Goal: Task Accomplishment & Management: Use online tool/utility

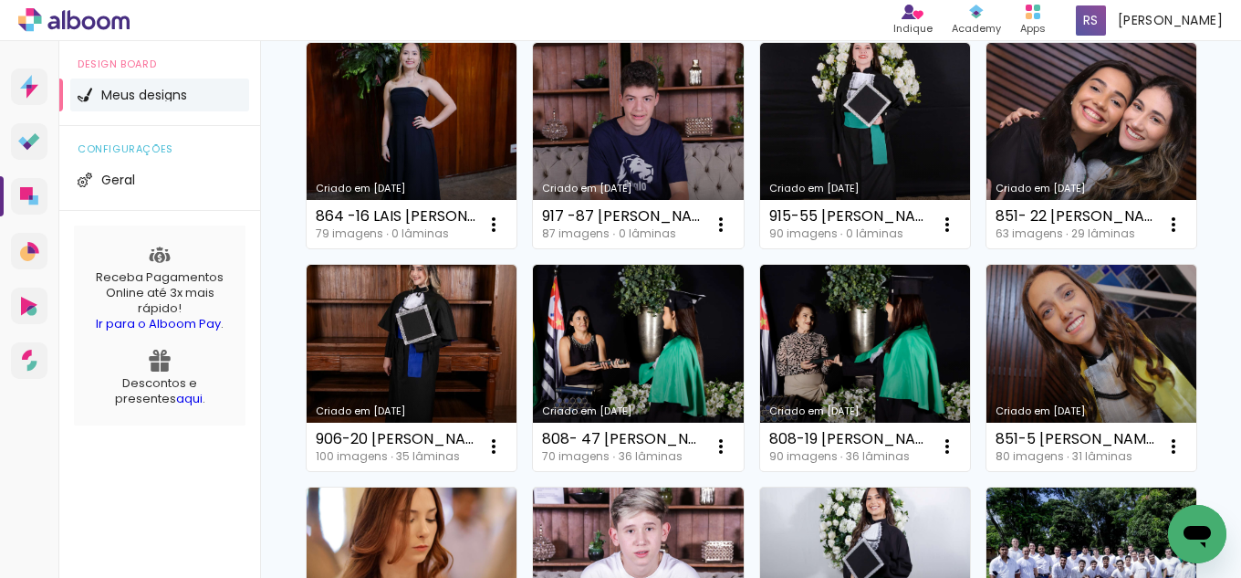
scroll to position [456, 0]
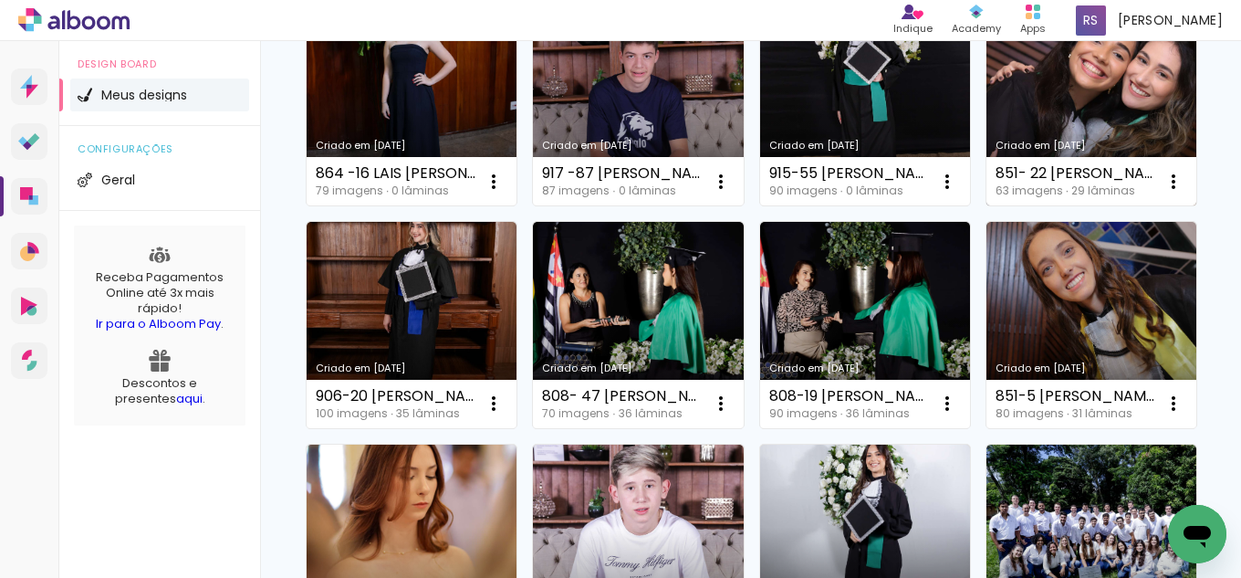
click at [986, 206] on link "Criado em [DATE]" at bounding box center [1091, 103] width 210 height 206
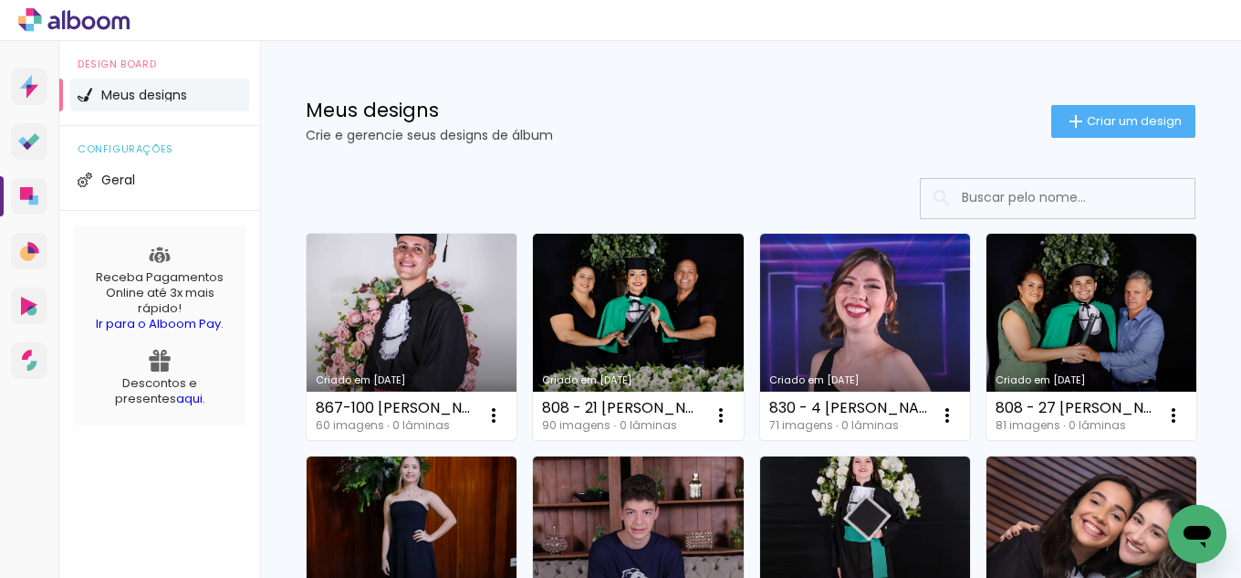
click at [425, 324] on link "Criado em [DATE]" at bounding box center [412, 337] width 210 height 206
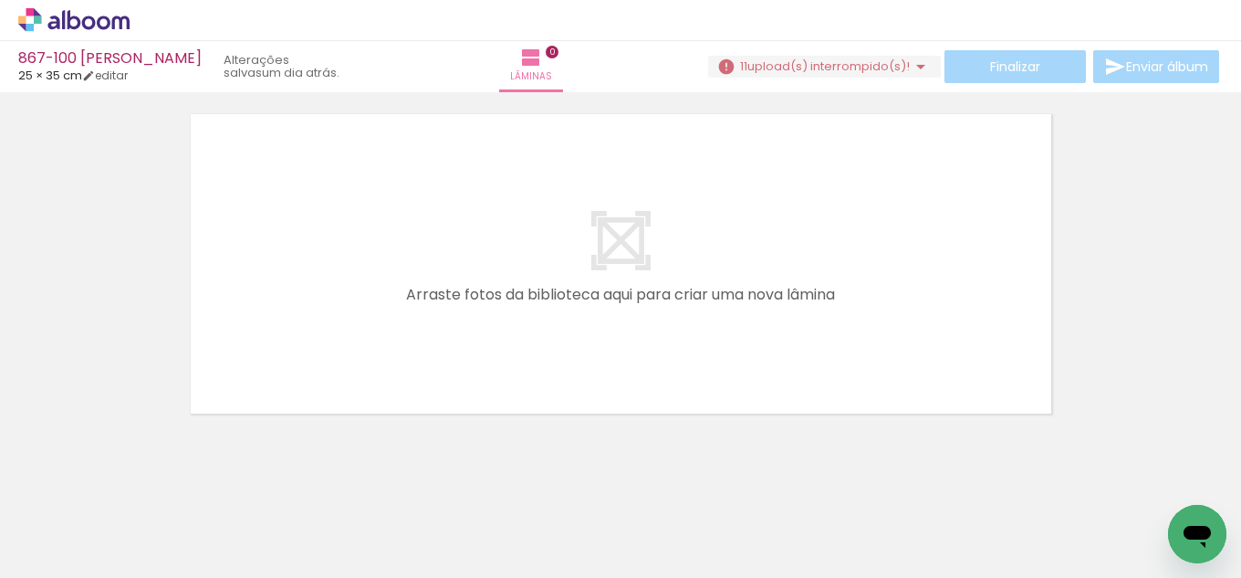
scroll to position [57, 0]
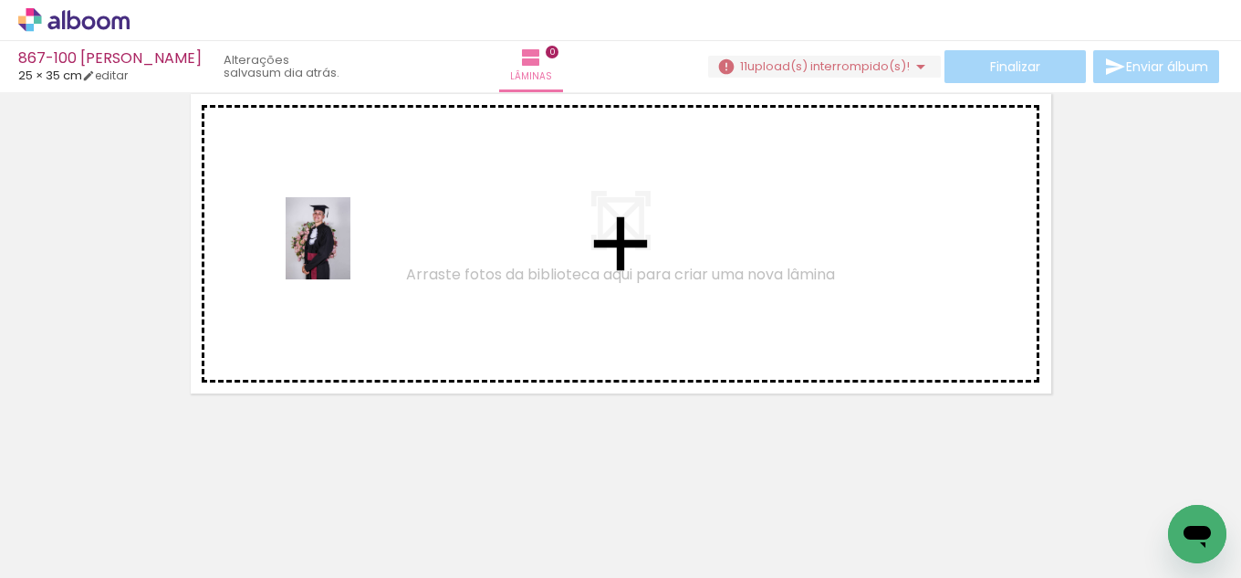
drag, startPoint x: 206, startPoint y: 482, endPoint x: 289, endPoint y: 376, distance: 134.5
click at [341, 251] on quentale-workspace at bounding box center [620, 289] width 1241 height 578
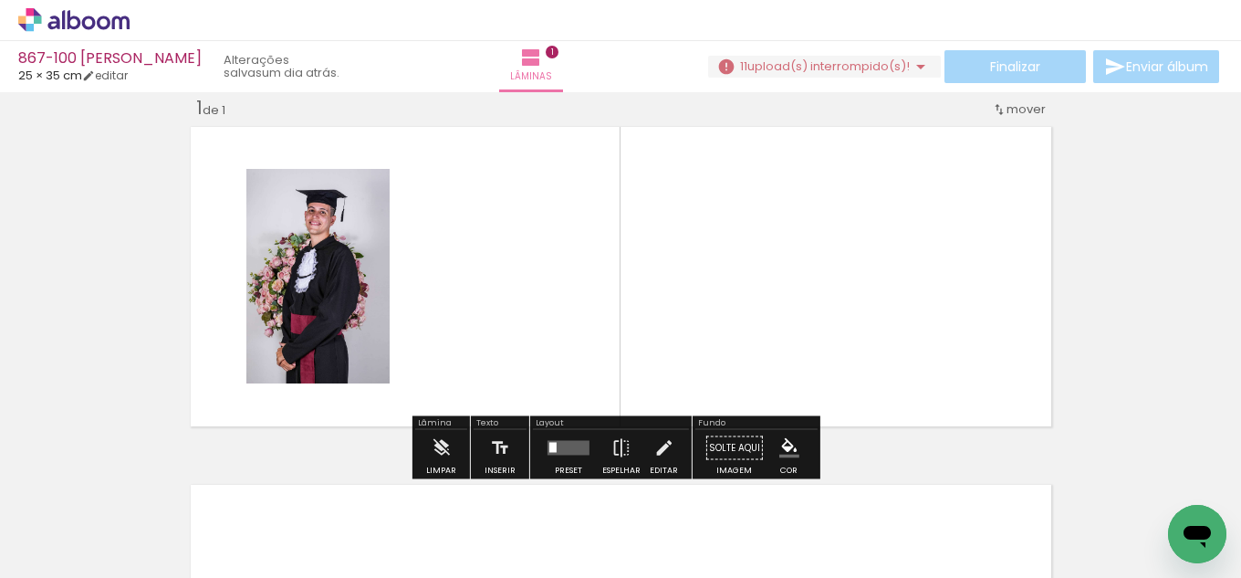
scroll to position [24, 0]
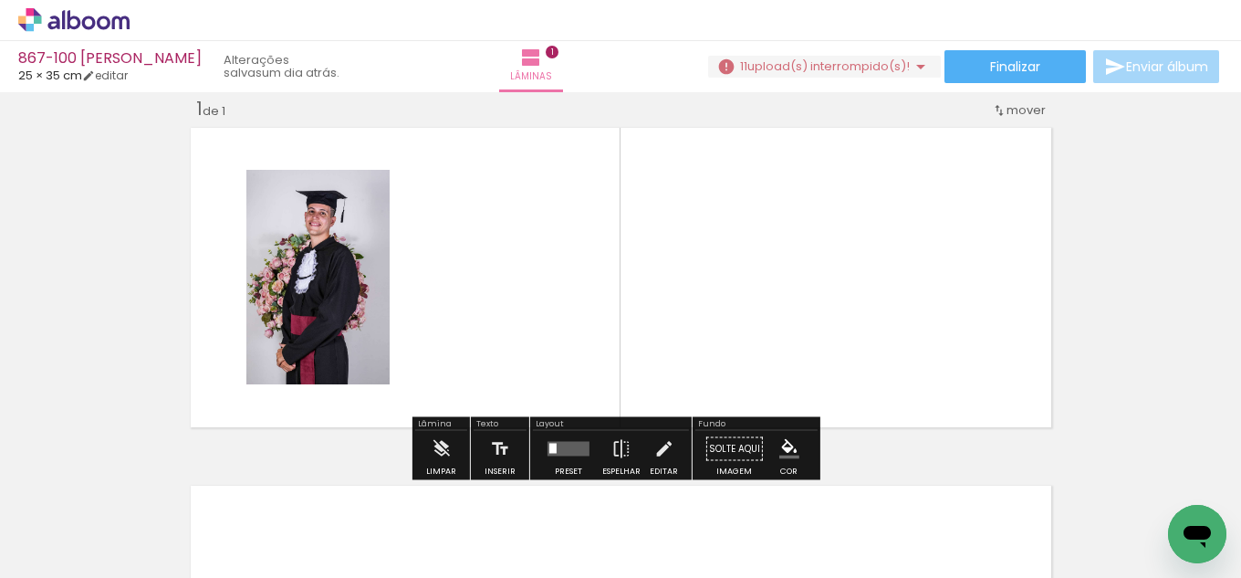
click at [65, 527] on input "Todas as fotos" at bounding box center [50, 523] width 69 height 16
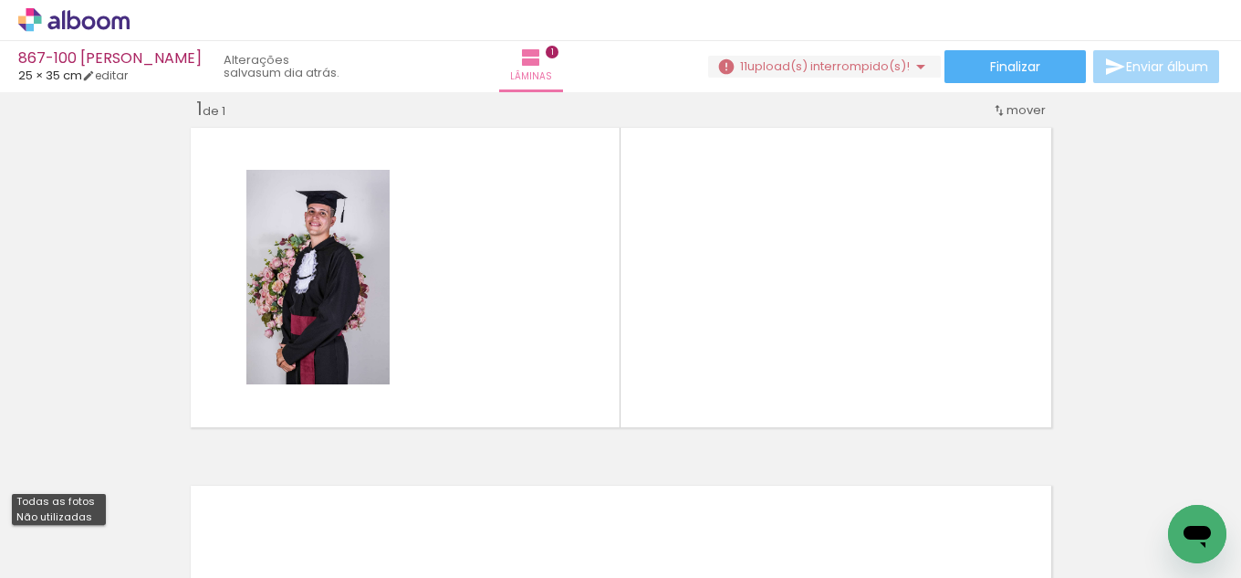
click at [0, 0] on slot "Não utilizadas" at bounding box center [0, 0] width 0 height 0
type input "Não utilizadas"
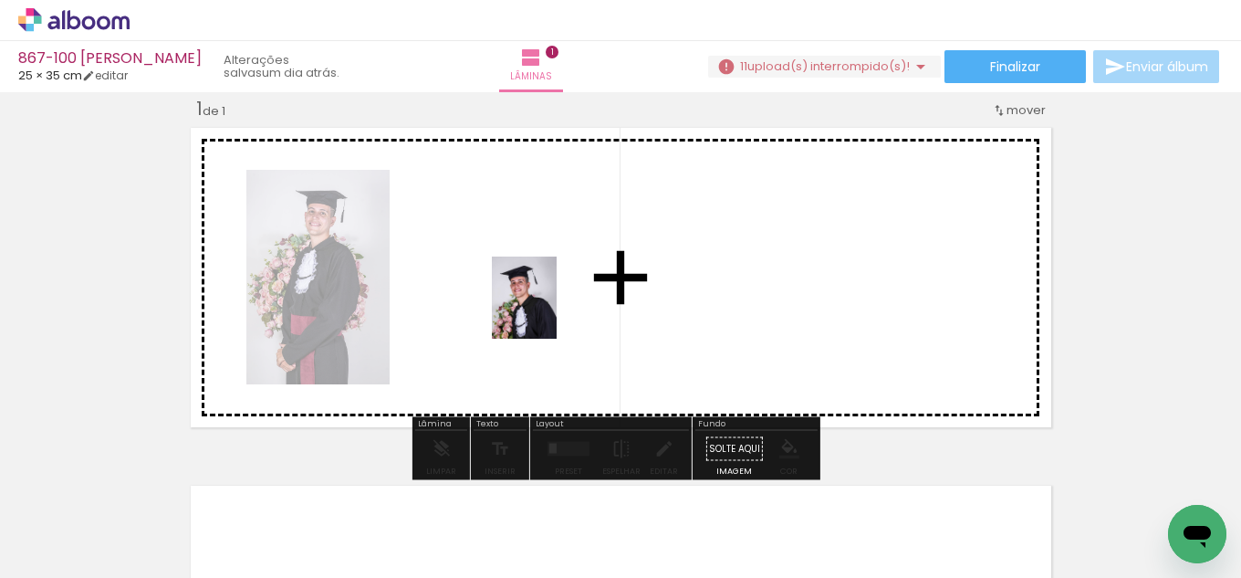
drag, startPoint x: 349, startPoint y: 438, endPoint x: 547, endPoint y: 311, distance: 235.1
click at [547, 311] on quentale-workspace at bounding box center [620, 289] width 1241 height 578
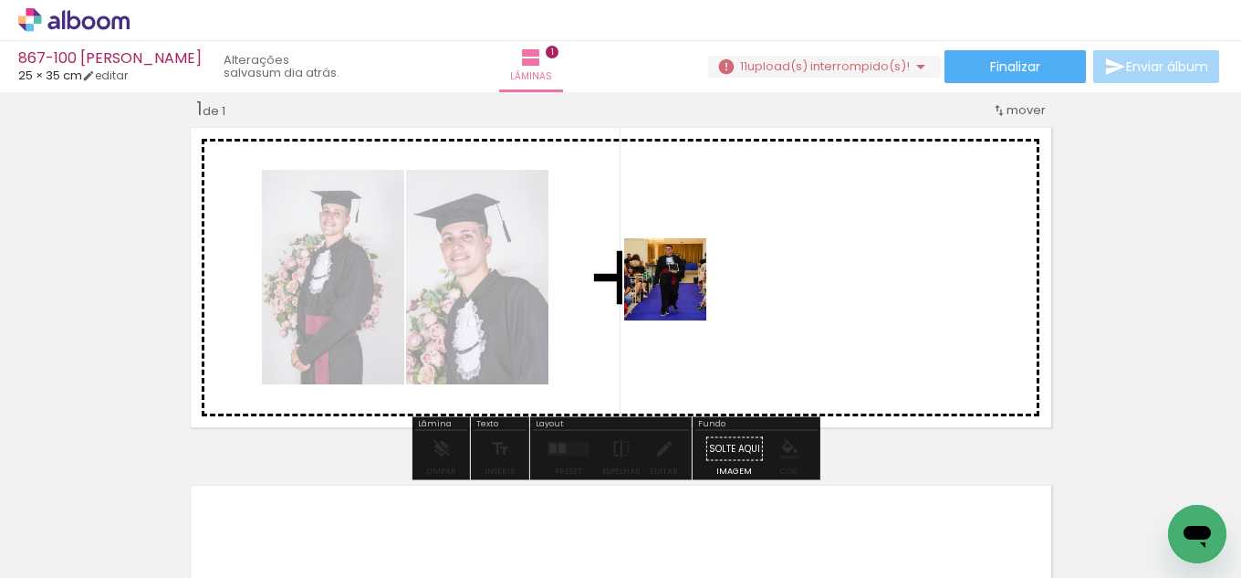
drag, startPoint x: 210, startPoint y: 520, endPoint x: 622, endPoint y: 463, distance: 416.3
click at [682, 292] on quentale-workspace at bounding box center [620, 289] width 1241 height 578
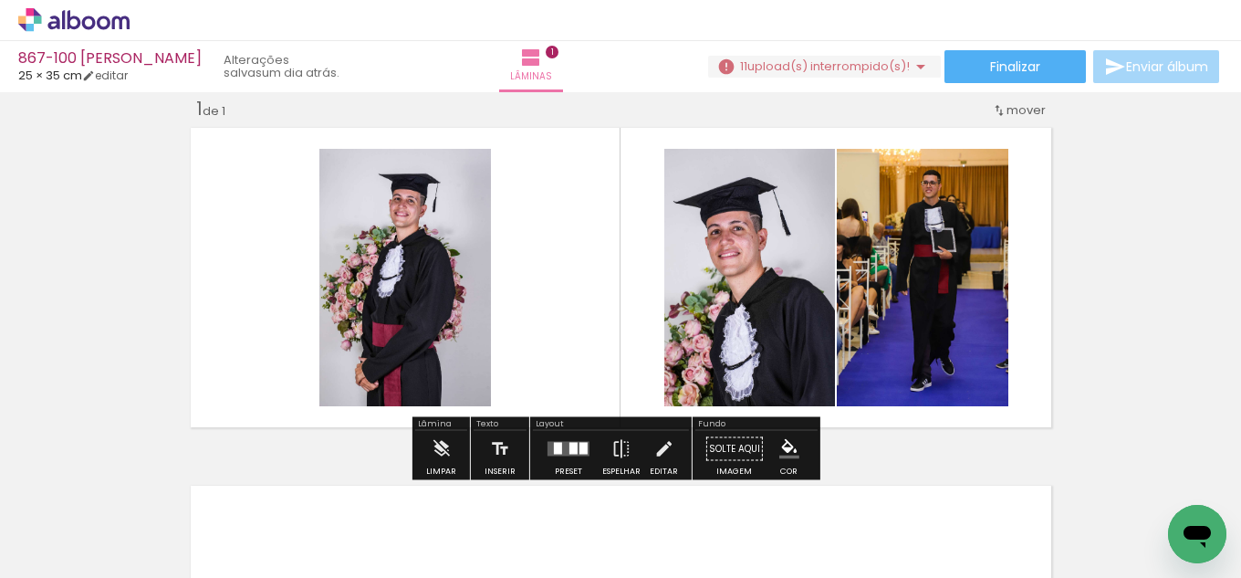
click at [568, 438] on div at bounding box center [568, 449] width 49 height 36
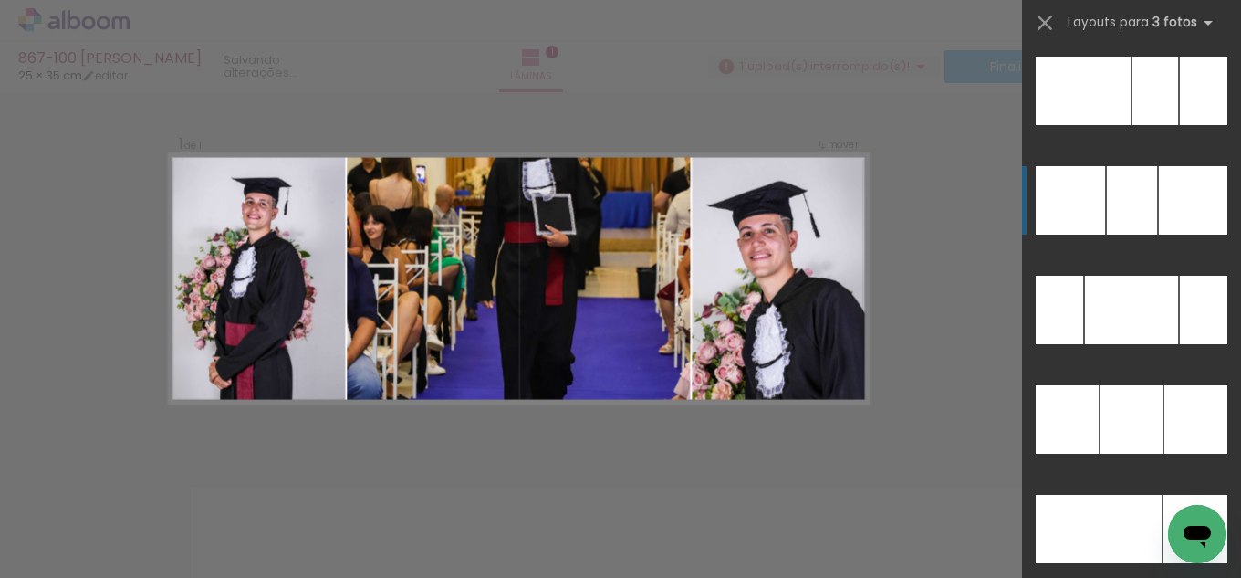
scroll to position [18065, 0]
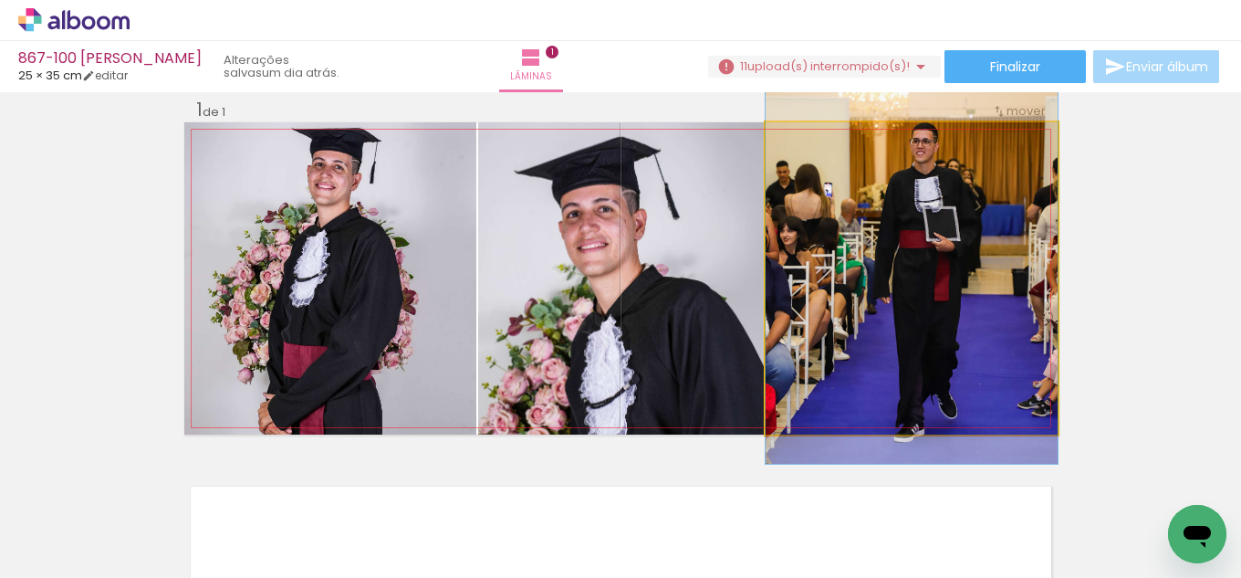
click at [866, 339] on quentale-photo at bounding box center [911, 278] width 292 height 312
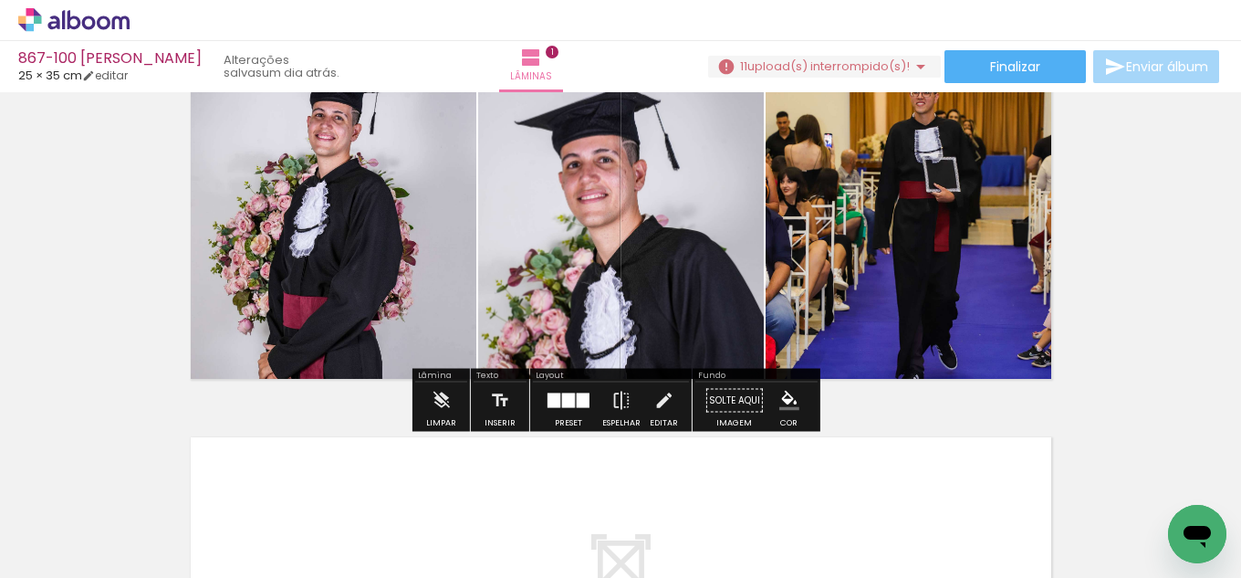
scroll to position [114, 0]
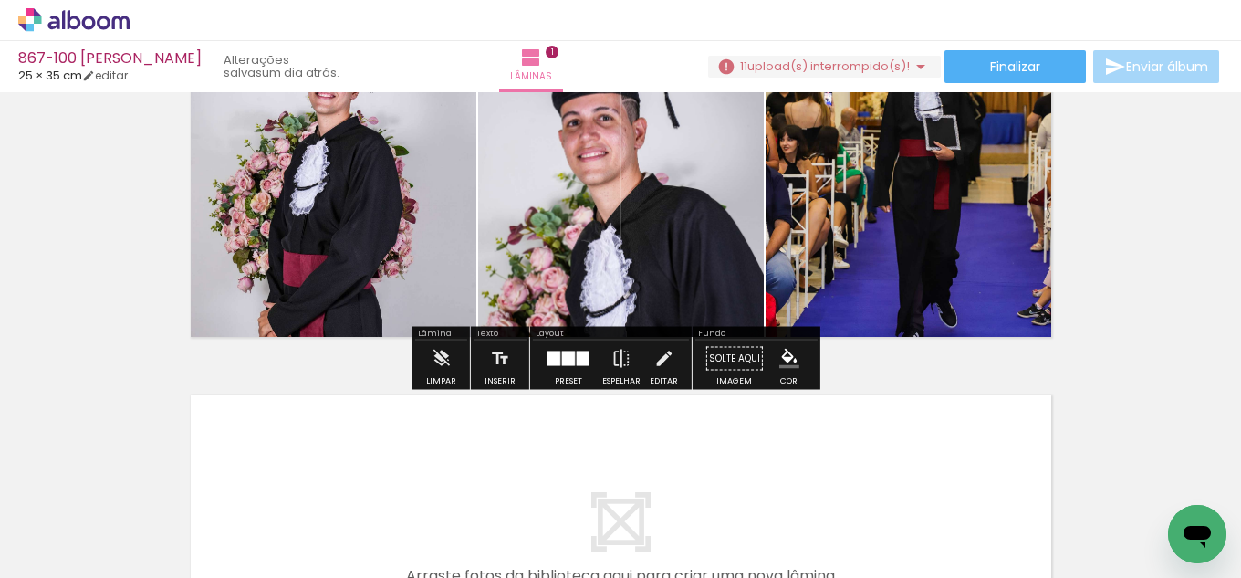
drag, startPoint x: 602, startPoint y: 359, endPoint x: 592, endPoint y: 359, distance: 10.1
click at [598, 359] on paper-button "Espelhar" at bounding box center [621, 363] width 47 height 47
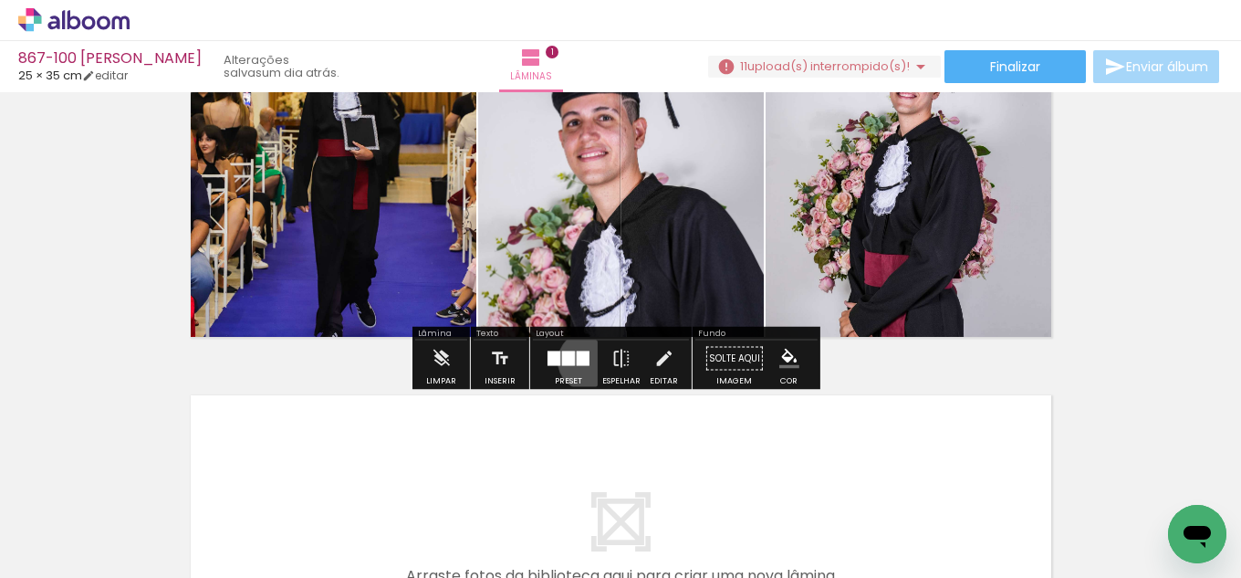
click at [583, 360] on div at bounding box center [583, 358] width 13 height 15
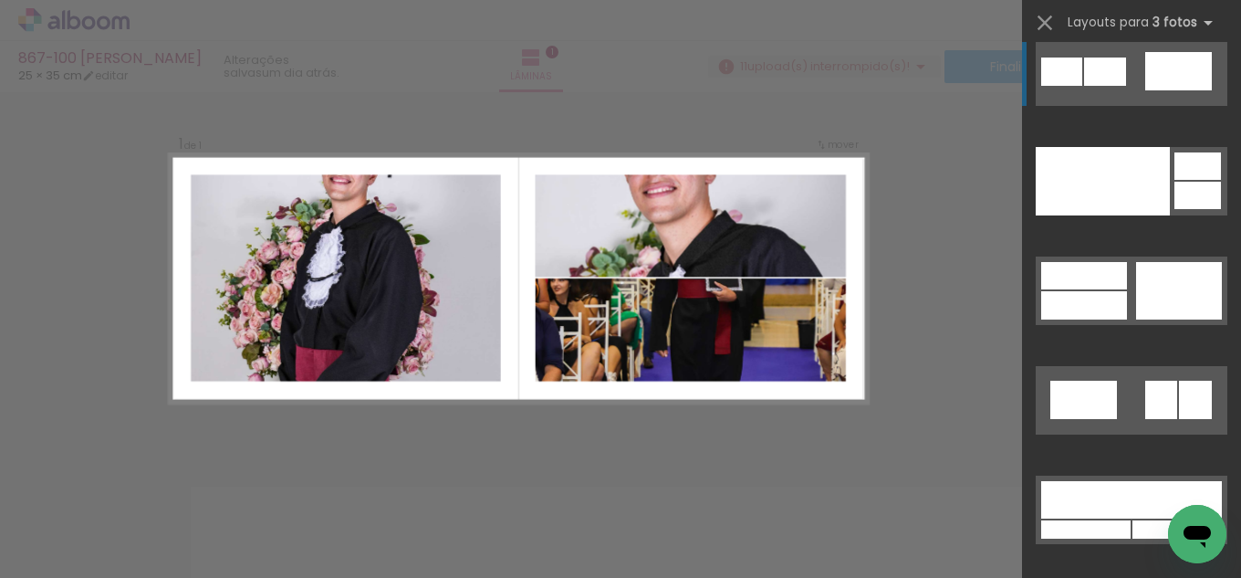
scroll to position [23333, 0]
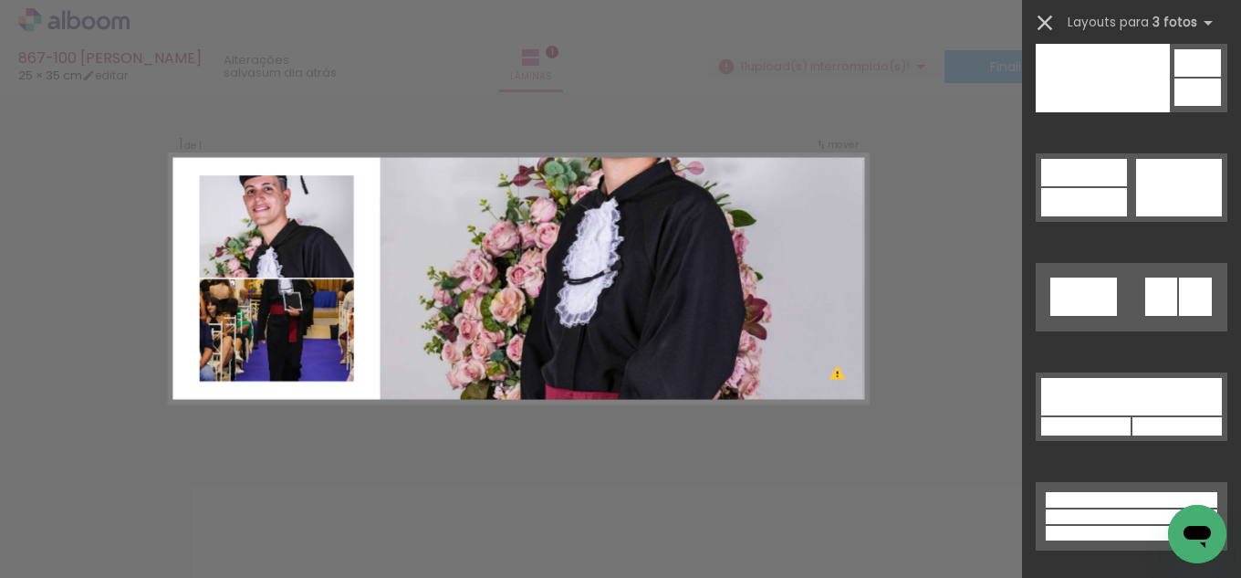
click at [1042, 22] on iron-icon at bounding box center [1045, 23] width 26 height 26
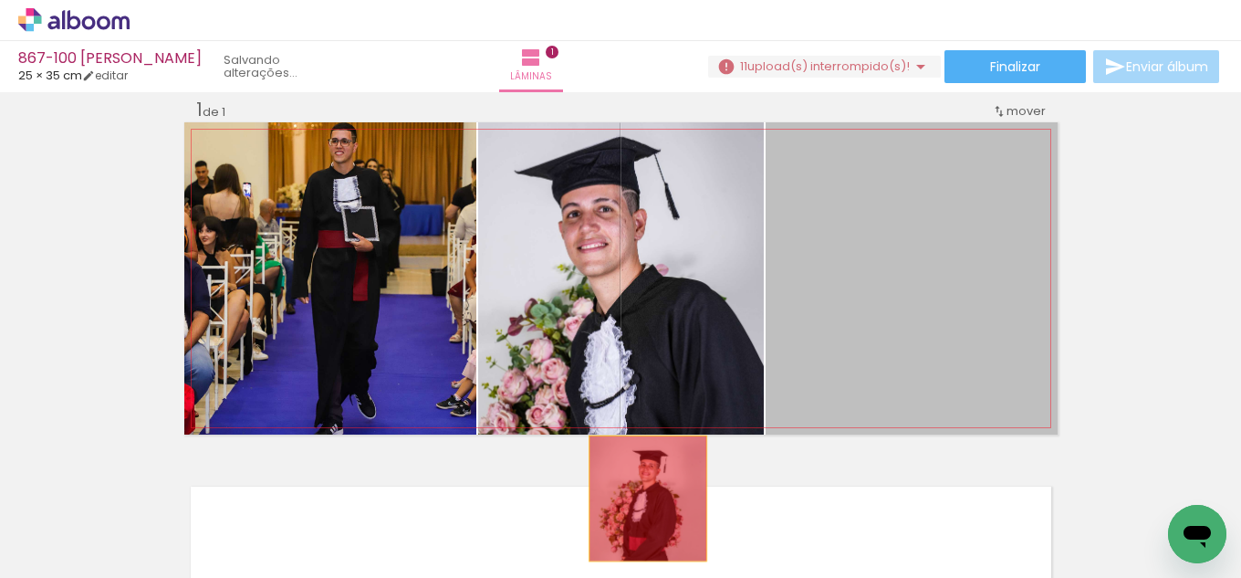
drag, startPoint x: 930, startPoint y: 311, endPoint x: 633, endPoint y: 503, distance: 353.0
click at [633, 503] on quentale-workspace at bounding box center [620, 289] width 1241 height 578
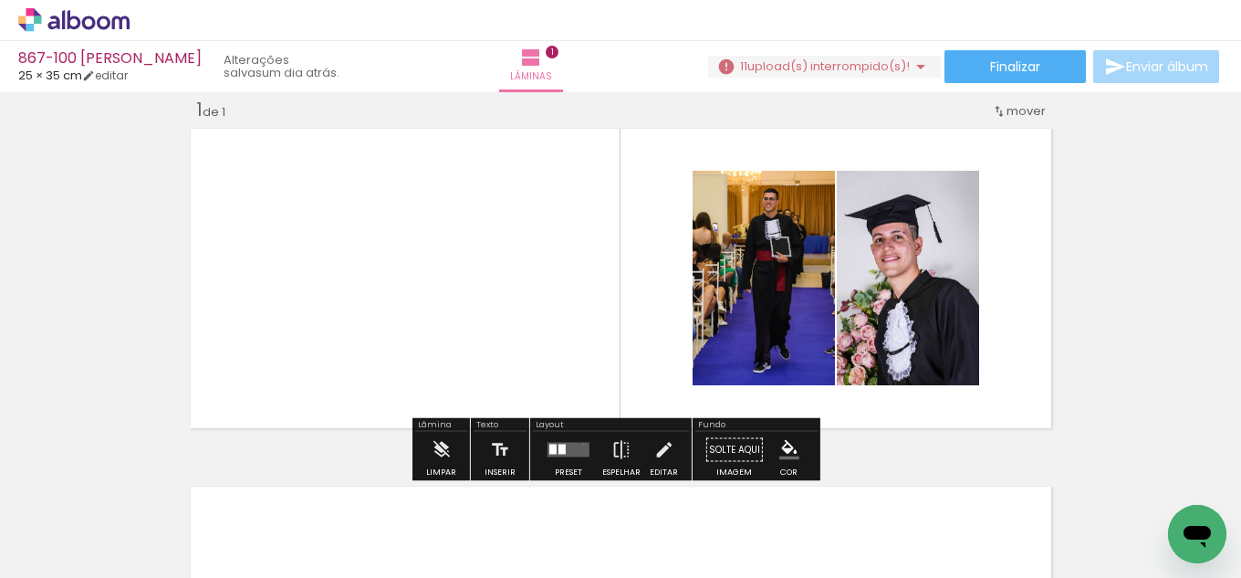
click at [579, 443] on quentale-layouter at bounding box center [568, 450] width 42 height 15
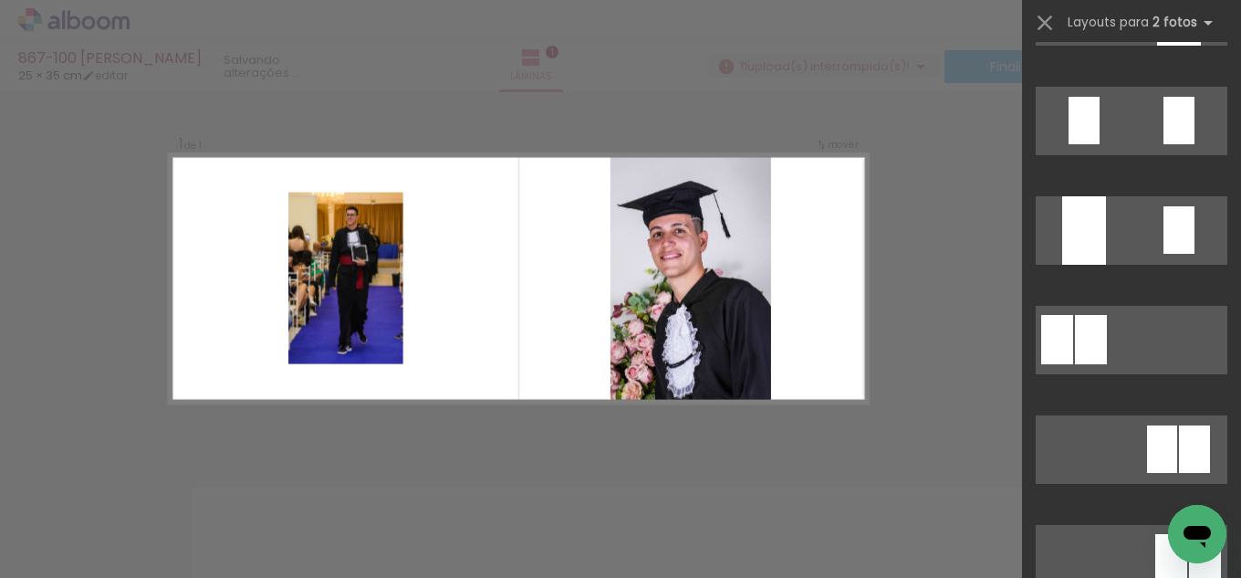
scroll to position [912, 0]
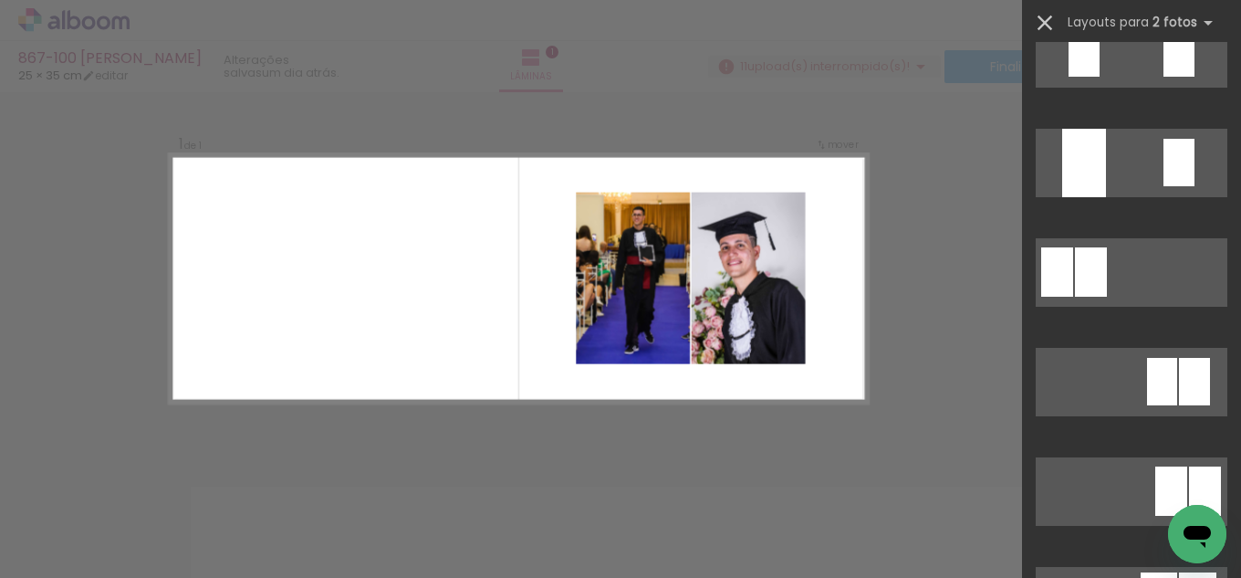
click at [1044, 27] on iron-icon at bounding box center [1045, 23] width 26 height 26
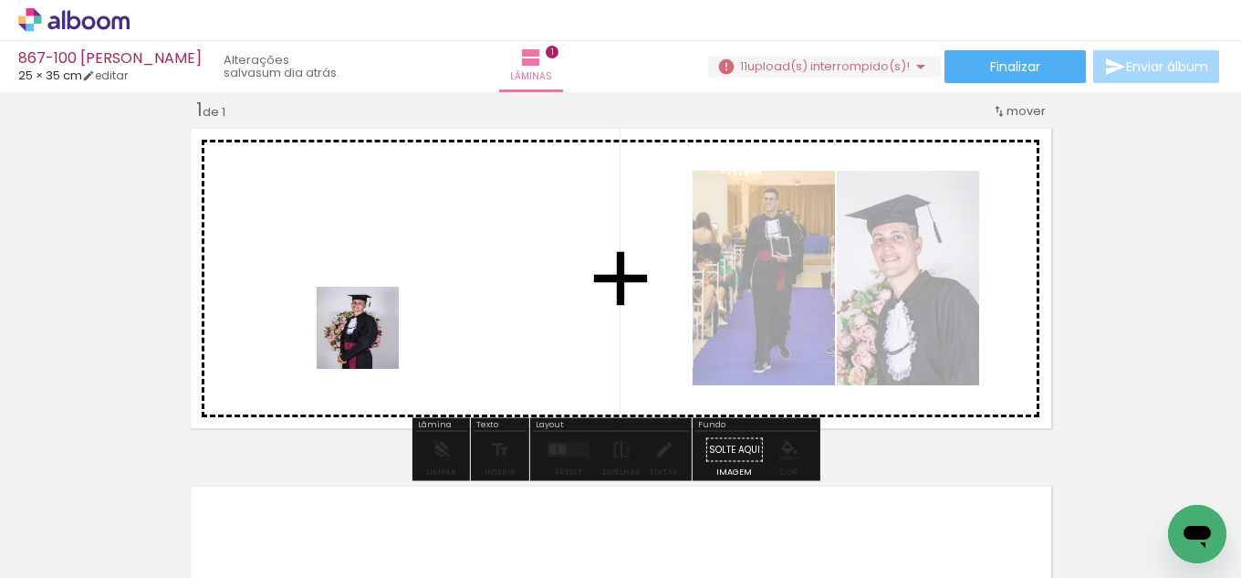
drag, startPoint x: 184, startPoint y: 516, endPoint x: 413, endPoint y: 309, distance: 308.8
click at [413, 309] on quentale-workspace at bounding box center [620, 289] width 1241 height 578
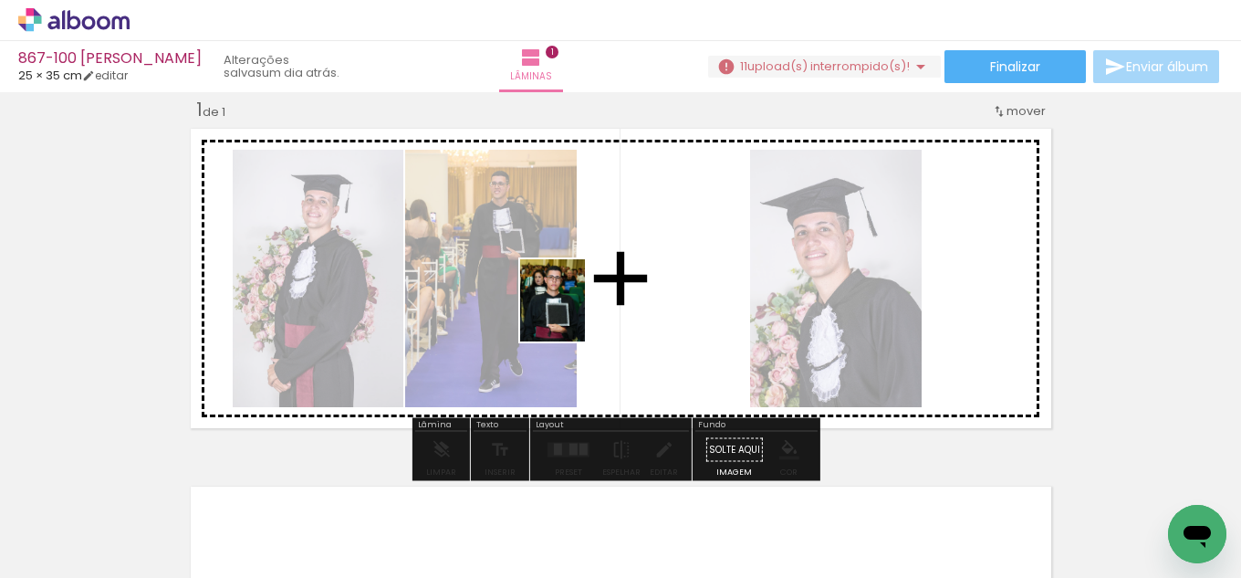
drag, startPoint x: 219, startPoint y: 522, endPoint x: 576, endPoint y: 313, distance: 413.4
click at [576, 313] on quentale-workspace at bounding box center [620, 289] width 1241 height 578
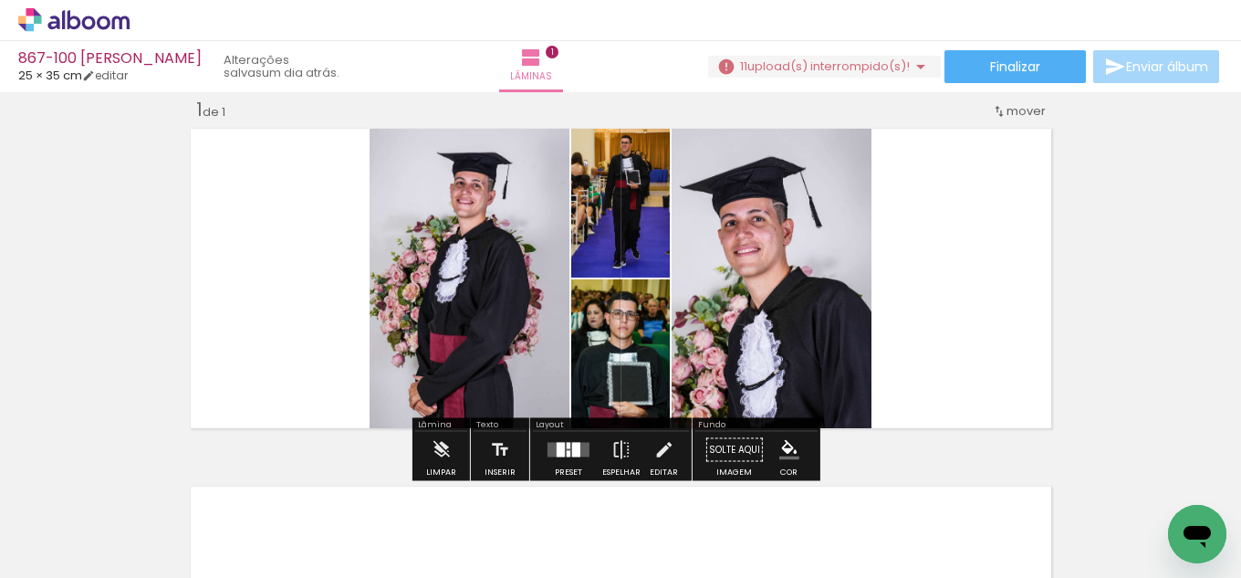
click at [570, 459] on div at bounding box center [568, 450] width 49 height 36
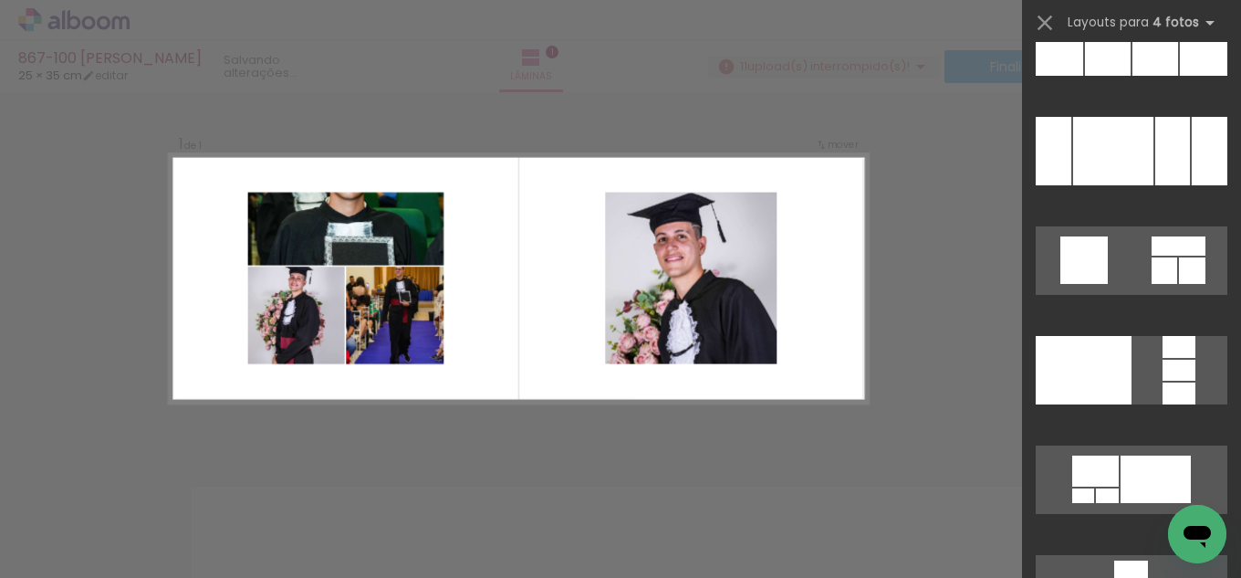
scroll to position [25066, 0]
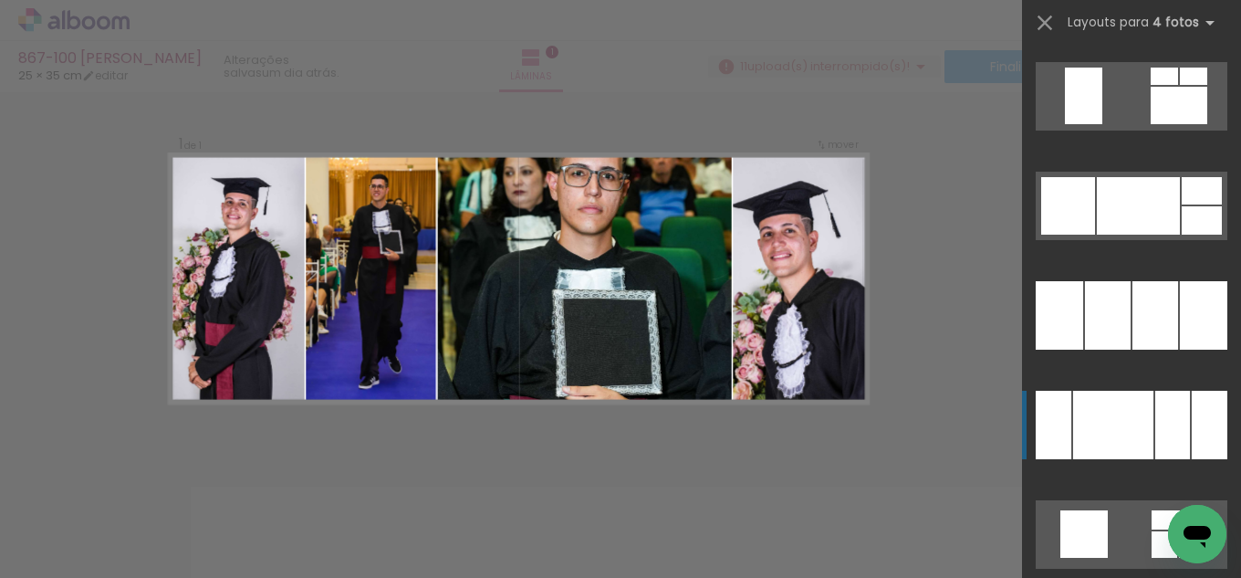
click at [1150, 349] on div at bounding box center [1155, 315] width 46 height 68
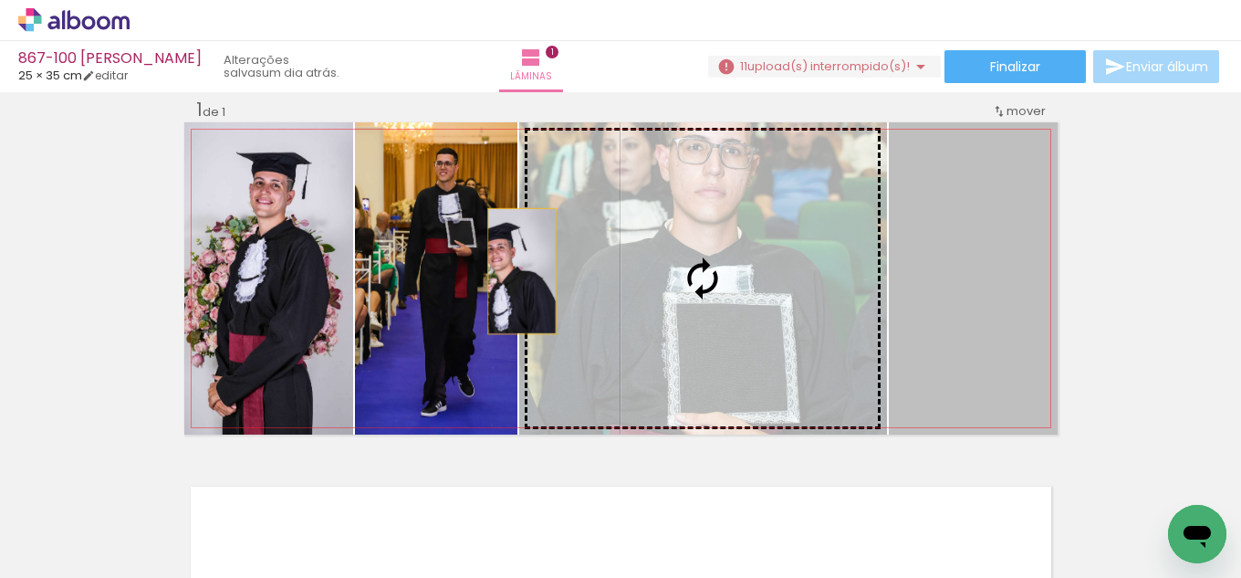
drag, startPoint x: 956, startPoint y: 297, endPoint x: 493, endPoint y: 270, distance: 464.3
click at [0, 0] on slot at bounding box center [0, 0] width 0 height 0
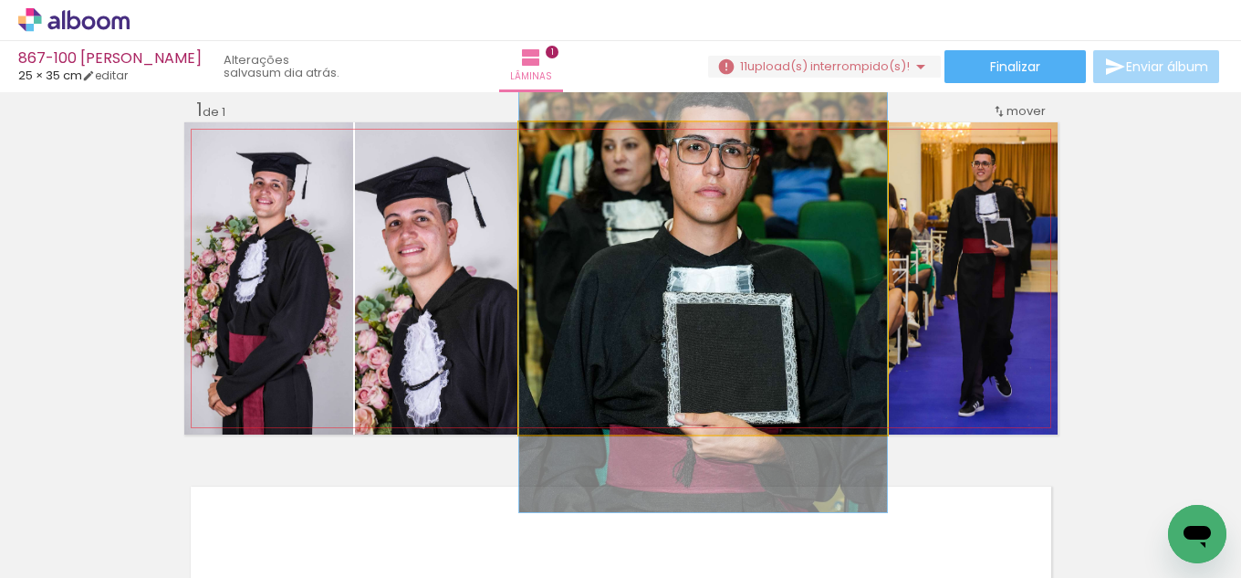
click at [691, 297] on quentale-photo at bounding box center [703, 278] width 368 height 312
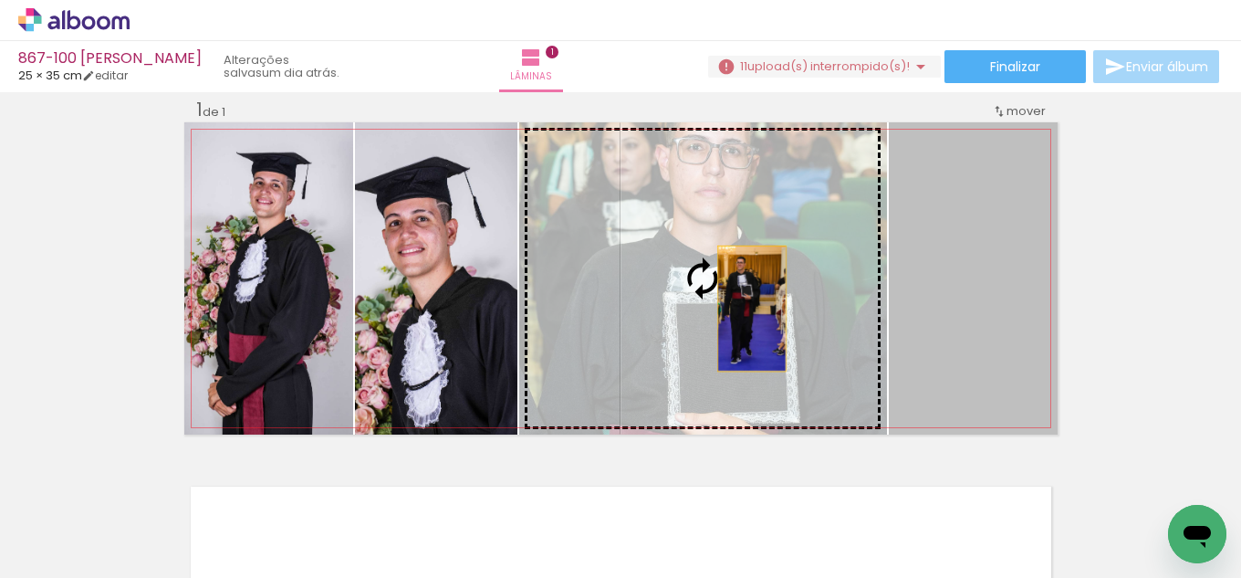
drag, startPoint x: 1033, startPoint y: 319, endPoint x: 745, endPoint y: 308, distance: 288.5
click at [0, 0] on slot at bounding box center [0, 0] width 0 height 0
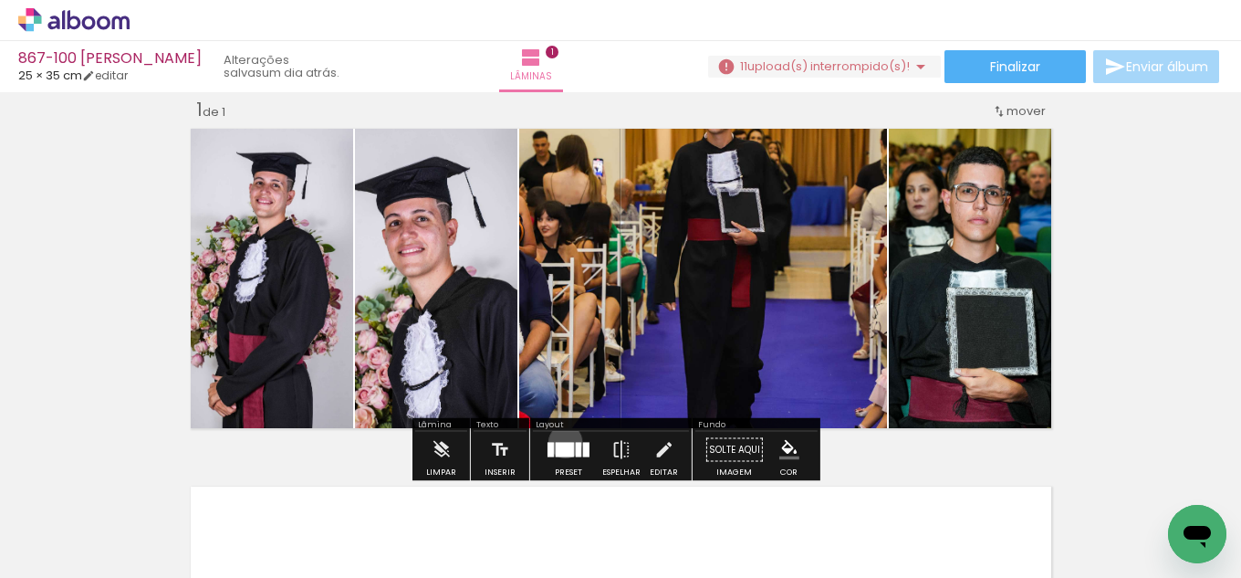
click at [561, 441] on div at bounding box center [568, 450] width 49 height 36
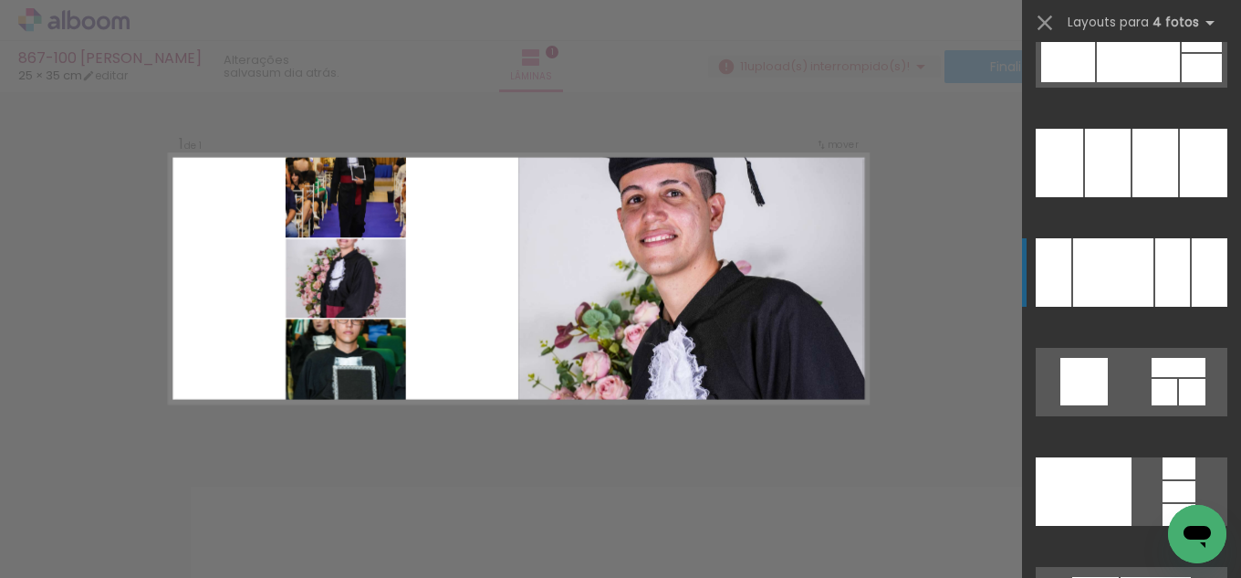
scroll to position [25127, 0]
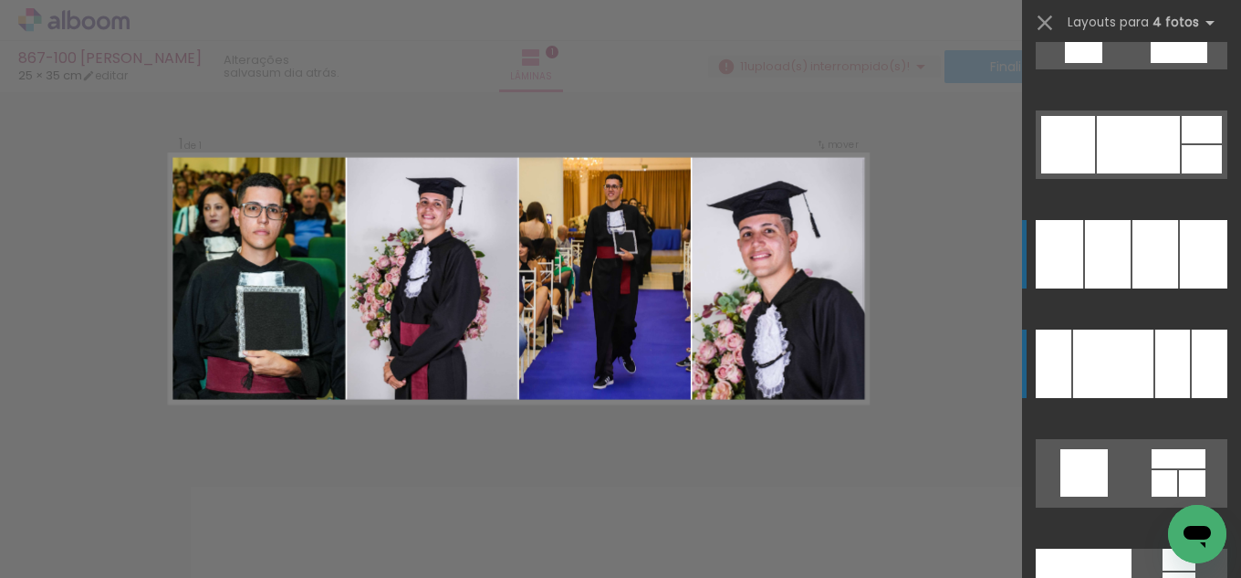
click at [1146, 248] on div at bounding box center [1155, 254] width 46 height 68
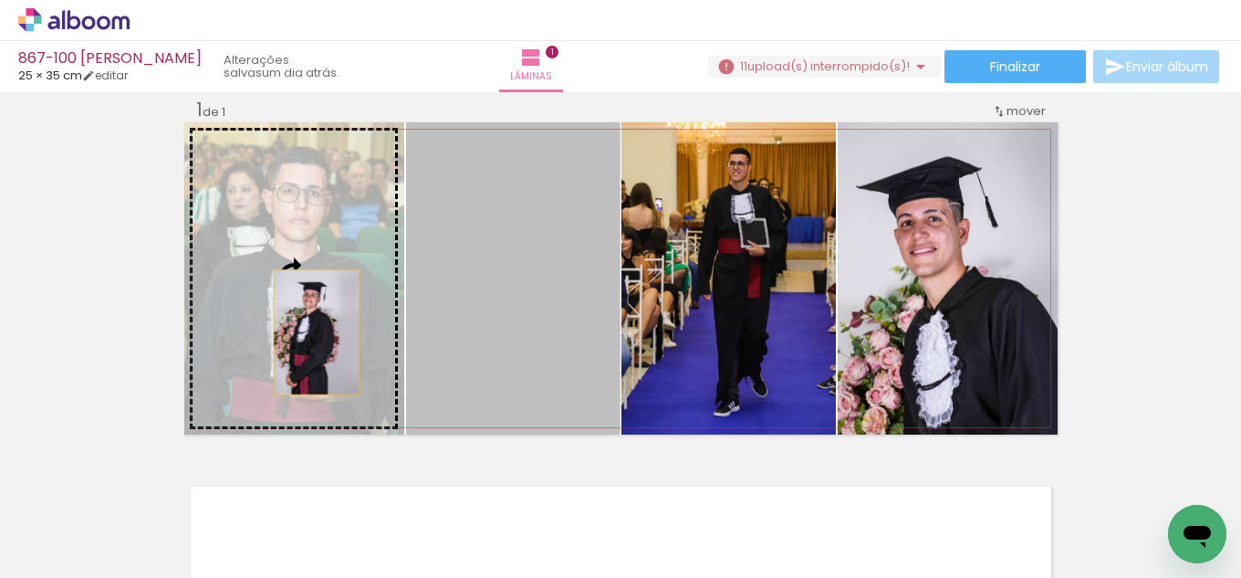
drag, startPoint x: 554, startPoint y: 380, endPoint x: 308, endPoint y: 332, distance: 250.2
click at [0, 0] on slot at bounding box center [0, 0] width 0 height 0
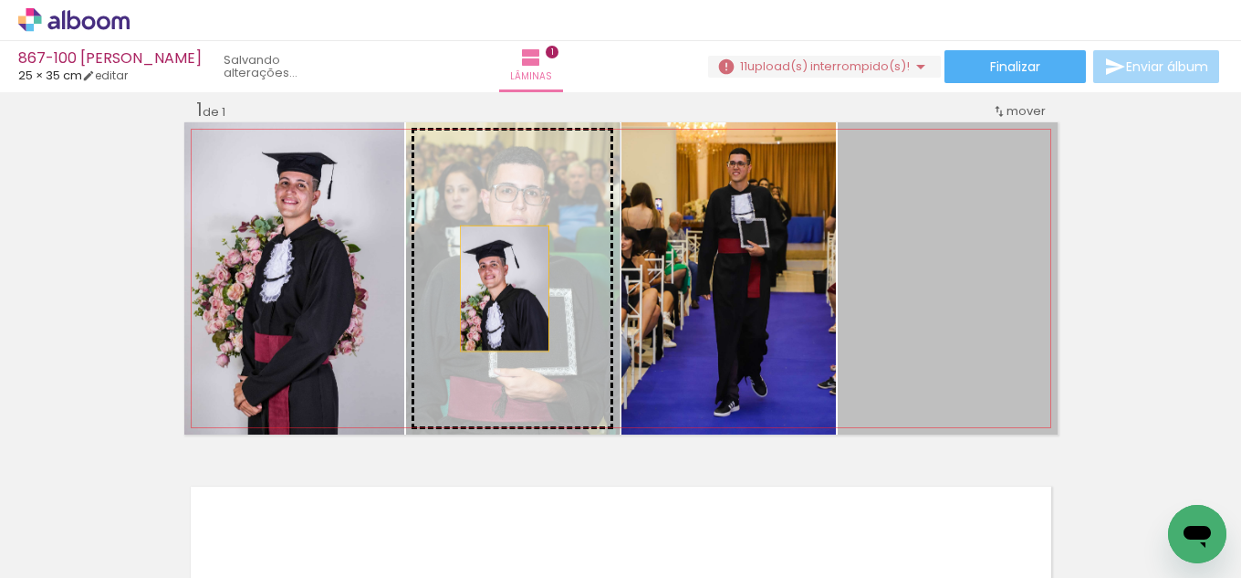
drag, startPoint x: 814, startPoint y: 325, endPoint x: 498, endPoint y: 288, distance: 317.8
click at [0, 0] on slot at bounding box center [0, 0] width 0 height 0
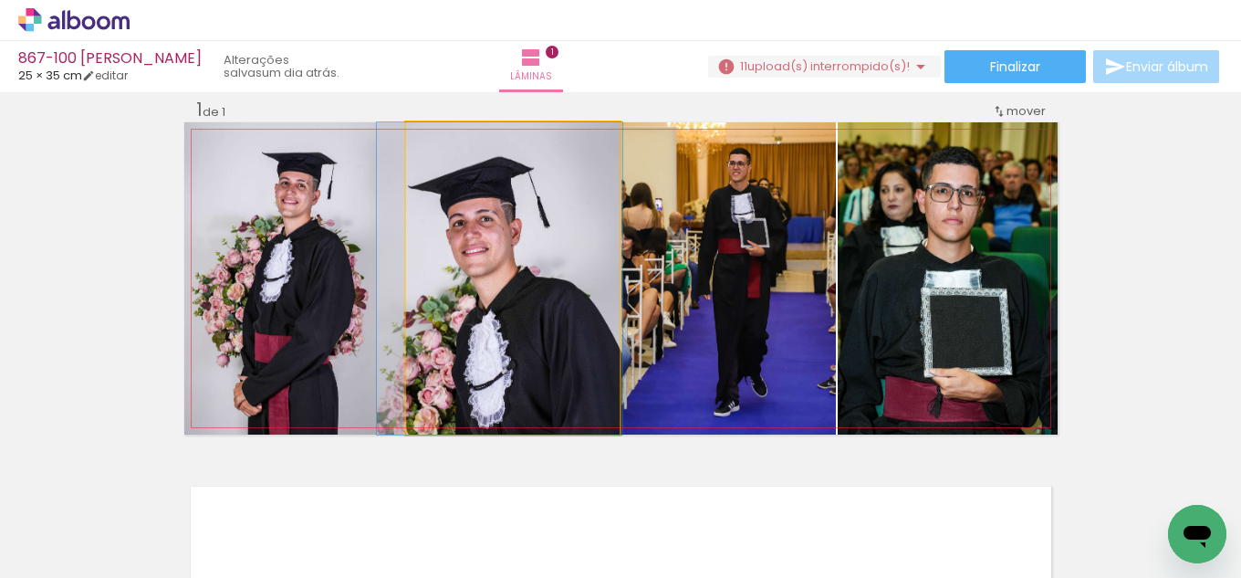
drag, startPoint x: 492, startPoint y: 358, endPoint x: 479, endPoint y: 357, distance: 12.8
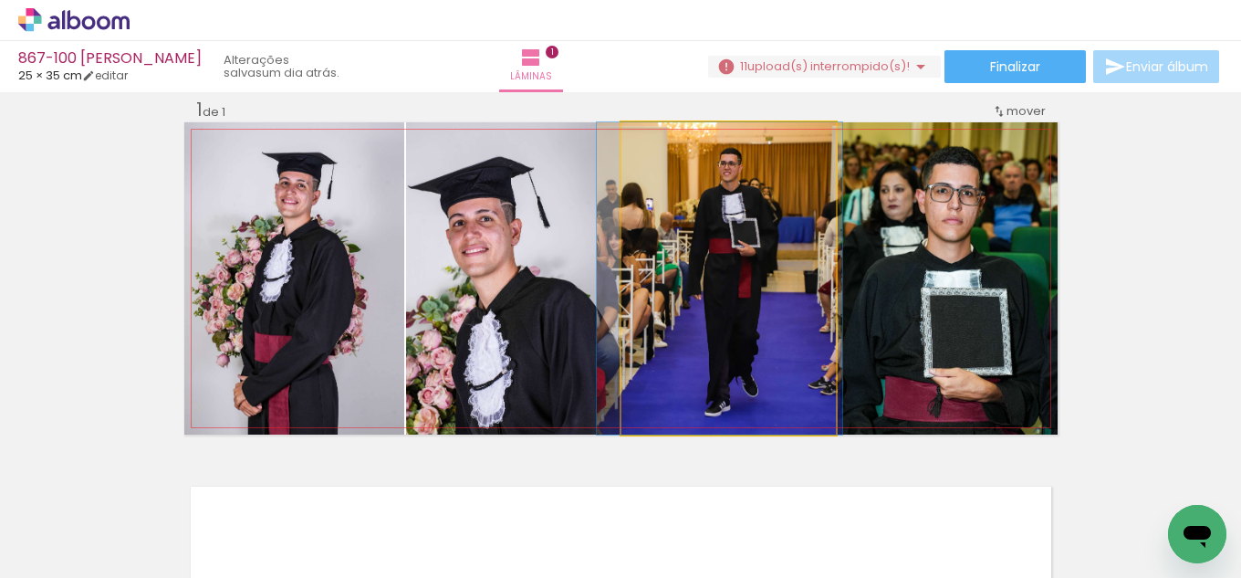
drag, startPoint x: 776, startPoint y: 378, endPoint x: 766, endPoint y: 377, distance: 9.2
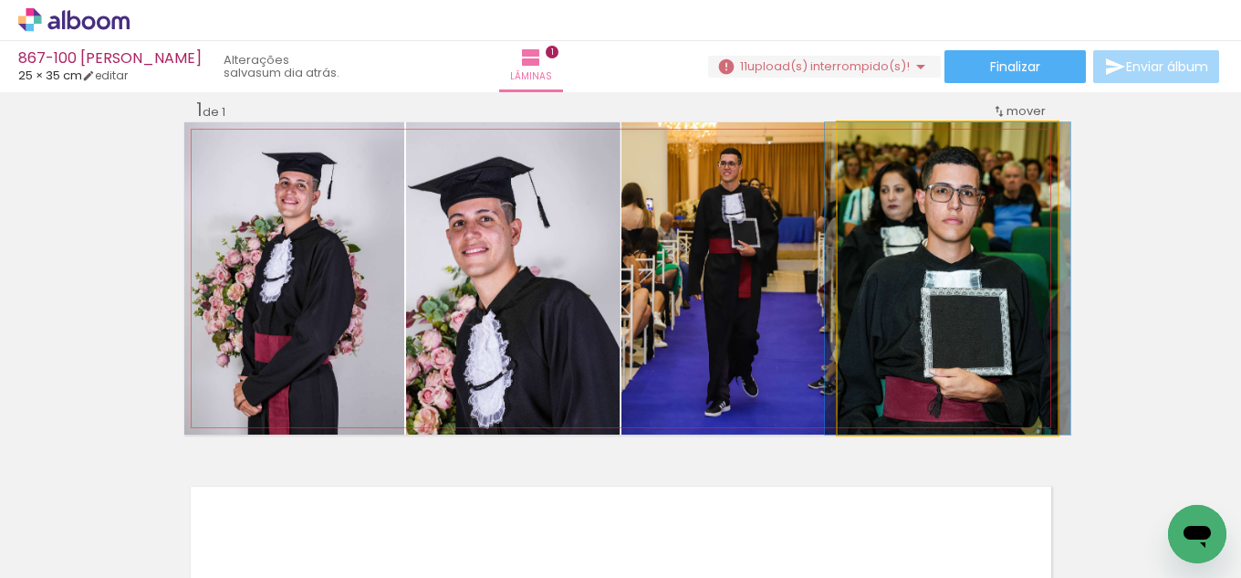
click at [900, 363] on quentale-photo at bounding box center [948, 278] width 220 height 312
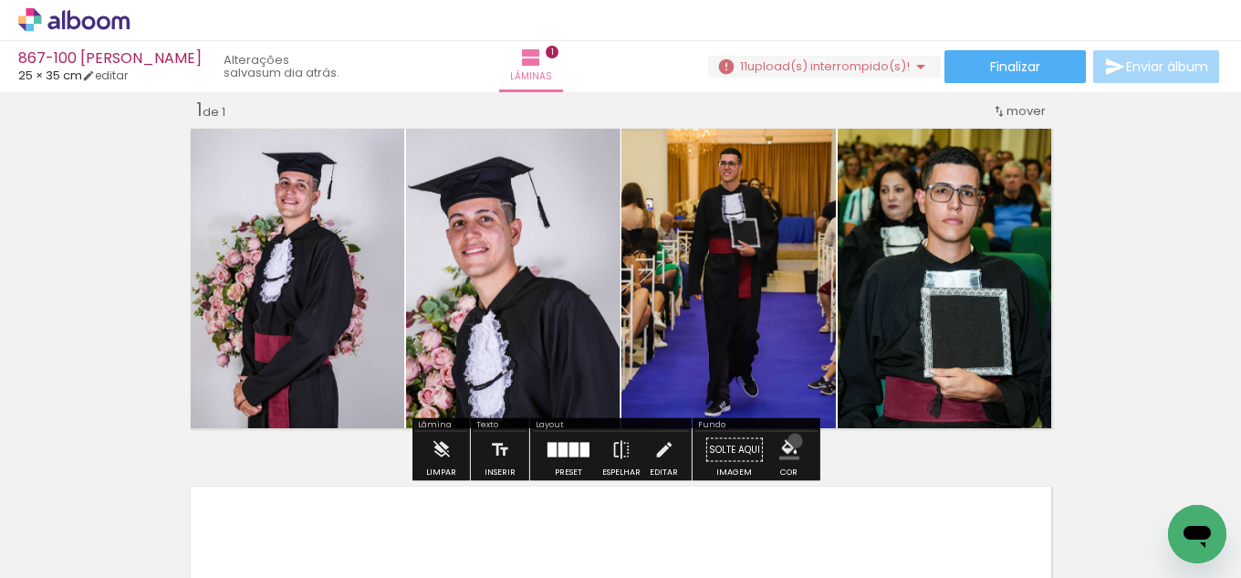
click at [788, 441] on iron-icon "color picker" at bounding box center [789, 450] width 20 height 20
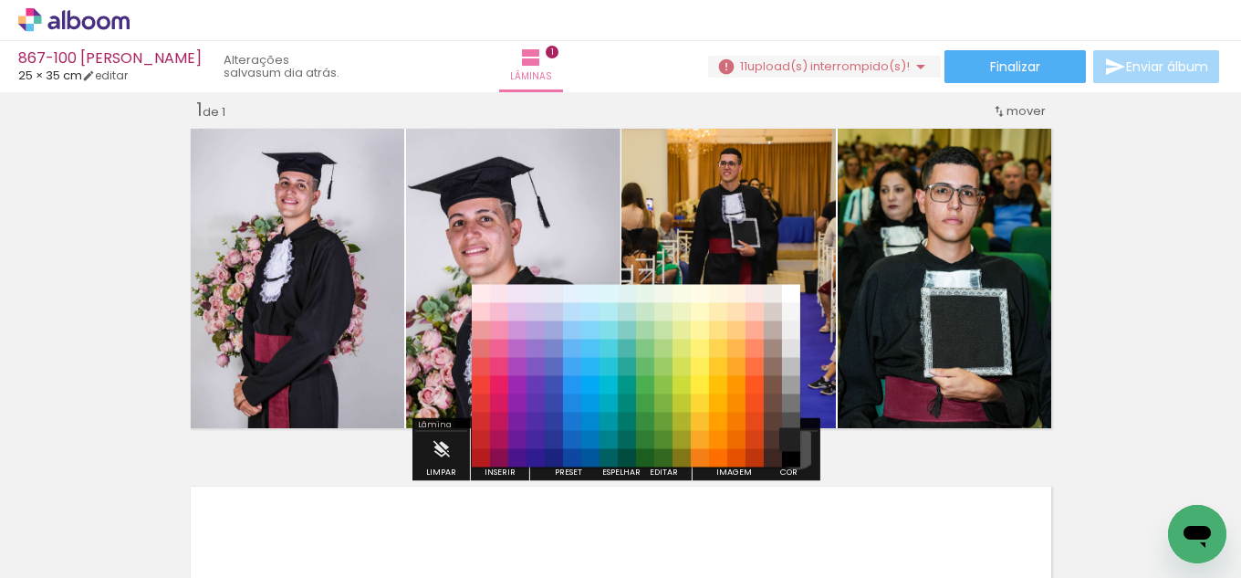
click at [790, 448] on paper-item "#212121" at bounding box center [791, 440] width 18 height 18
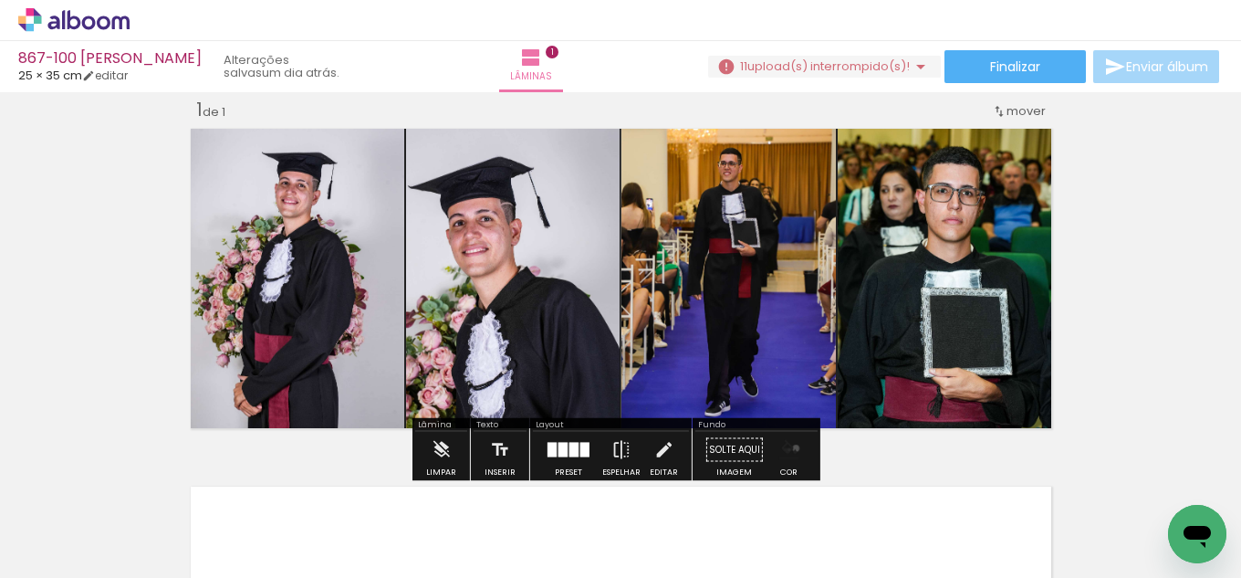
click at [789, 448] on iron-icon "color picker" at bounding box center [789, 450] width 20 height 20
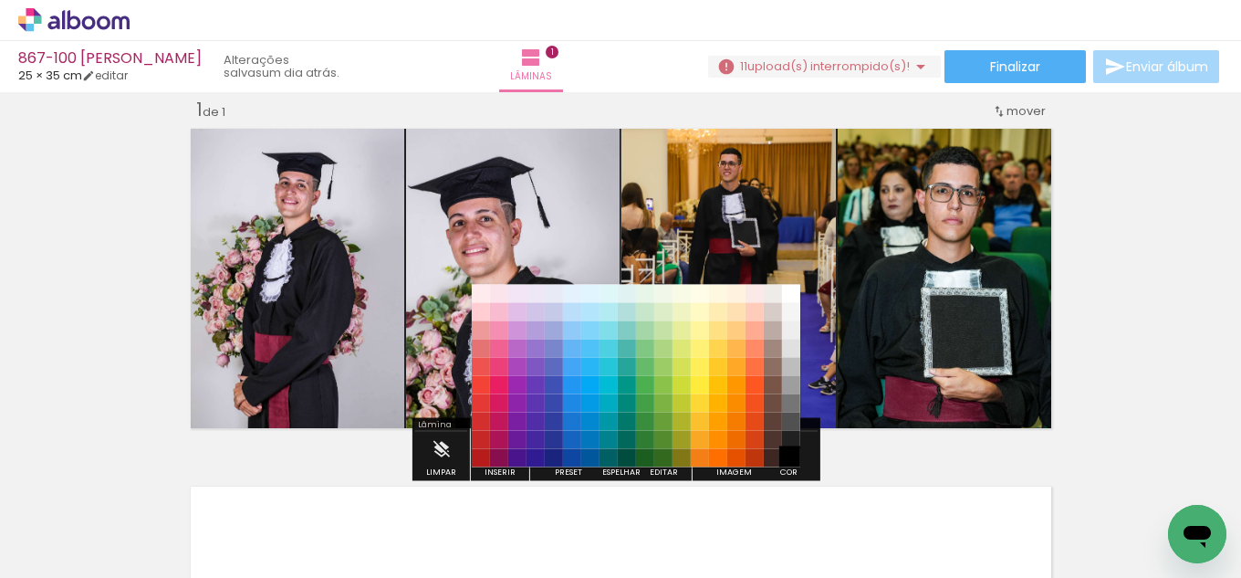
click at [791, 461] on paper-item "#000000" at bounding box center [791, 458] width 18 height 18
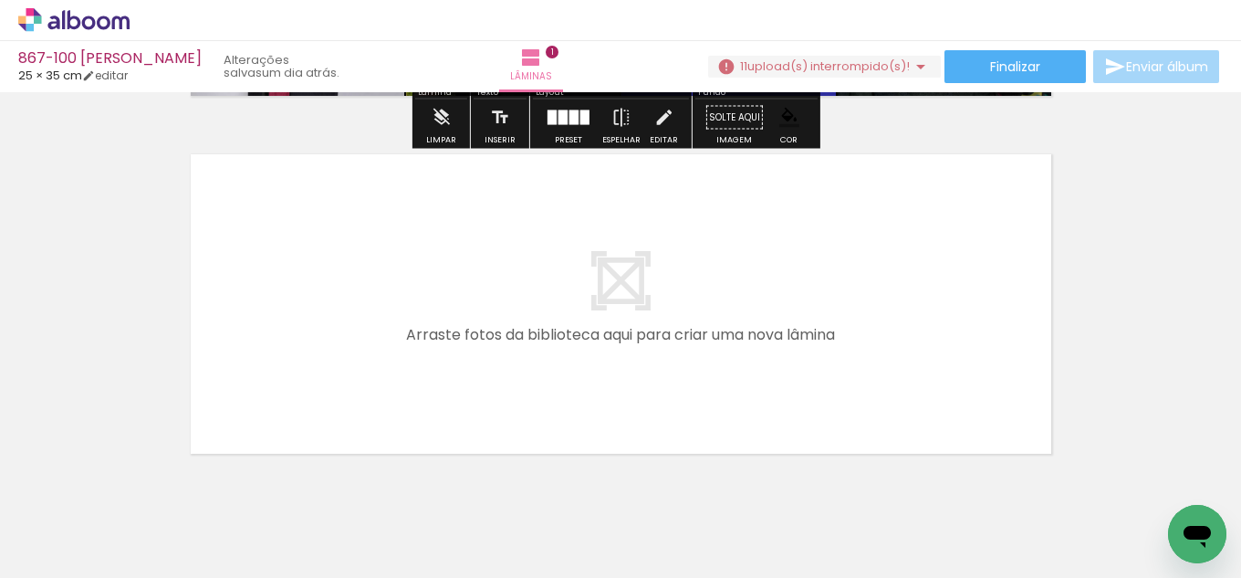
scroll to position [388, 0]
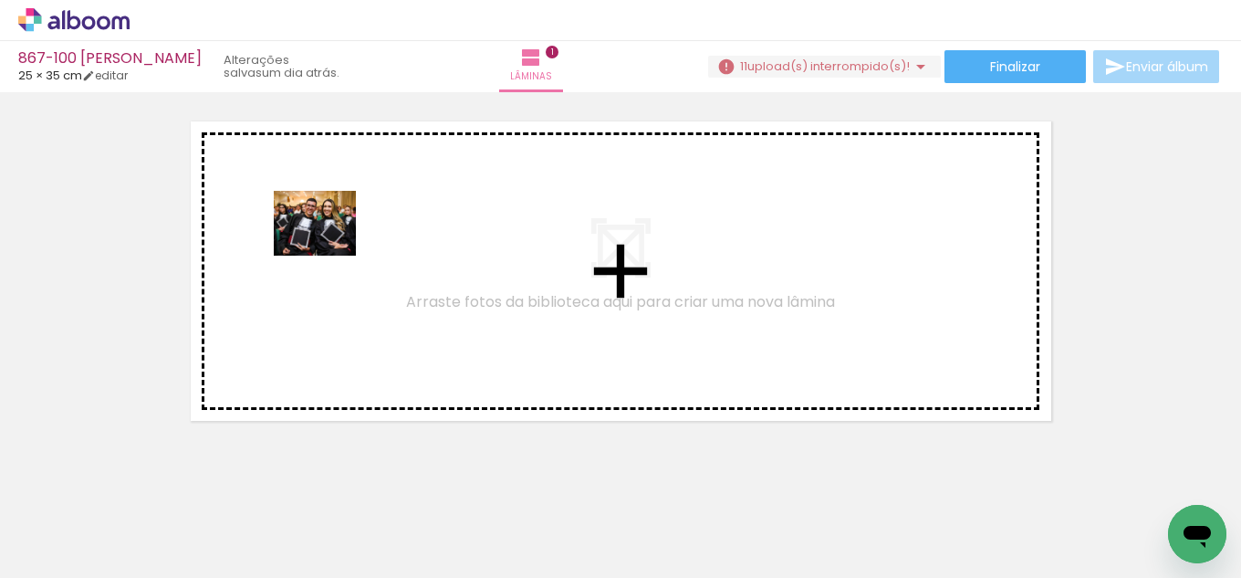
drag, startPoint x: 204, startPoint y: 445, endPoint x: 328, endPoint y: 245, distance: 235.2
click at [328, 245] on quentale-workspace at bounding box center [620, 289] width 1241 height 578
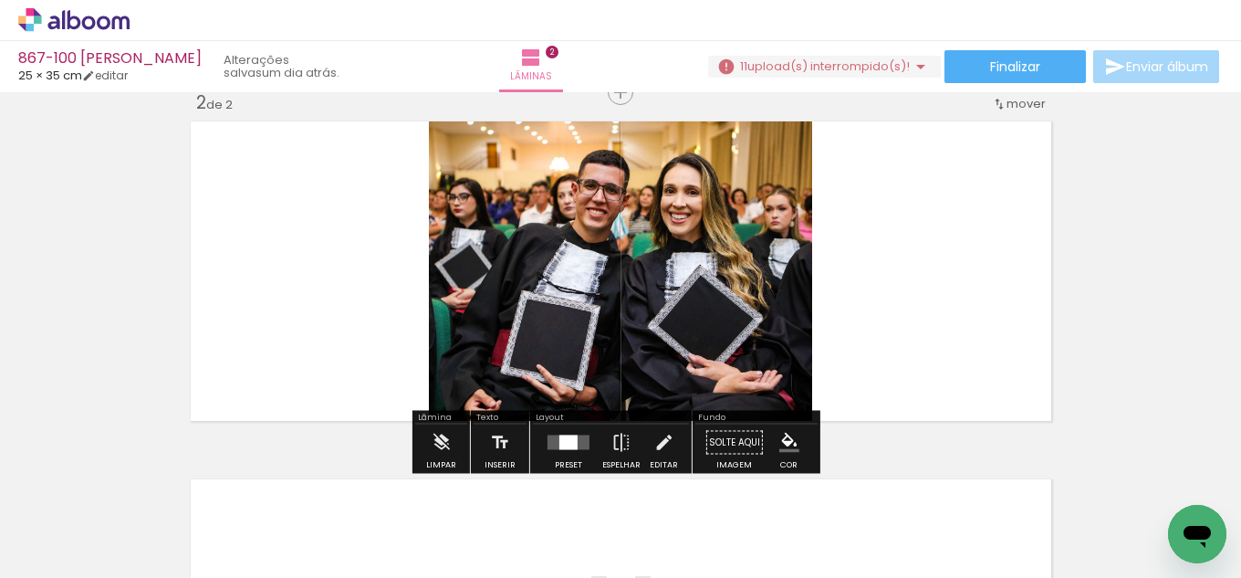
scroll to position [381, 0]
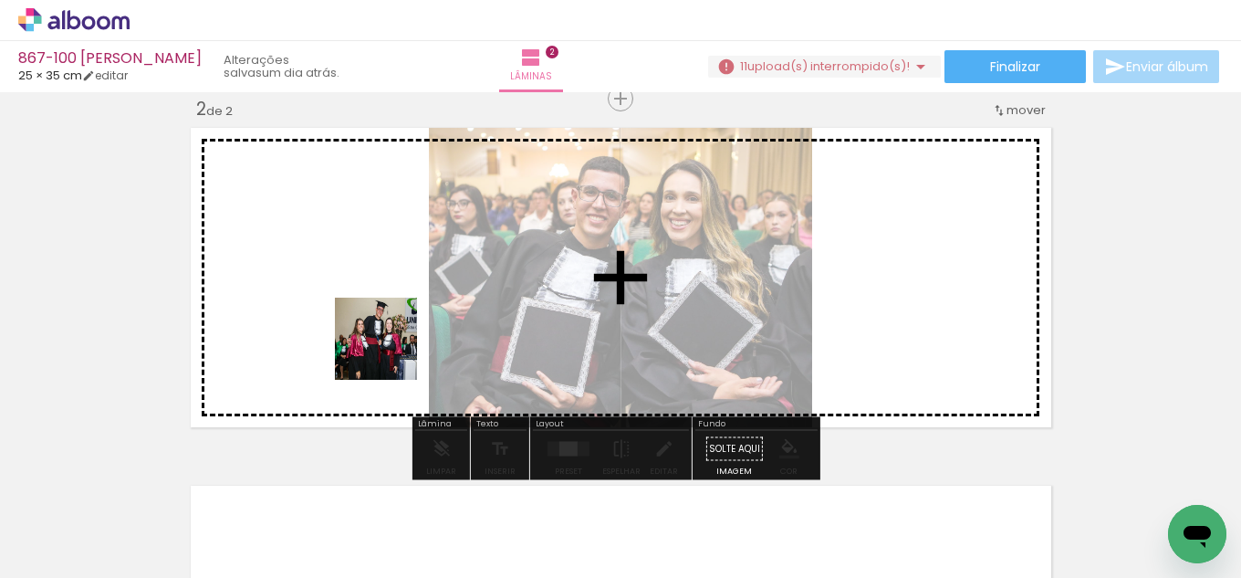
drag, startPoint x: 184, startPoint y: 535, endPoint x: 422, endPoint y: 349, distance: 301.5
click at [426, 302] on quentale-workspace at bounding box center [620, 289] width 1241 height 578
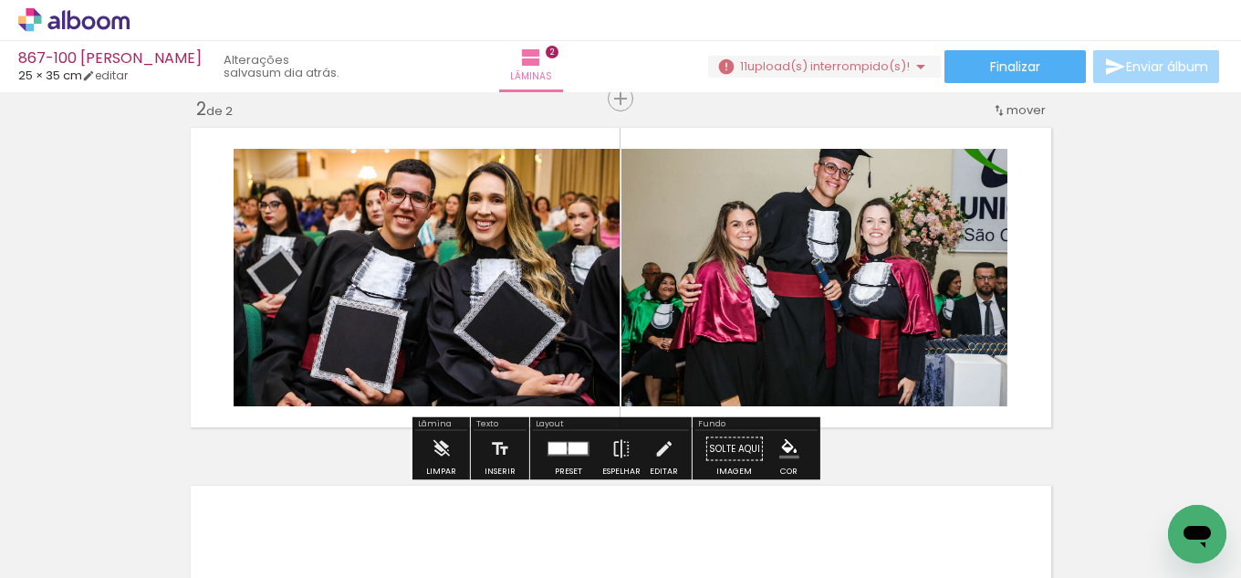
click at [562, 448] on div at bounding box center [557, 449] width 18 height 12
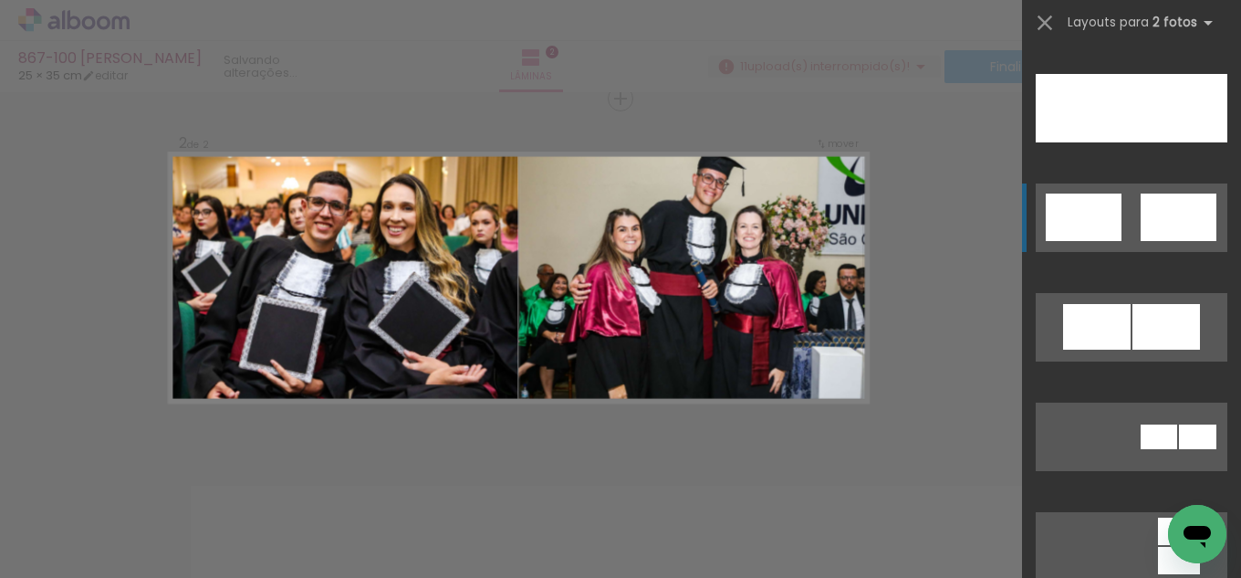
scroll to position [912, 0]
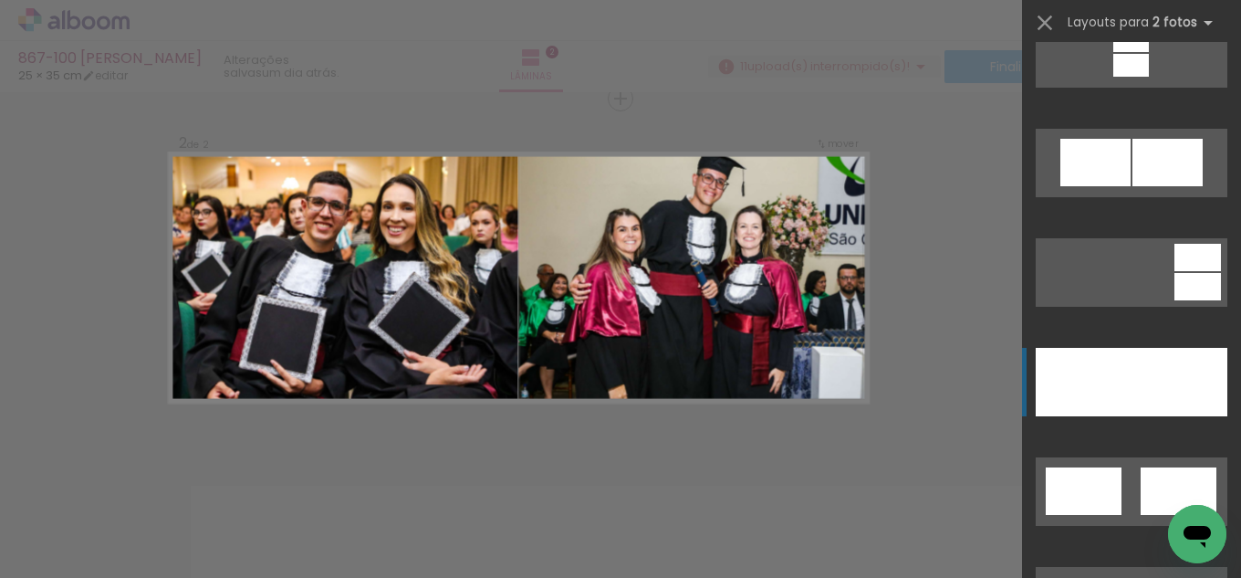
click at [1162, 397] on div at bounding box center [1179, 382] width 96 height 68
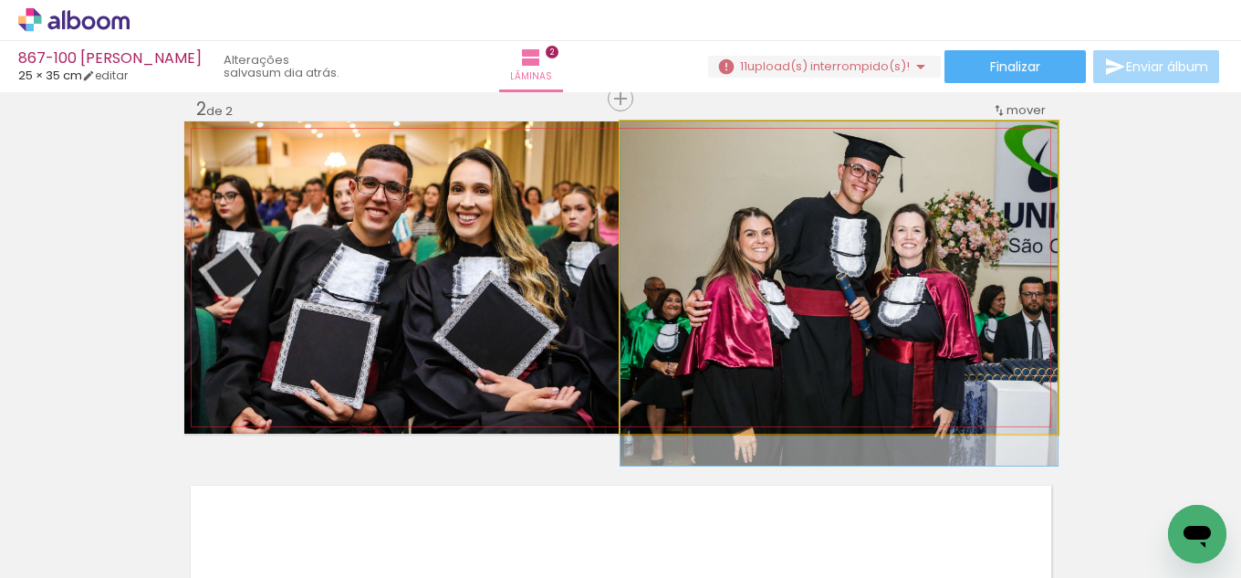
drag, startPoint x: 723, startPoint y: 302, endPoint x: 730, endPoint y: 325, distance: 23.9
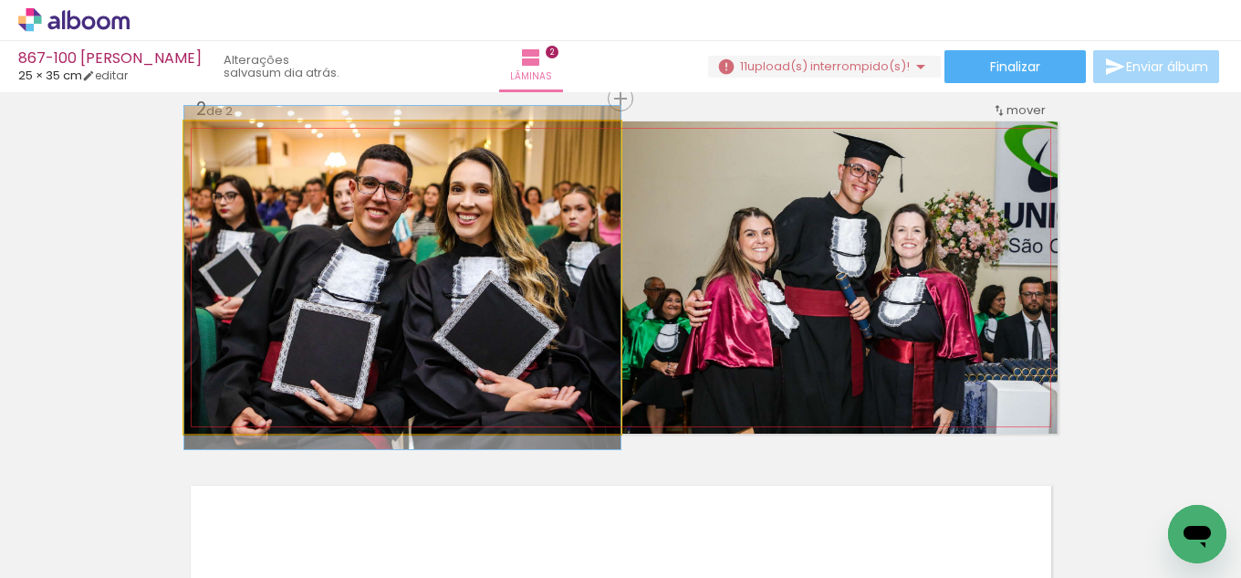
click at [467, 307] on quentale-photo at bounding box center [402, 277] width 436 height 312
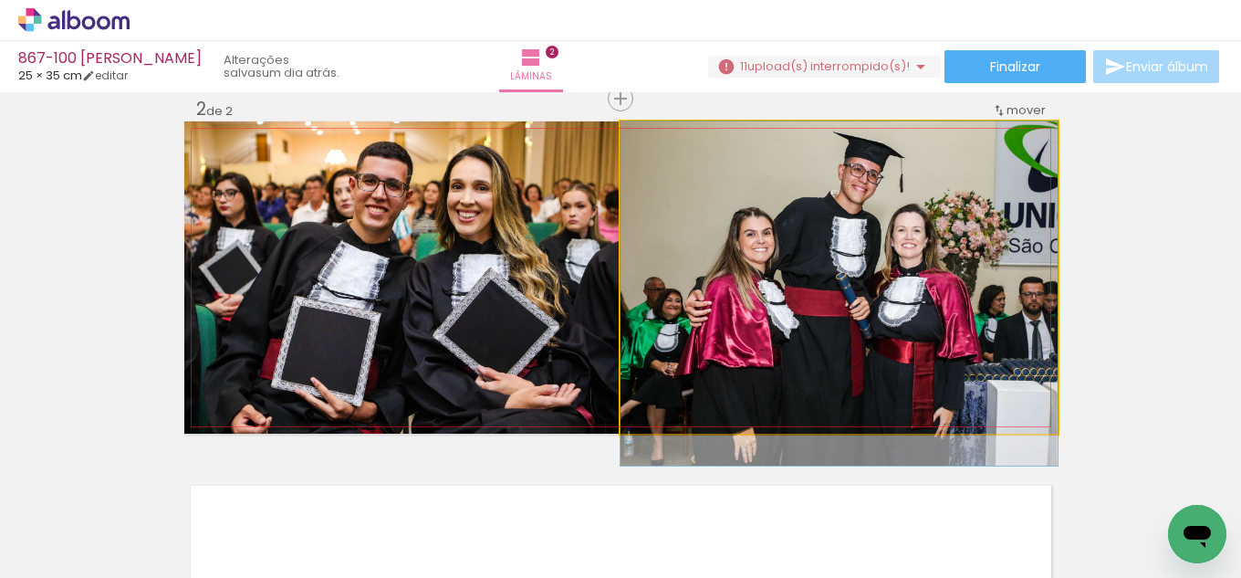
drag, startPoint x: 792, startPoint y: 316, endPoint x: 788, endPoint y: 328, distance: 13.3
drag, startPoint x: 845, startPoint y: 384, endPoint x: 836, endPoint y: 392, distance: 12.3
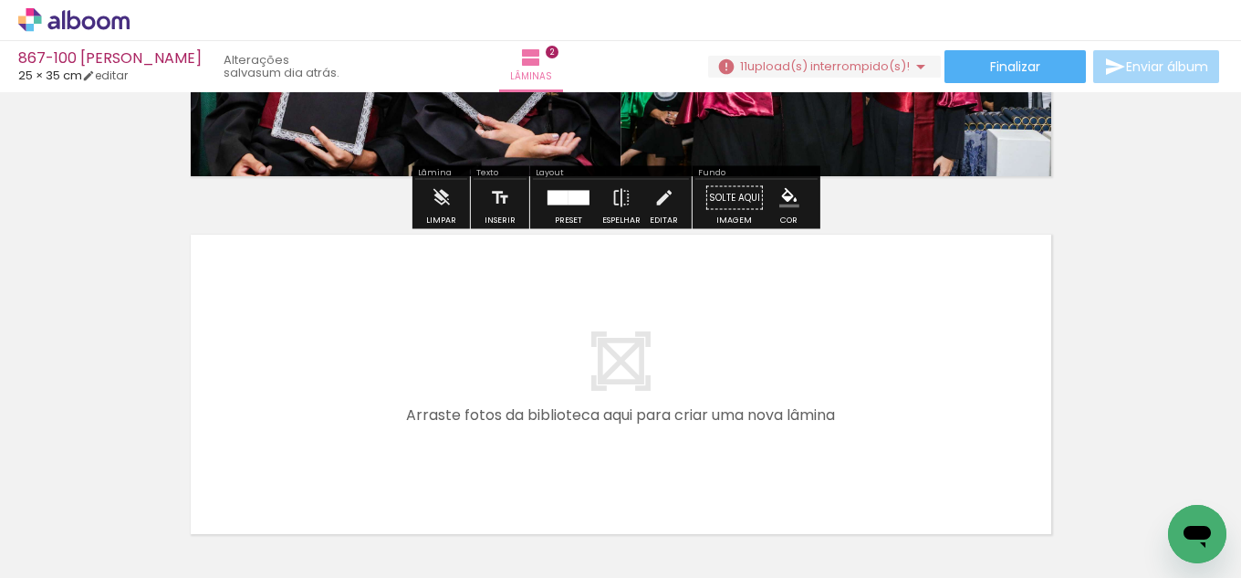
scroll to position [655, 0]
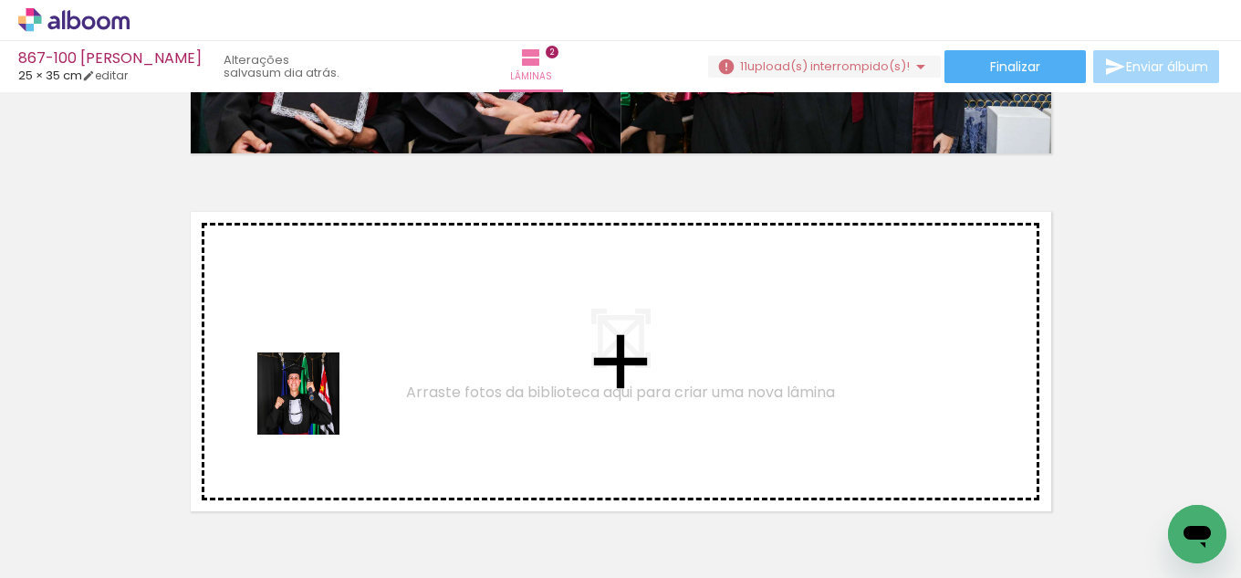
drag, startPoint x: 186, startPoint y: 517, endPoint x: 318, endPoint y: 399, distance: 177.0
click at [318, 399] on quentale-workspace at bounding box center [620, 289] width 1241 height 578
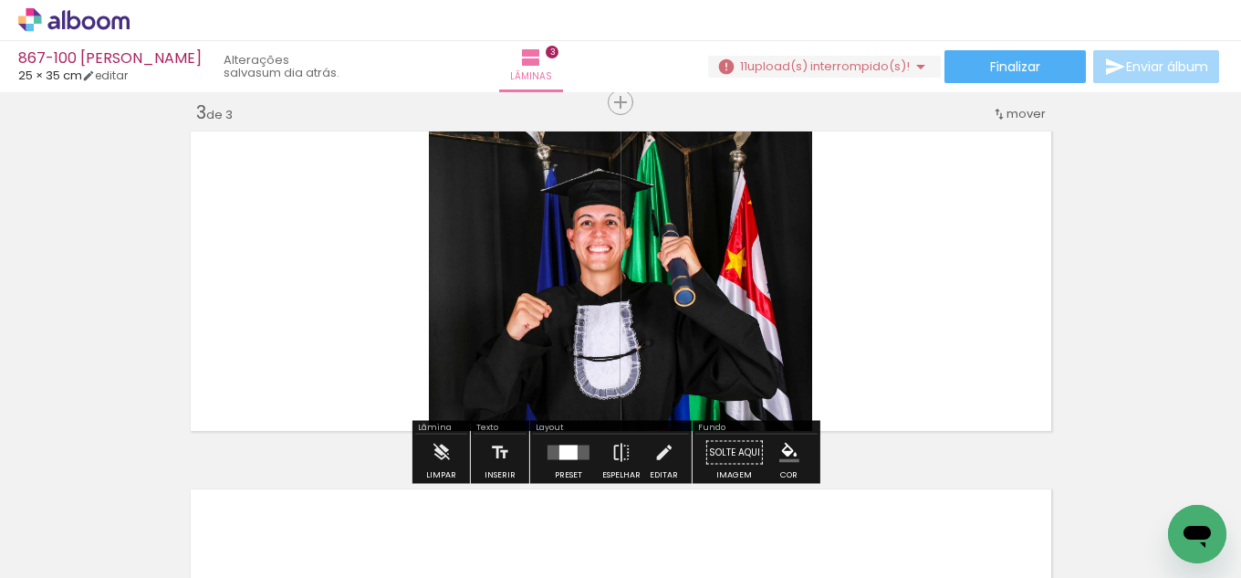
scroll to position [739, 0]
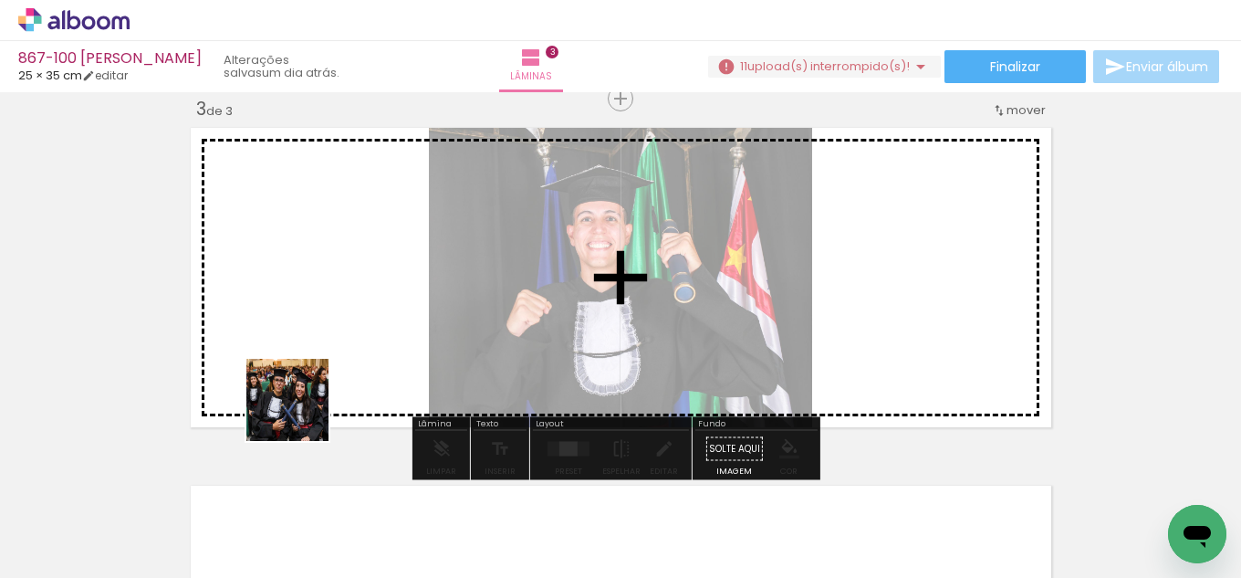
drag, startPoint x: 209, startPoint y: 509, endPoint x: 369, endPoint y: 353, distance: 223.2
click at [374, 340] on quentale-workspace at bounding box center [620, 289] width 1241 height 578
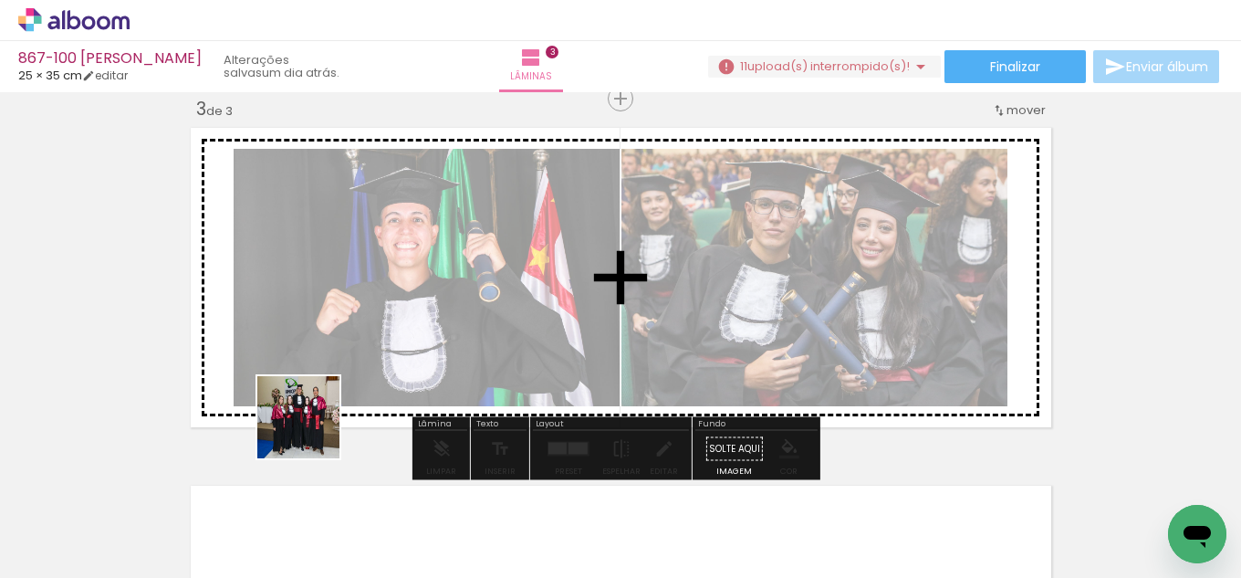
drag, startPoint x: 292, startPoint y: 524, endPoint x: 390, endPoint y: 370, distance: 182.5
click at [334, 366] on quentale-workspace at bounding box center [620, 289] width 1241 height 578
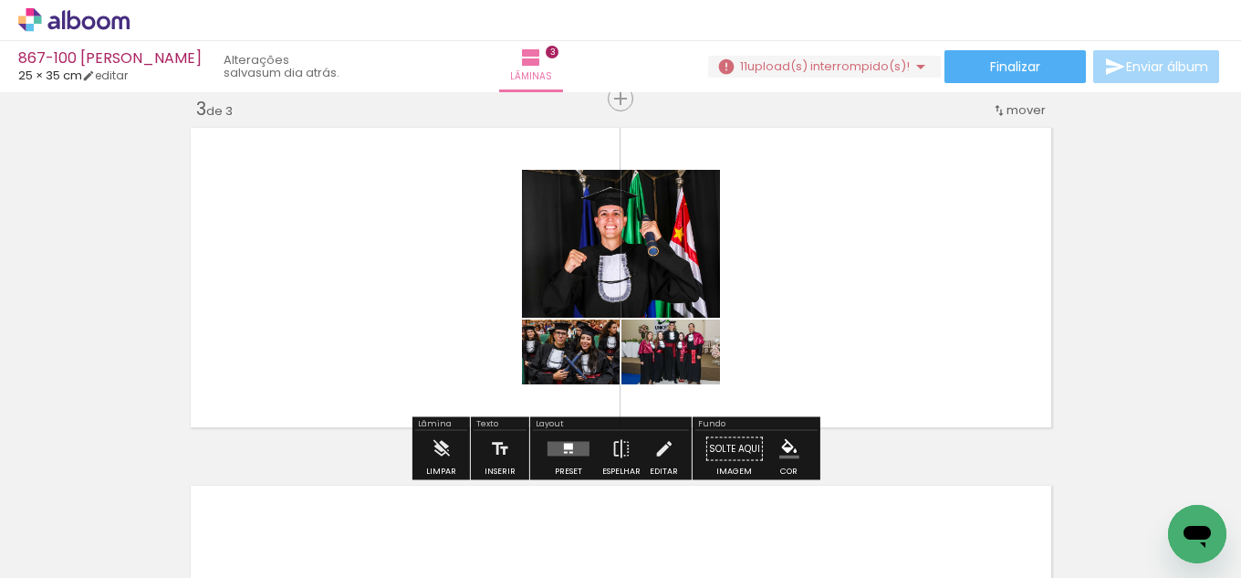
click at [578, 444] on quentale-layouter at bounding box center [568, 449] width 42 height 15
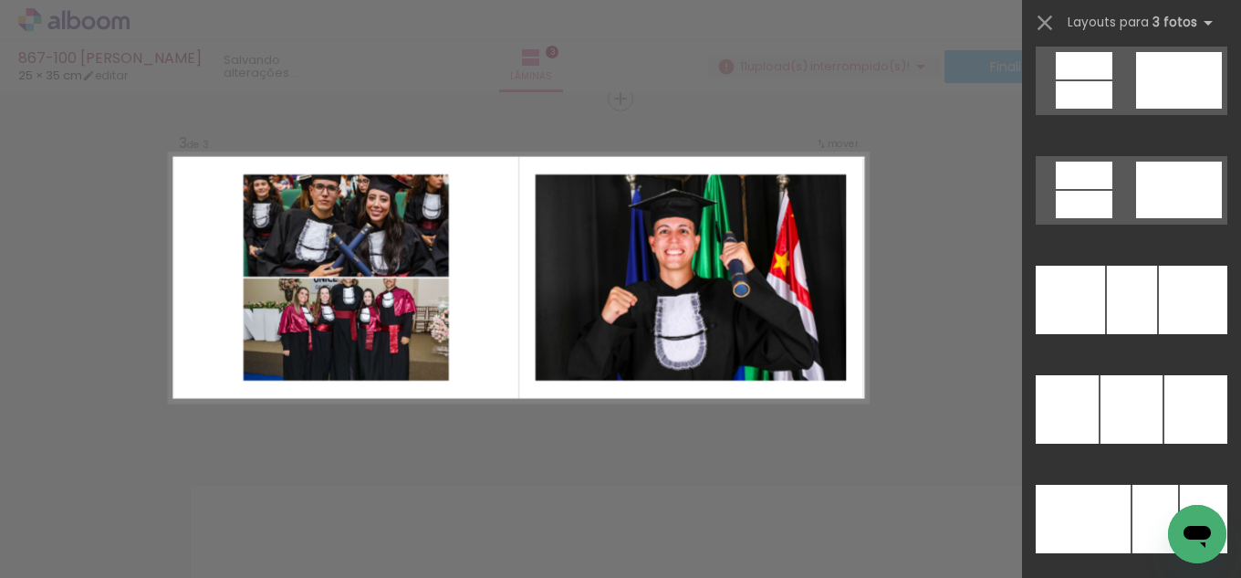
scroll to position [15055, 0]
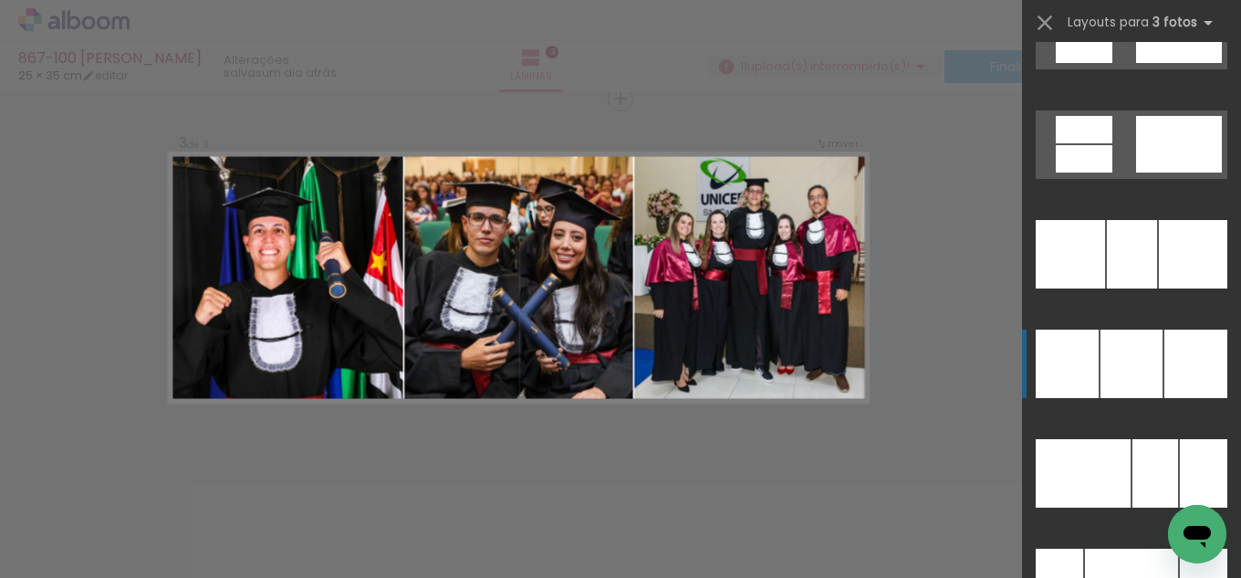
click at [1131, 288] on div at bounding box center [1132, 254] width 50 height 68
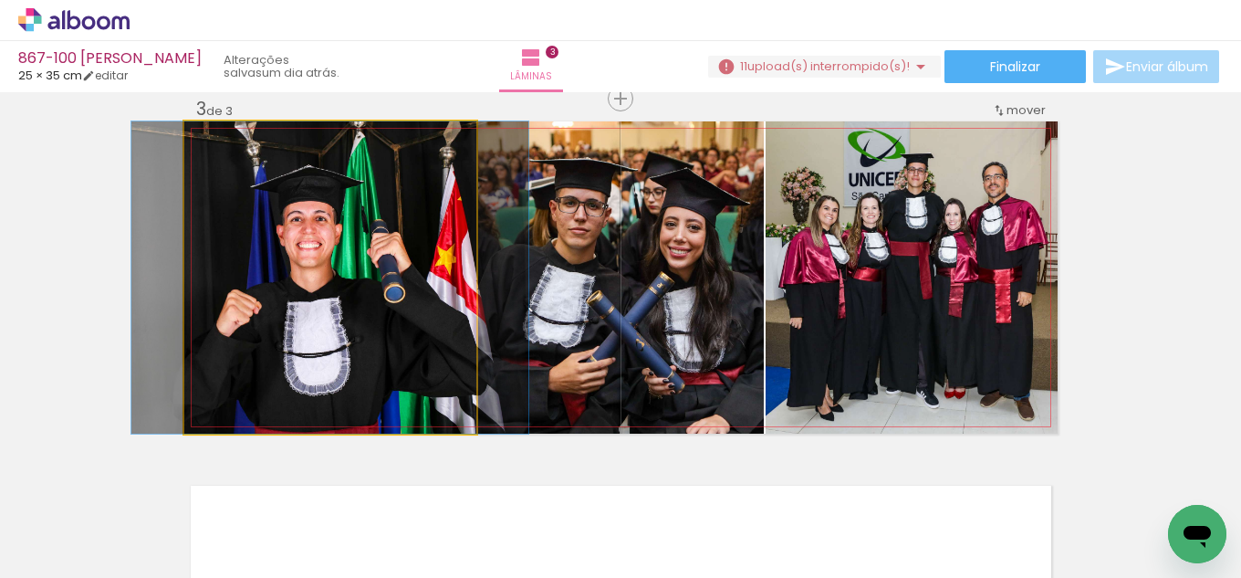
click at [351, 327] on quentale-photo at bounding box center [330, 277] width 292 height 312
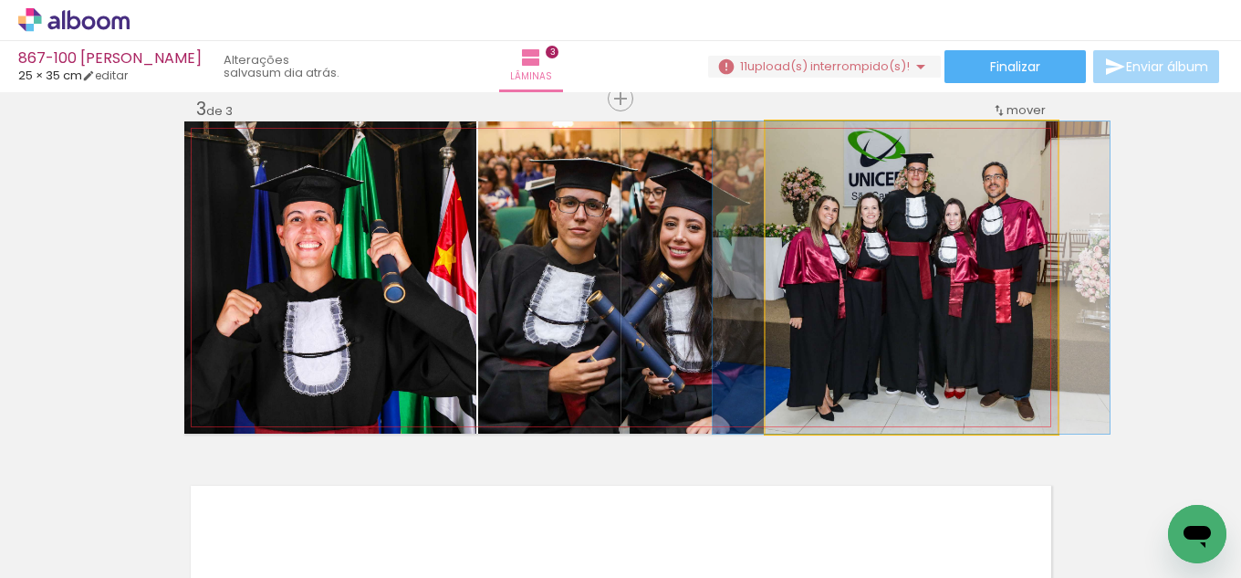
click at [892, 330] on quentale-photo at bounding box center [911, 277] width 292 height 312
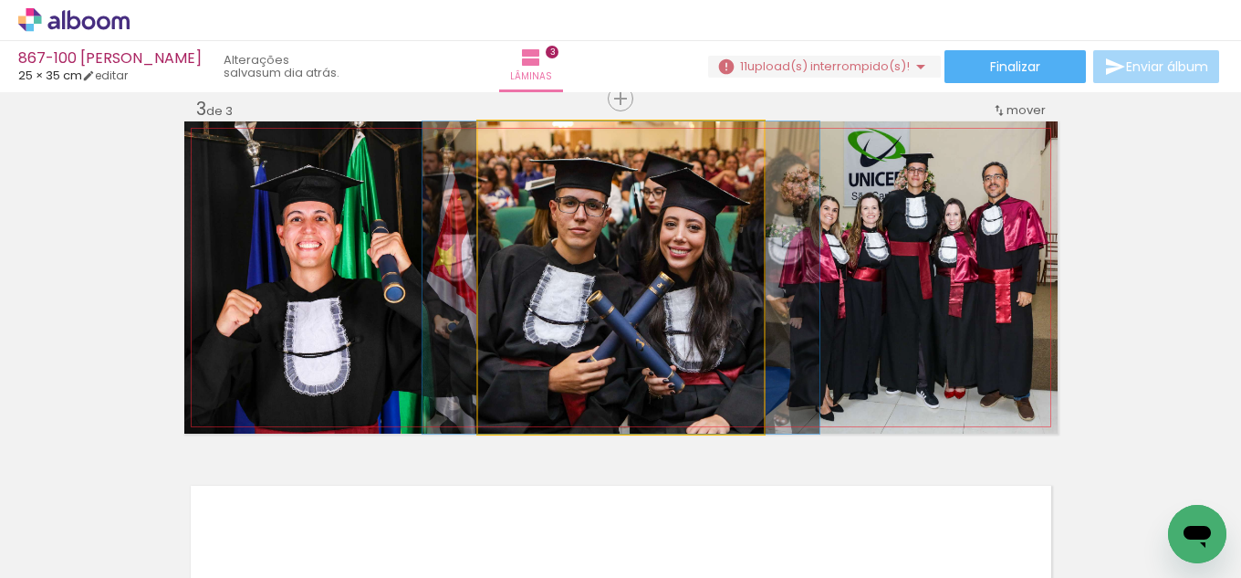
click at [647, 338] on quentale-photo at bounding box center [621, 277] width 286 height 312
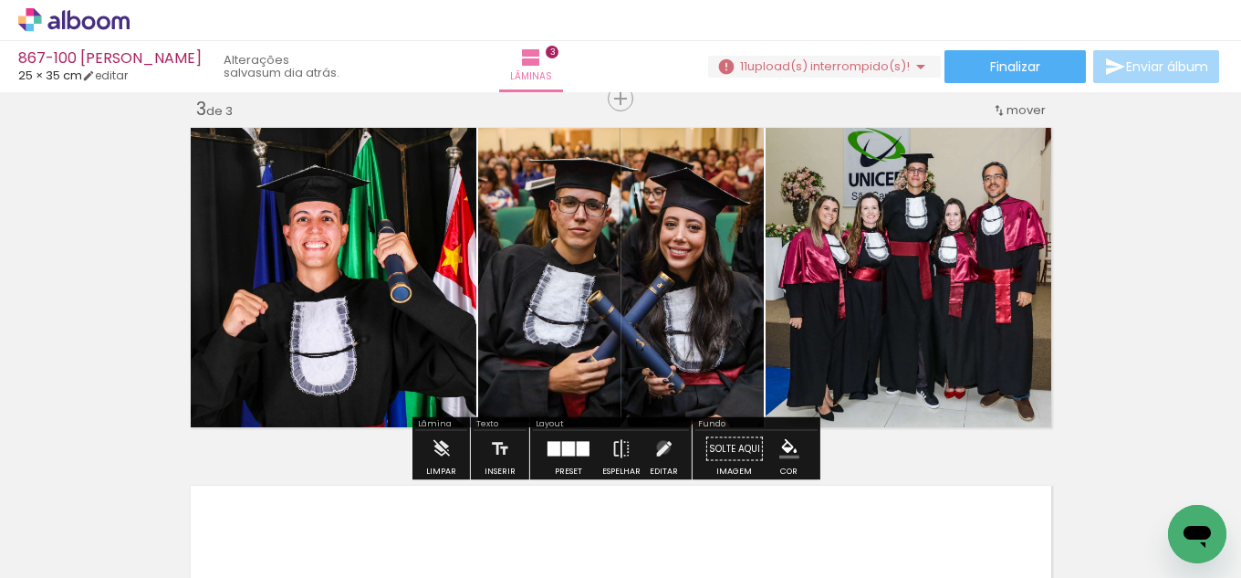
drag, startPoint x: 659, startPoint y: 447, endPoint x: 838, endPoint y: 369, distance: 196.1
click at [660, 447] on iron-icon at bounding box center [663, 449] width 20 height 36
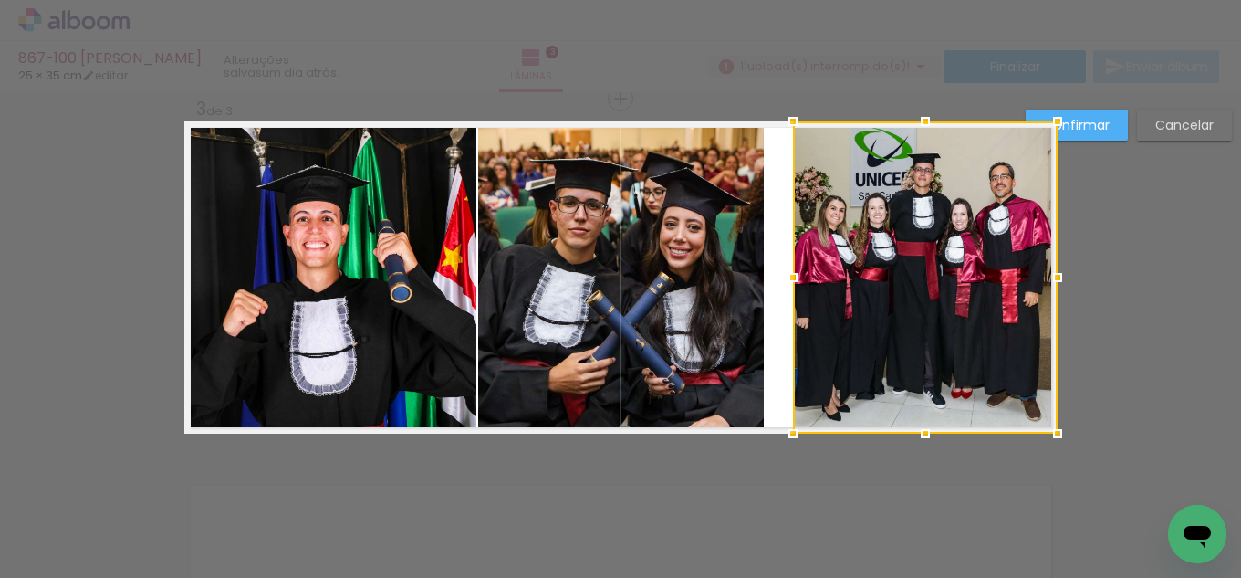
drag, startPoint x: 765, startPoint y: 281, endPoint x: 792, endPoint y: 271, distance: 29.2
click at [792, 271] on div at bounding box center [793, 277] width 36 height 36
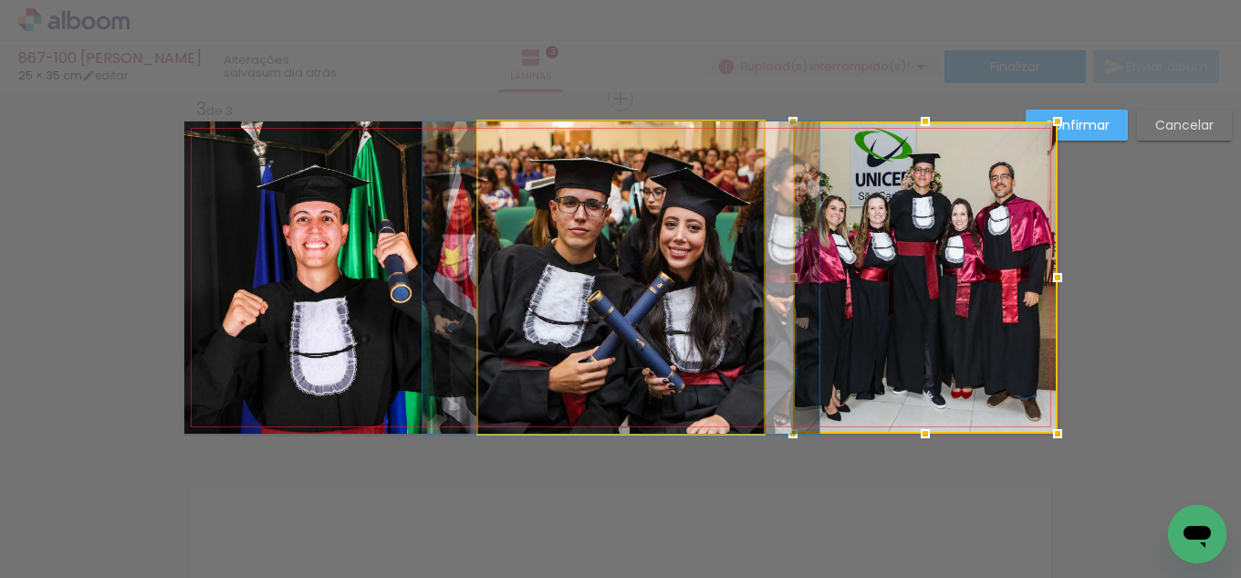
click at [674, 280] on quentale-photo at bounding box center [621, 277] width 286 height 312
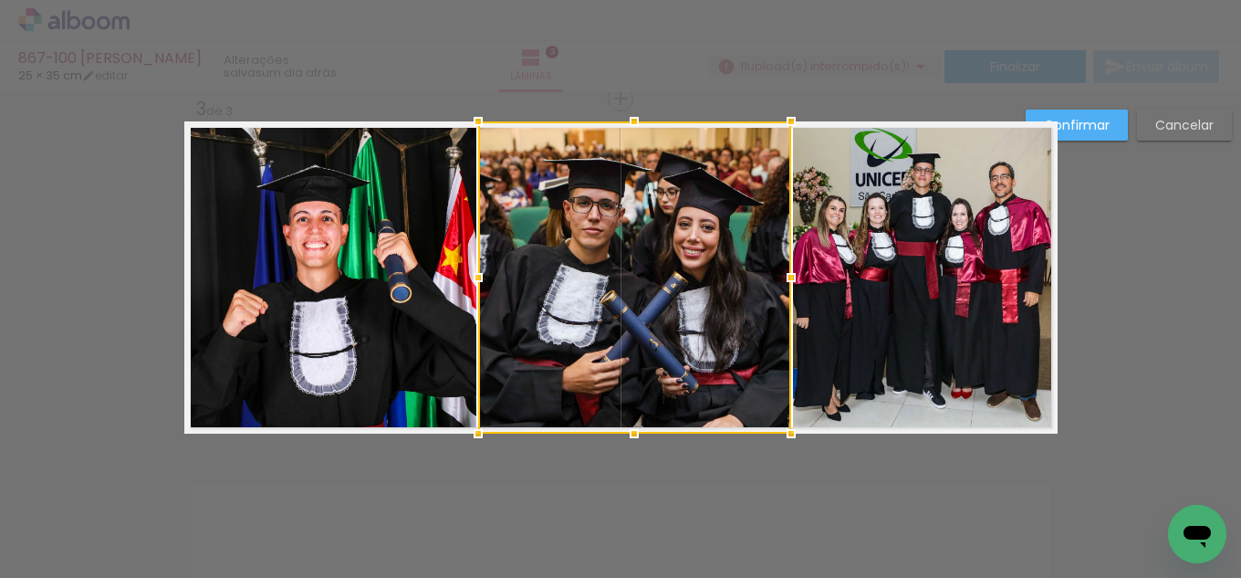
drag, startPoint x: 759, startPoint y: 275, endPoint x: 786, endPoint y: 274, distance: 27.4
click at [786, 274] on div at bounding box center [791, 277] width 36 height 36
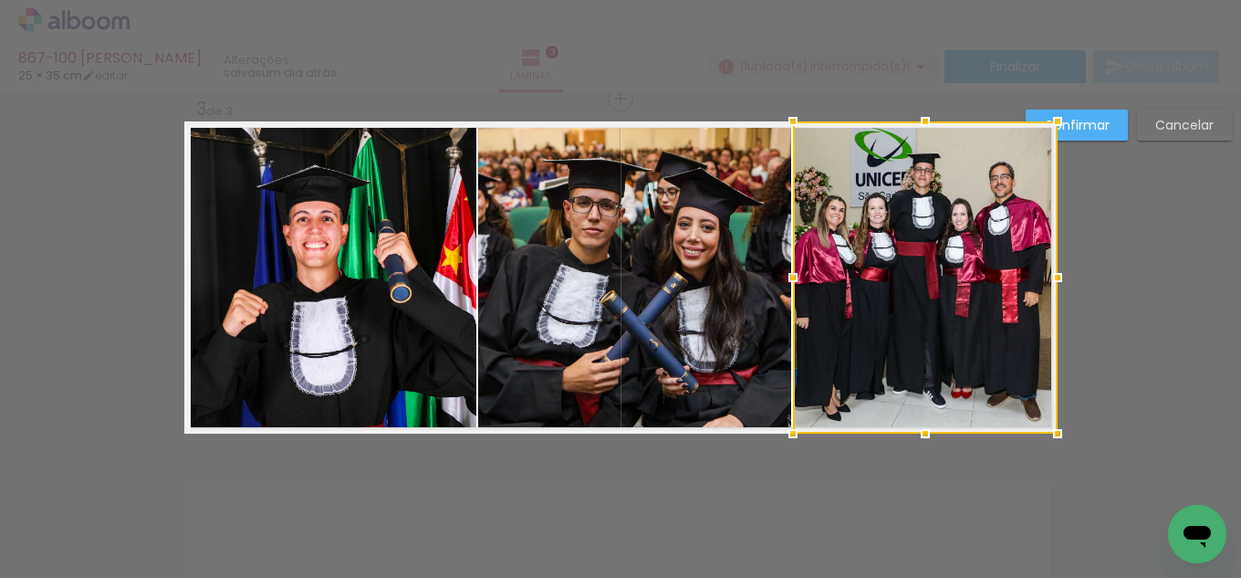
click at [507, 307] on quentale-photo at bounding box center [634, 277] width 313 height 312
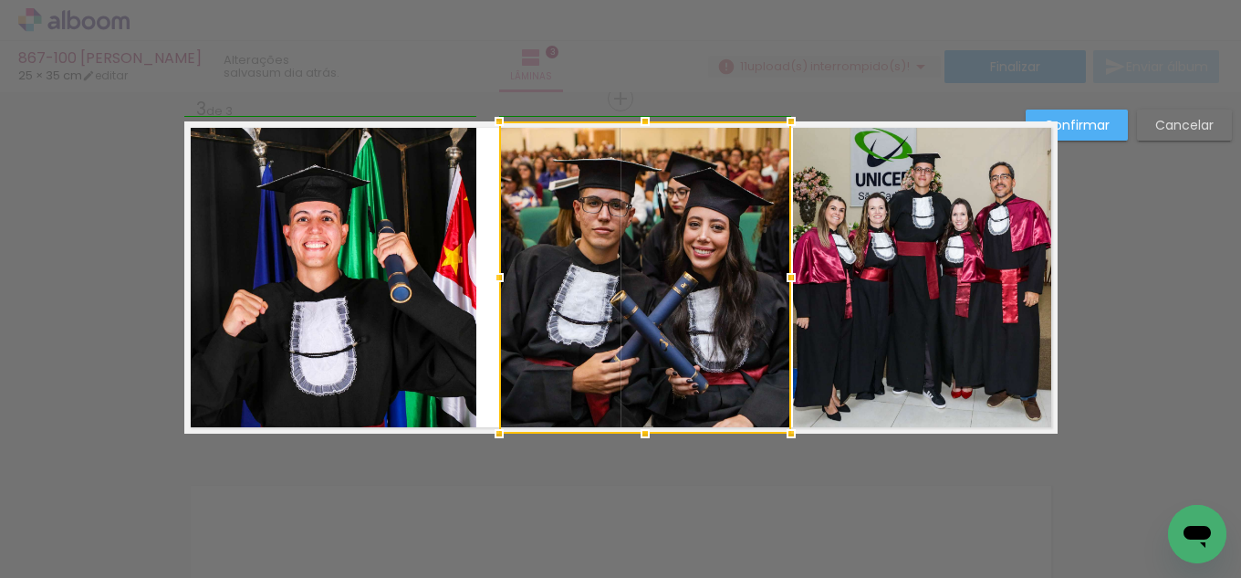
drag, startPoint x: 479, startPoint y: 286, endPoint x: 496, endPoint y: 276, distance: 20.0
click at [496, 276] on div at bounding box center [499, 277] width 36 height 36
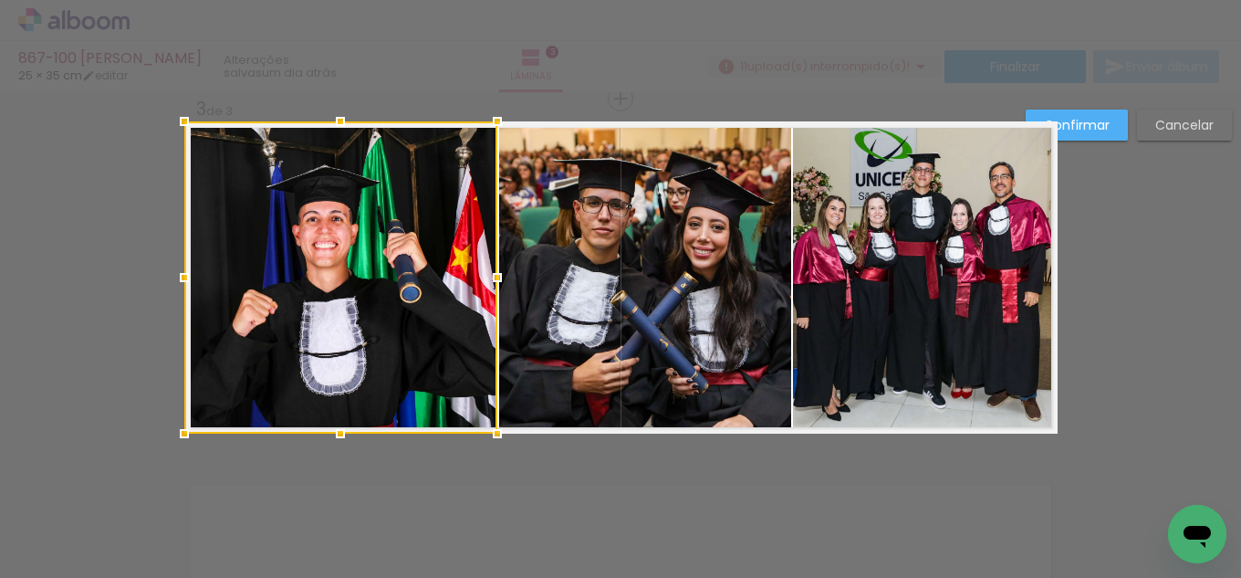
drag, startPoint x: 473, startPoint y: 278, endPoint x: 497, endPoint y: 276, distance: 24.8
click at [497, 276] on div at bounding box center [497, 277] width 36 height 36
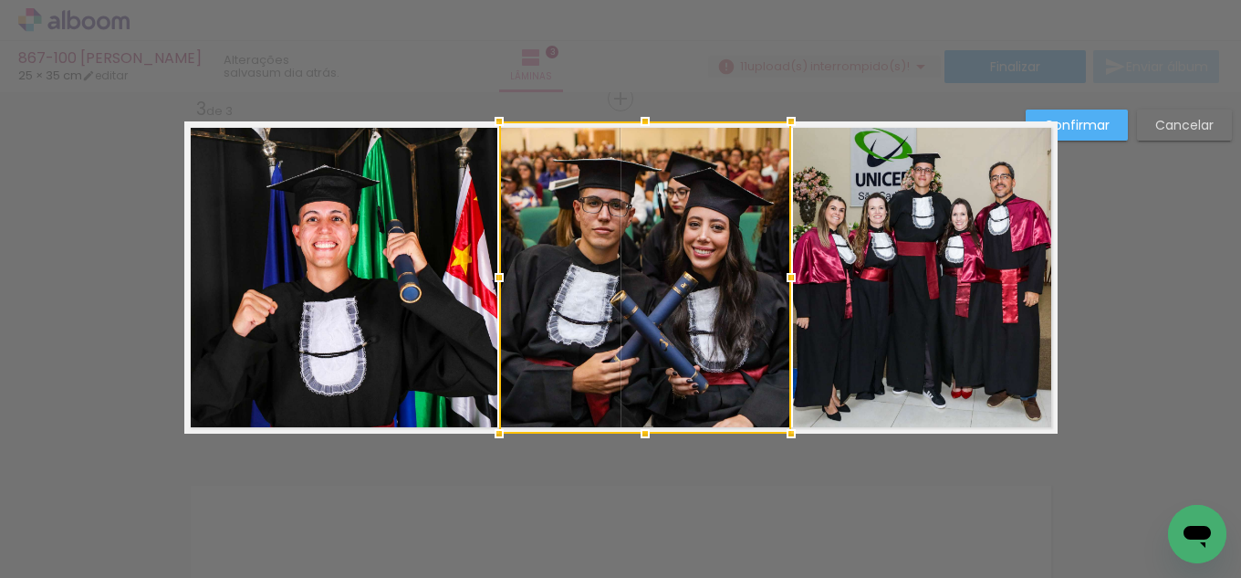
click at [1076, 104] on div "Confirmar Cancelar" at bounding box center [620, 90] width 1241 height 1474
click at [0, 0] on slot "Confirmar" at bounding box center [0, 0] width 0 height 0
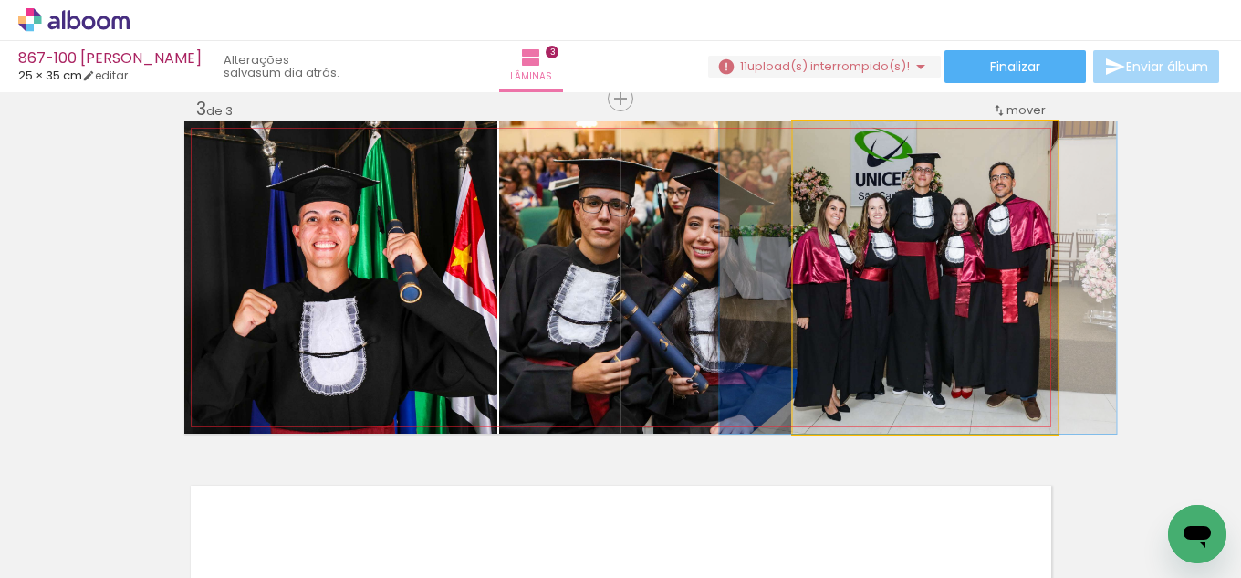
click at [902, 300] on quentale-photo at bounding box center [925, 277] width 265 height 312
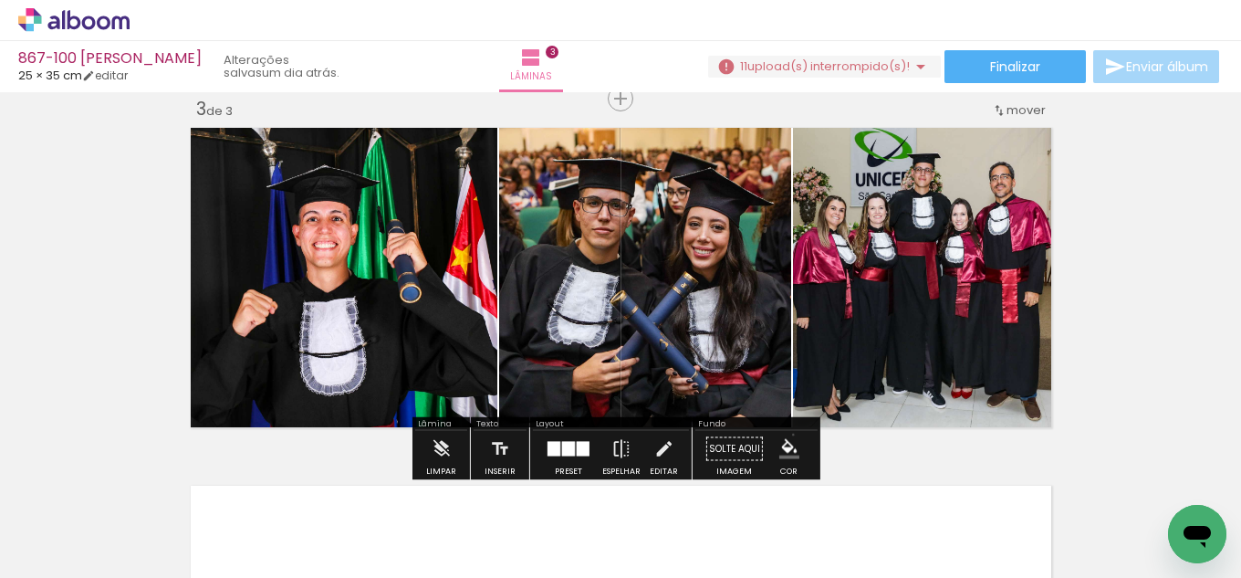
click at [786, 434] on paper-menu-button "#ffebee #ffcdd2 #ef9a9a #e57373 #ef5350 #f44336 #e53935 #d32f2f #c62828 #b71c1c…" at bounding box center [789, 449] width 35 height 35
click at [787, 448] on iron-icon "color picker" at bounding box center [789, 449] width 20 height 20
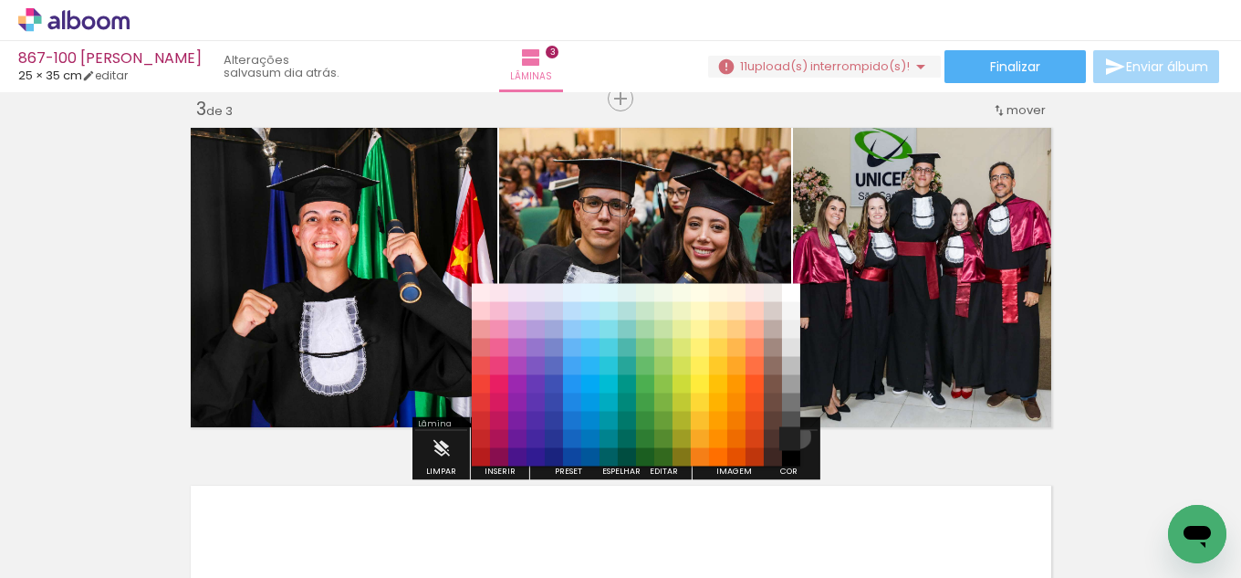
click at [792, 436] on paper-item "#212121" at bounding box center [791, 439] width 18 height 18
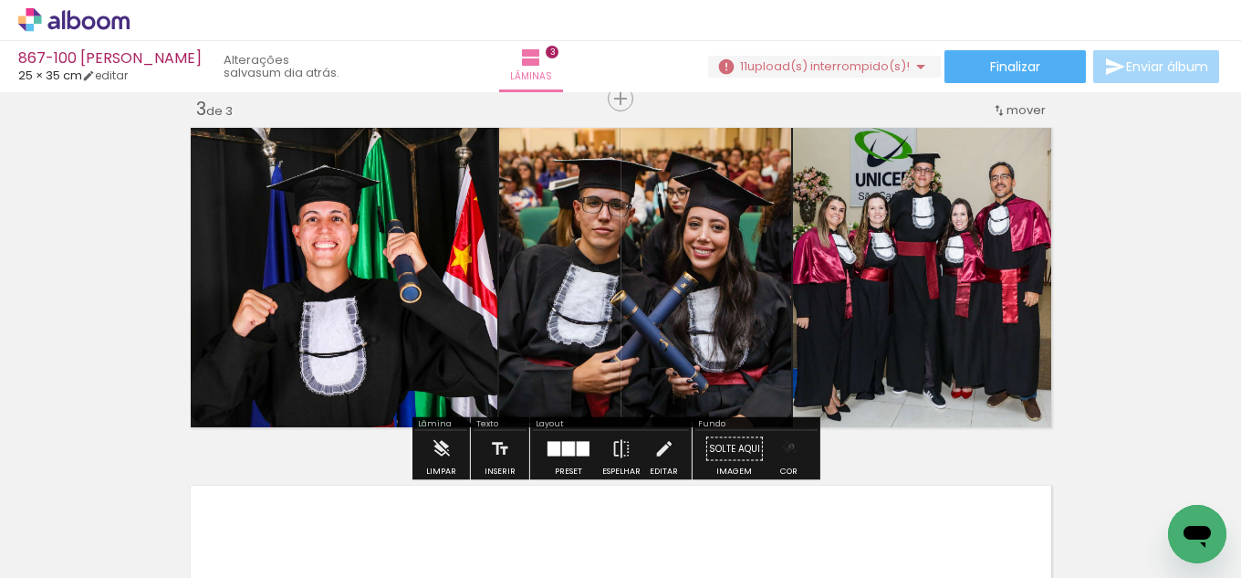
click at [785, 446] on iron-icon "color picker" at bounding box center [789, 449] width 20 height 20
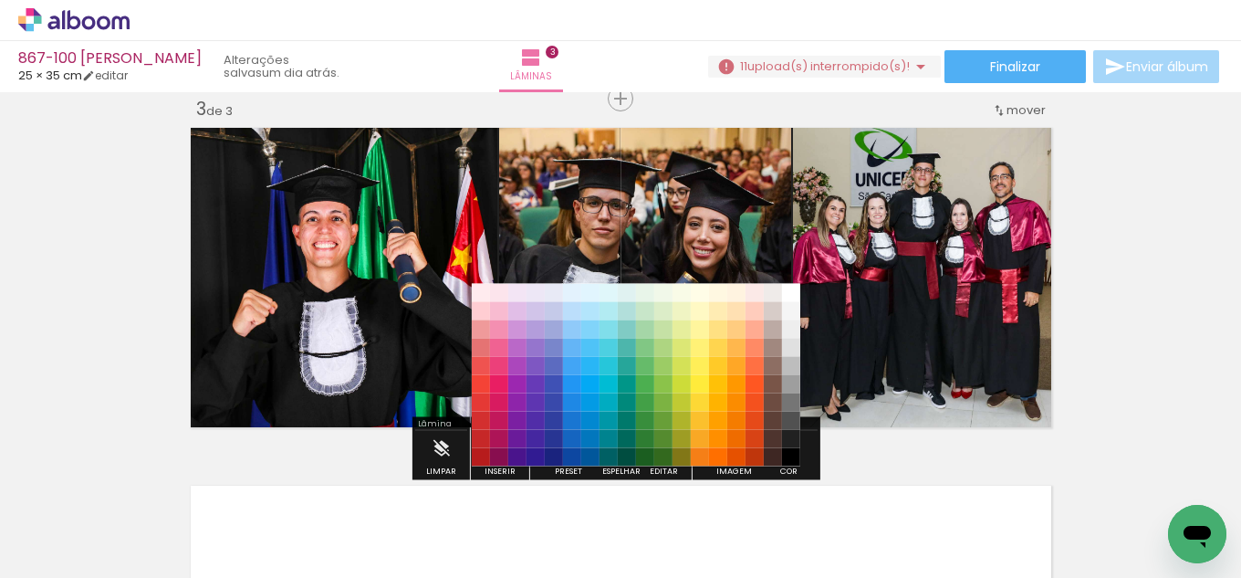
click at [788, 452] on paper-item "#000000" at bounding box center [791, 457] width 18 height 18
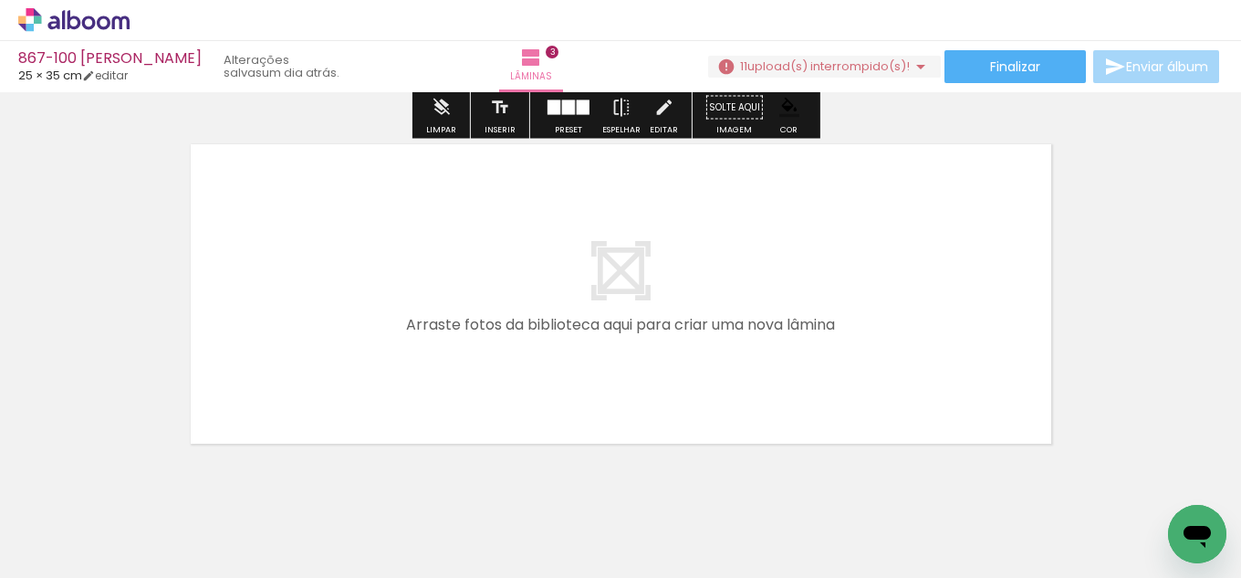
scroll to position [1130, 0]
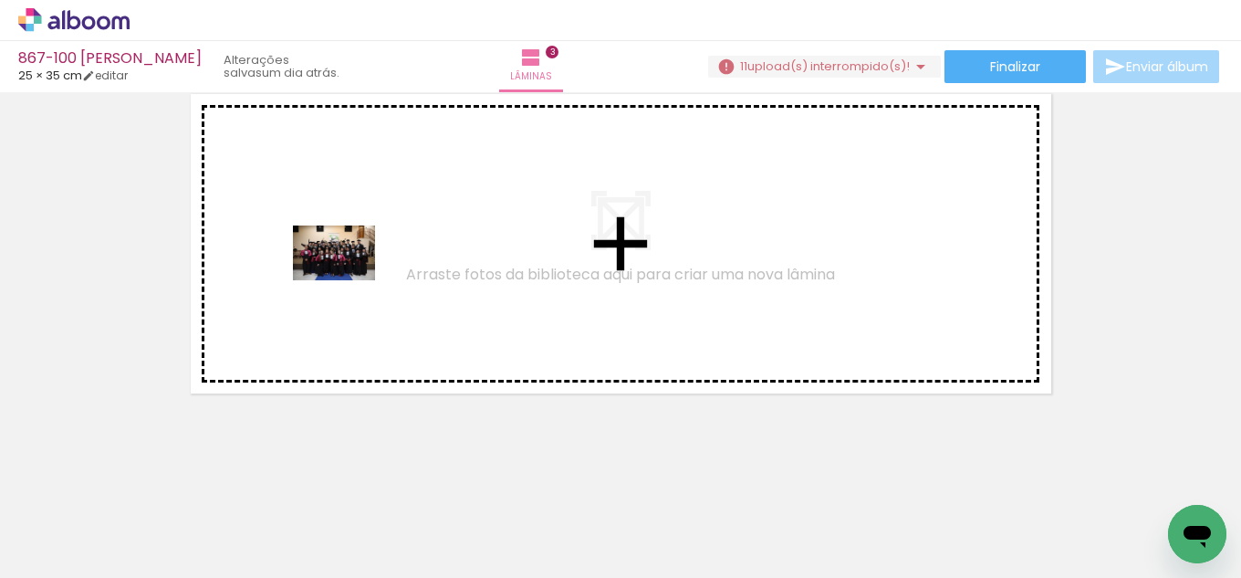
drag, startPoint x: 182, startPoint y: 492, endPoint x: 367, endPoint y: 361, distance: 225.8
click at [349, 280] on quentale-workspace at bounding box center [620, 289] width 1241 height 578
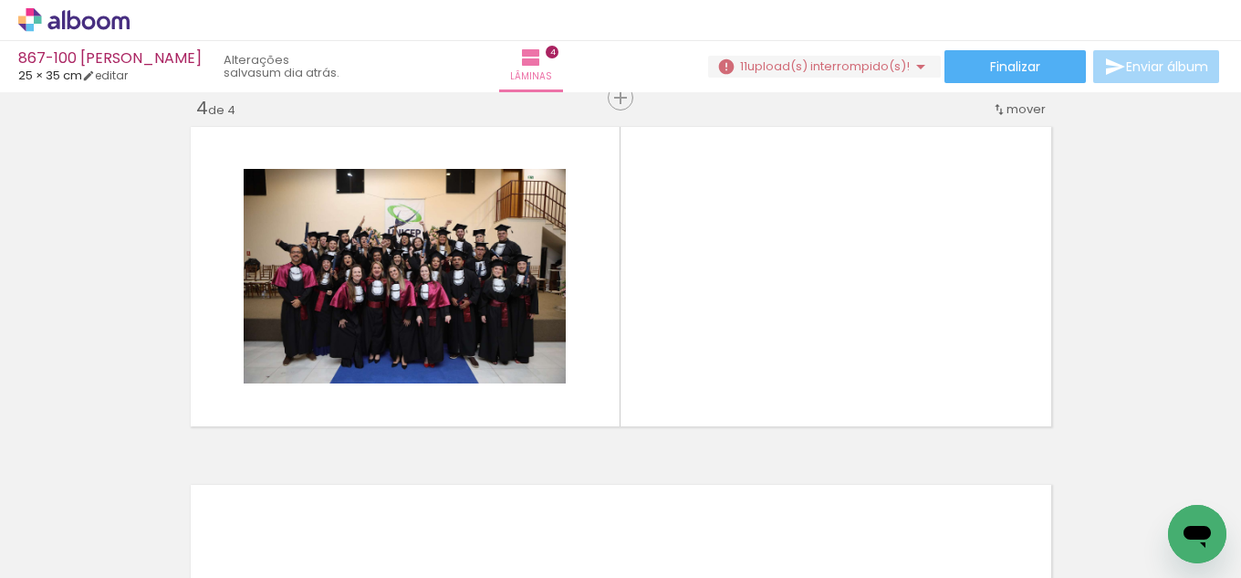
scroll to position [1097, 0]
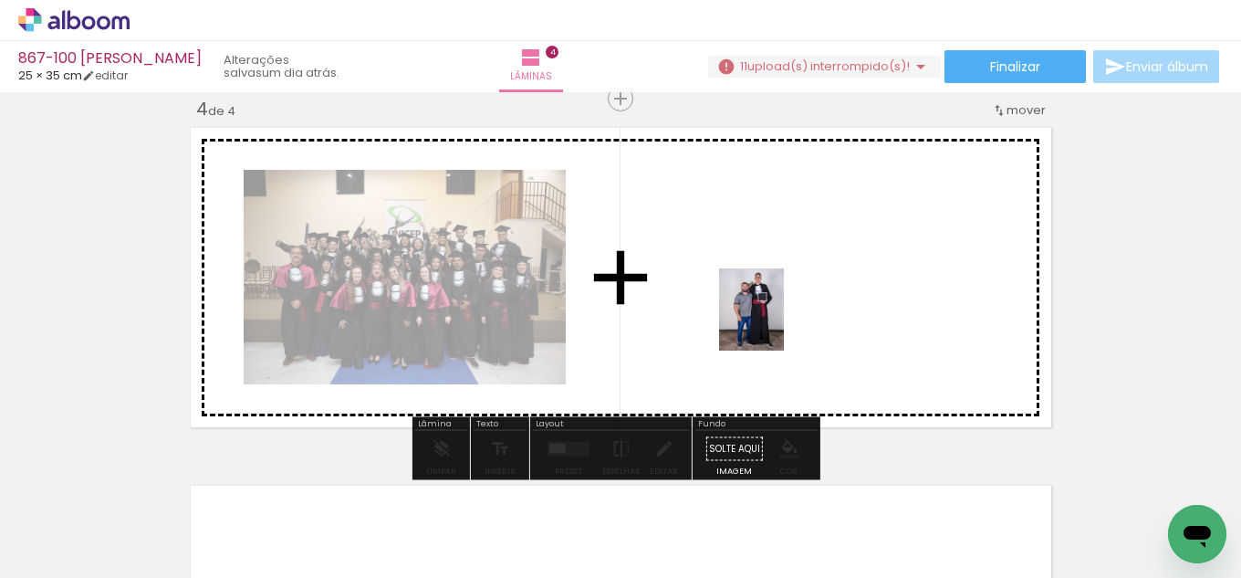
drag, startPoint x: 193, startPoint y: 526, endPoint x: 695, endPoint y: 290, distance: 554.3
click at [787, 318] on quentale-workspace at bounding box center [620, 289] width 1241 height 578
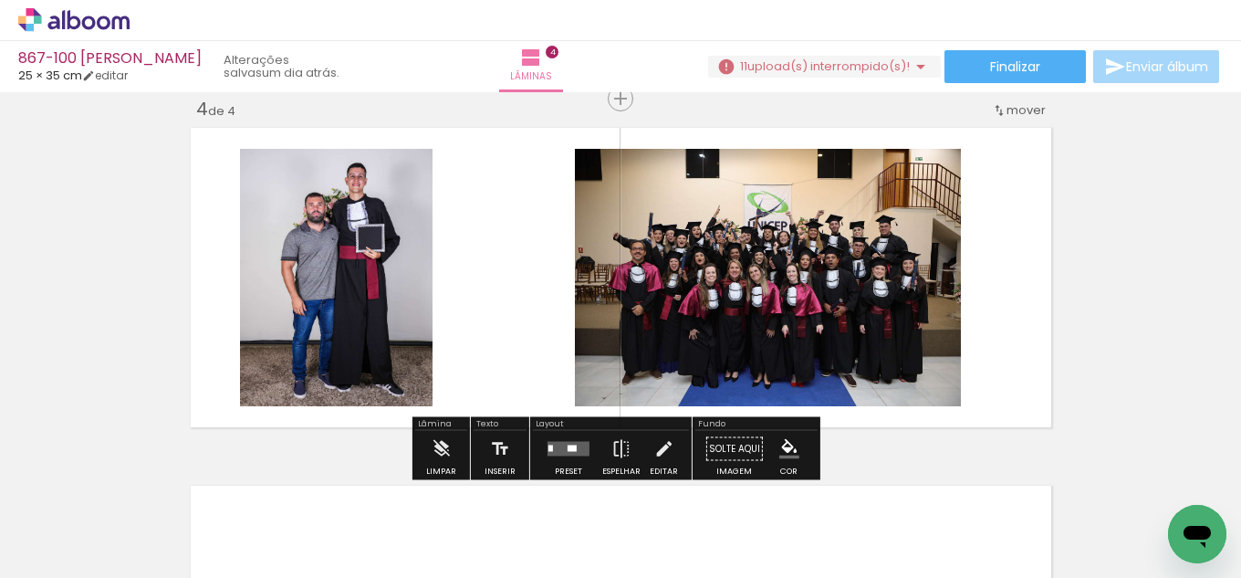
click at [562, 444] on quentale-layouter at bounding box center [568, 449] width 42 height 15
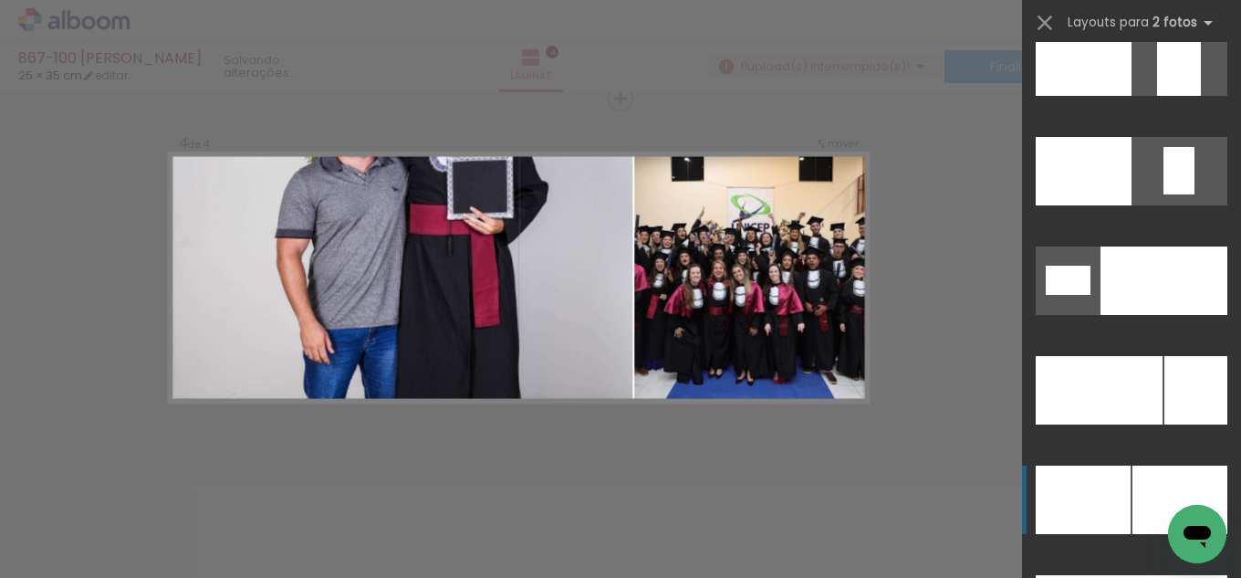
scroll to position [8120, 0]
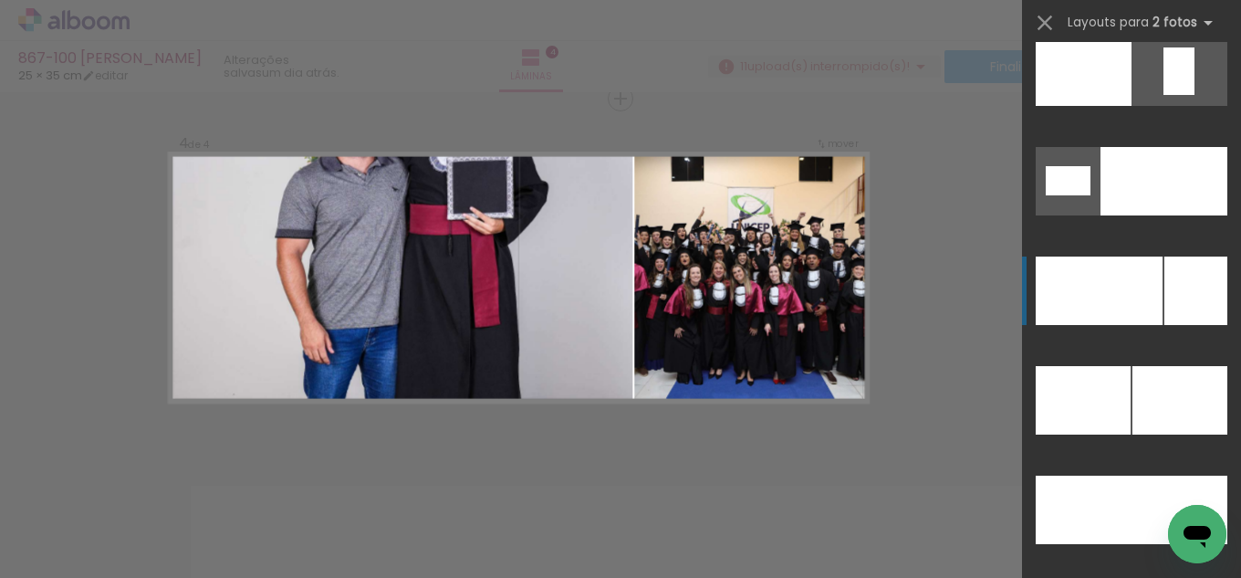
click at [1127, 292] on div at bounding box center [1099, 290] width 127 height 68
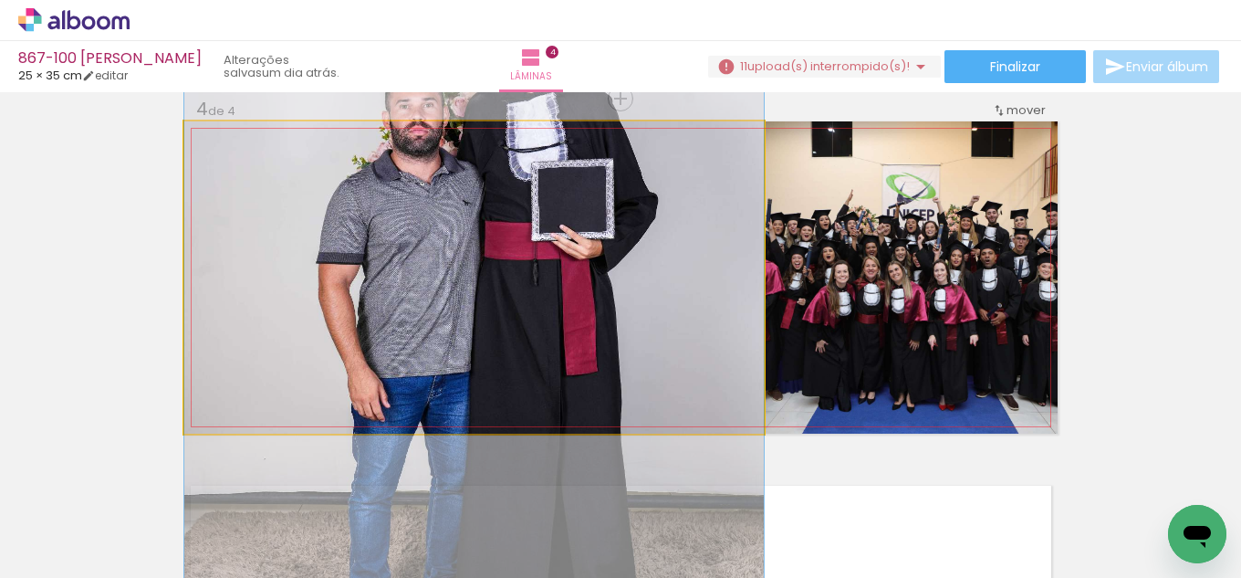
drag, startPoint x: 342, startPoint y: 252, endPoint x: 1001, endPoint y: 290, distance: 659.9
click at [0, 0] on slot at bounding box center [0, 0] width 0 height 0
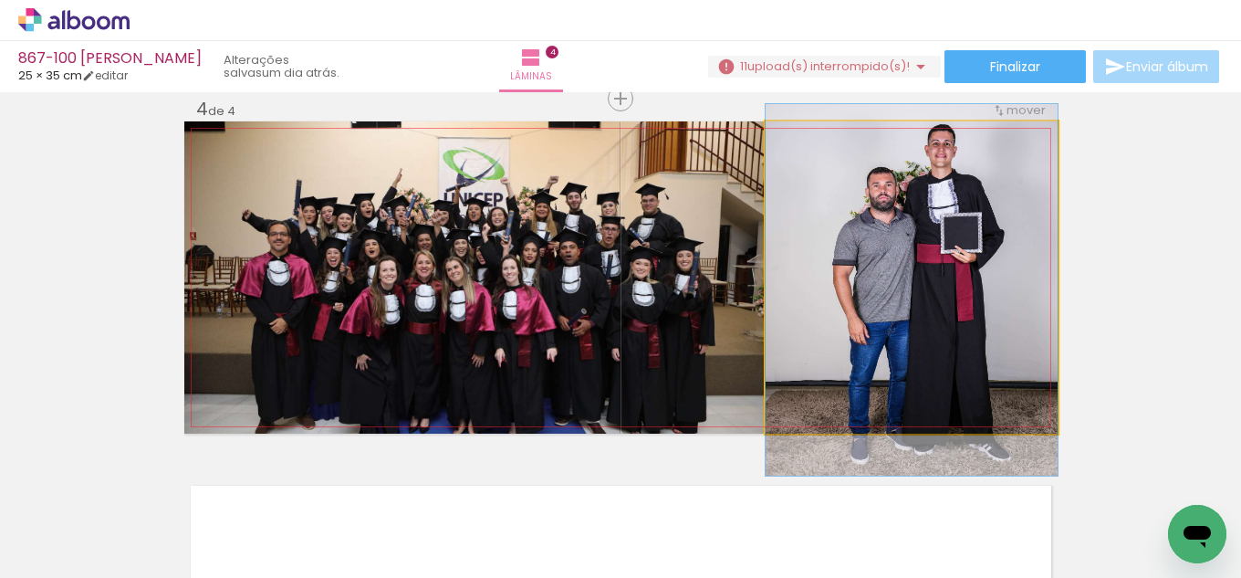
drag, startPoint x: 884, startPoint y: 306, endPoint x: 880, endPoint y: 318, distance: 13.3
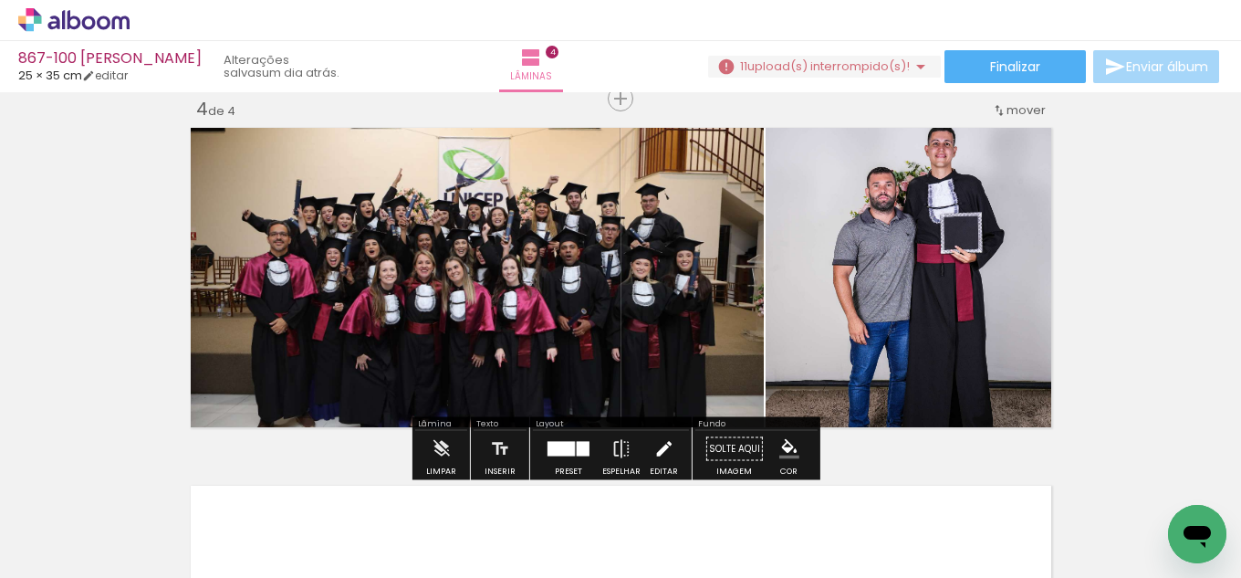
click at [657, 451] on iron-icon at bounding box center [663, 449] width 20 height 36
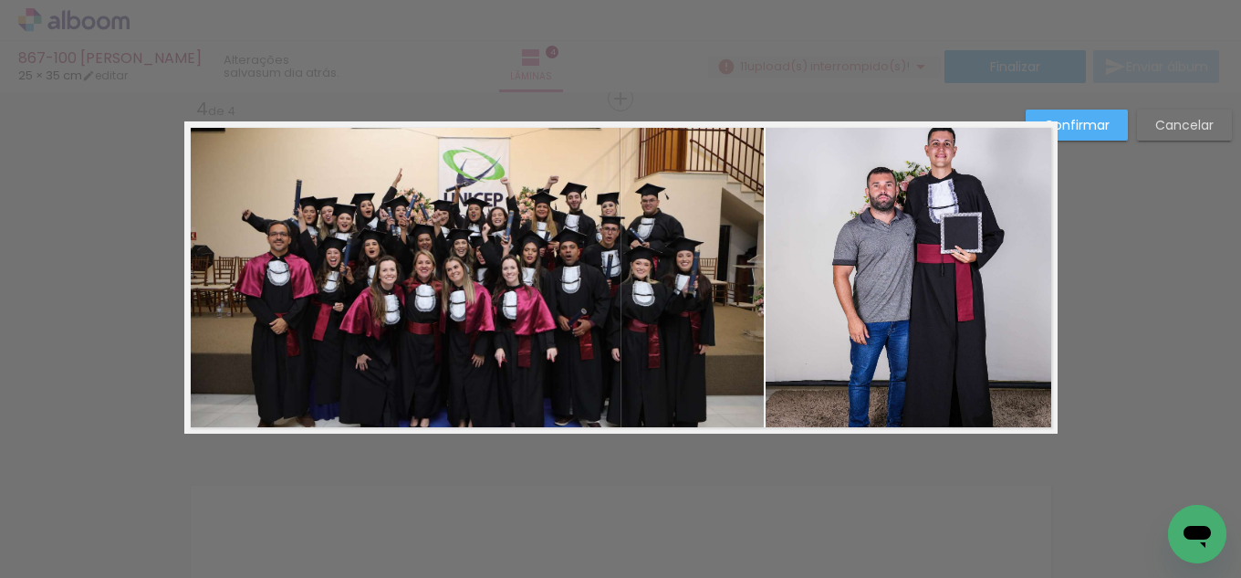
click at [795, 302] on quentale-photo at bounding box center [911, 277] width 292 height 312
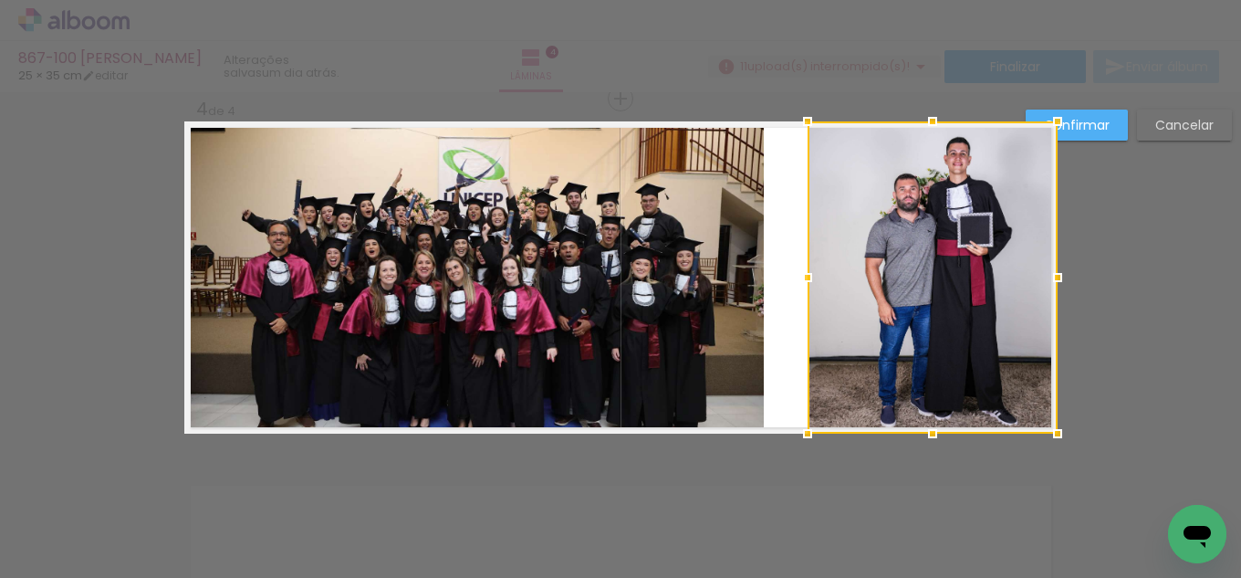
drag, startPoint x: 755, startPoint y: 273, endPoint x: 797, endPoint y: 260, distance: 43.9
click at [797, 260] on div at bounding box center [807, 277] width 36 height 36
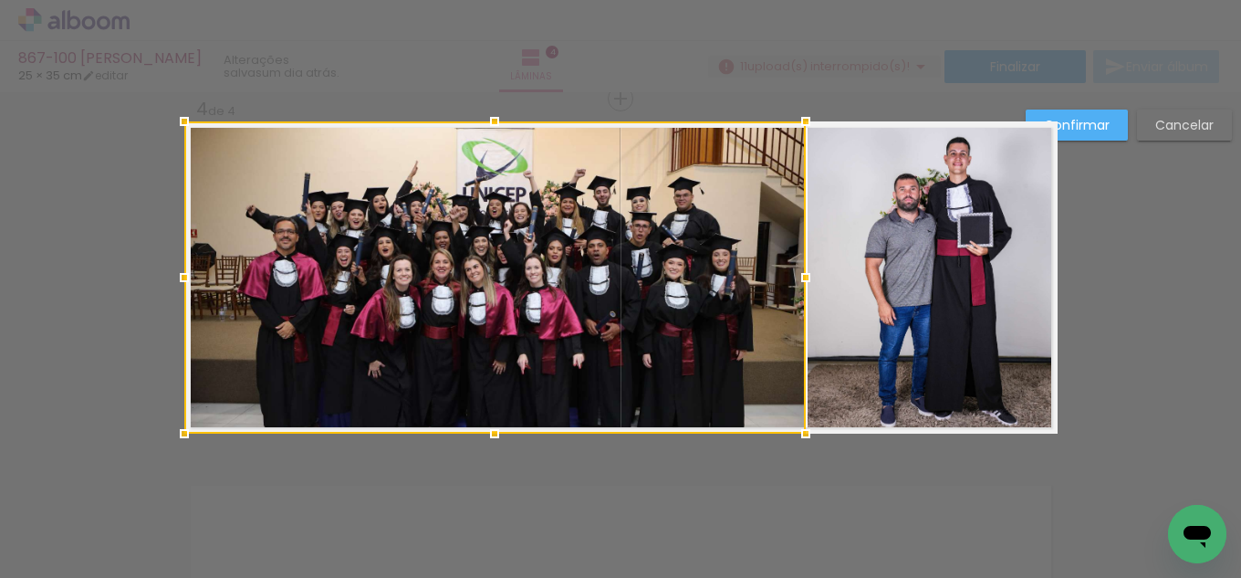
drag, startPoint x: 755, startPoint y: 263, endPoint x: 797, endPoint y: 256, distance: 42.5
click at [797, 256] on div at bounding box center [494, 277] width 621 height 312
click at [0, 0] on slot "Confirmar" at bounding box center [0, 0] width 0 height 0
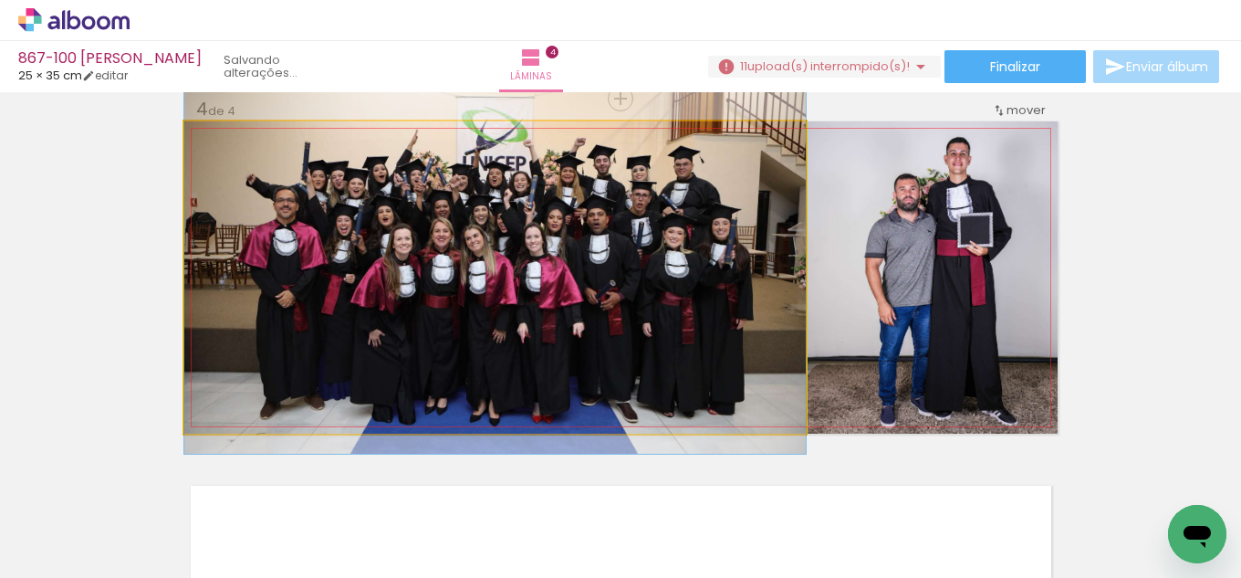
drag, startPoint x: 732, startPoint y: 318, endPoint x: 735, endPoint y: 287, distance: 31.2
click at [698, 275] on quentale-photo at bounding box center [494, 277] width 621 height 312
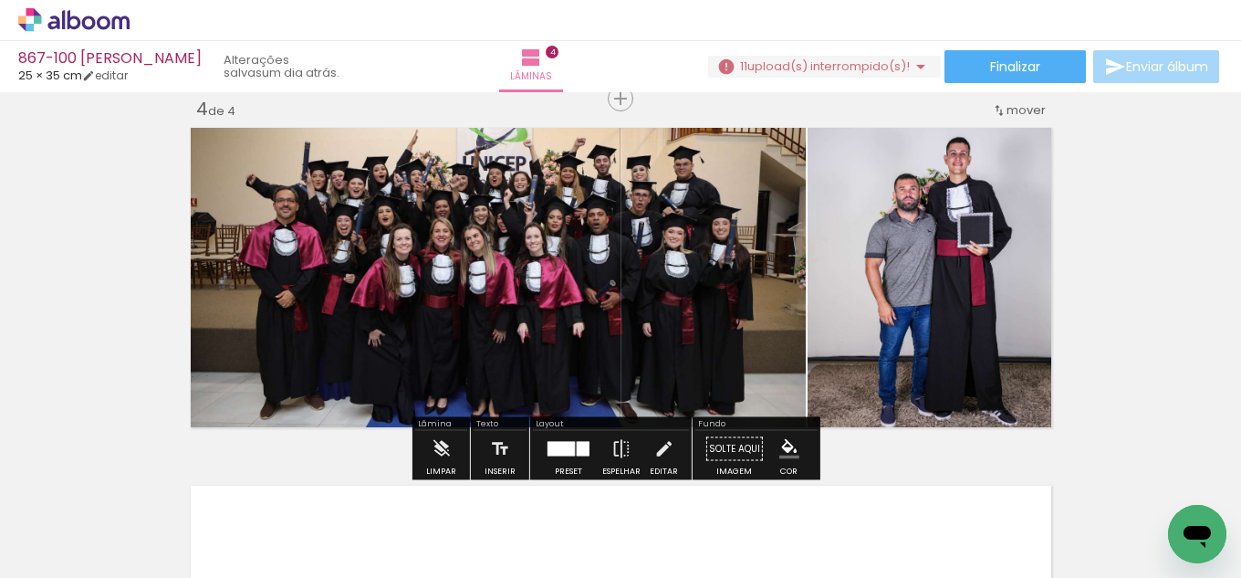
click at [781, 447] on iron-icon "color picker" at bounding box center [789, 449] width 20 height 20
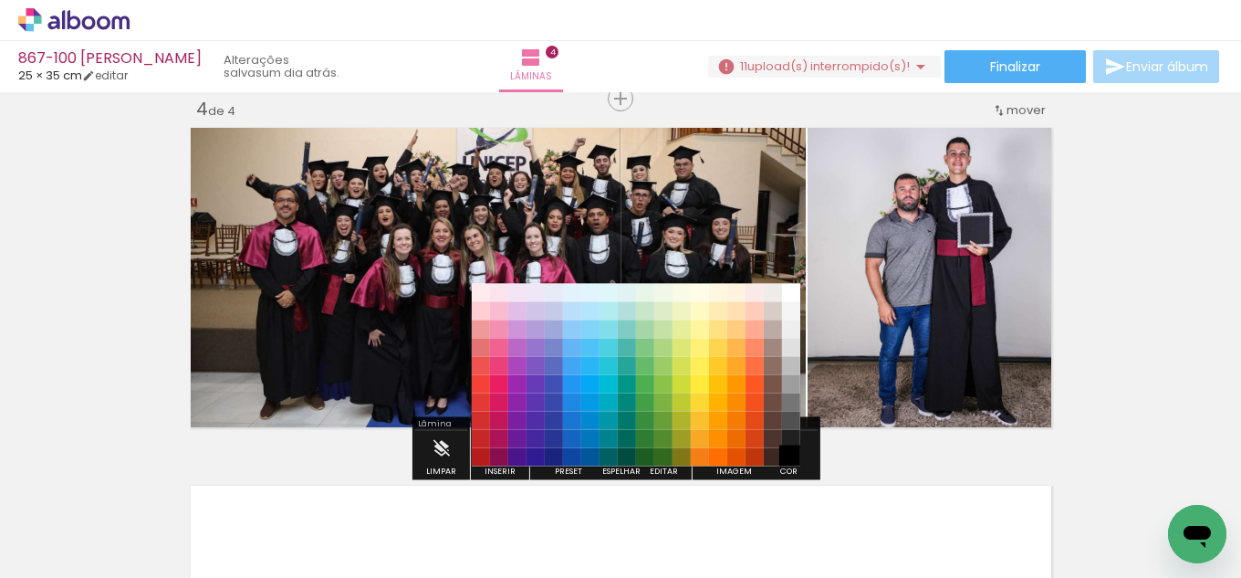
click at [788, 453] on paper-item "#000000" at bounding box center [791, 457] width 18 height 18
drag, startPoint x: 792, startPoint y: 430, endPoint x: 782, endPoint y: 448, distance: 20.8
click at [792, 432] on paper-item "#212121" at bounding box center [791, 439] width 18 height 18
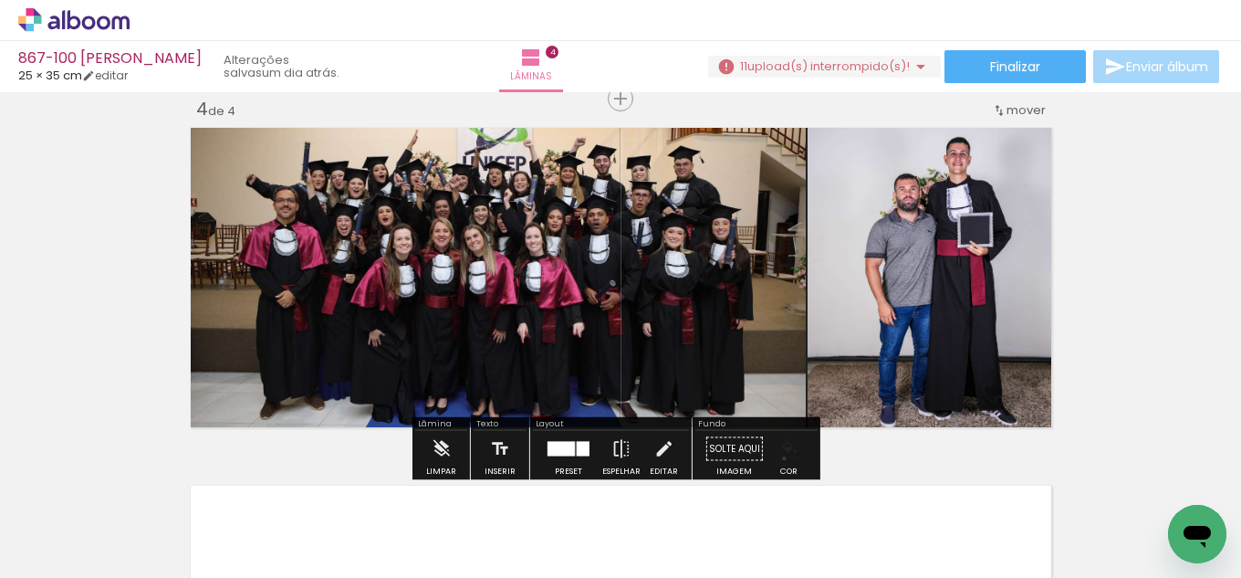
click at [779, 458] on iron-icon "color picker" at bounding box center [789, 449] width 20 height 20
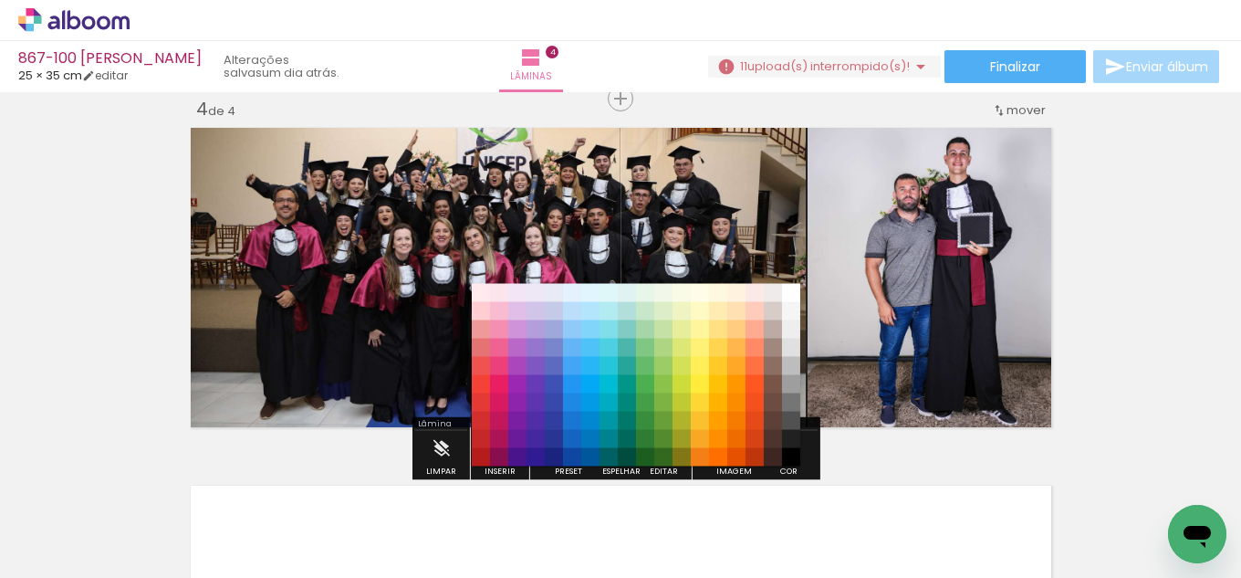
click at [787, 456] on paper-item "#000000" at bounding box center [791, 457] width 18 height 18
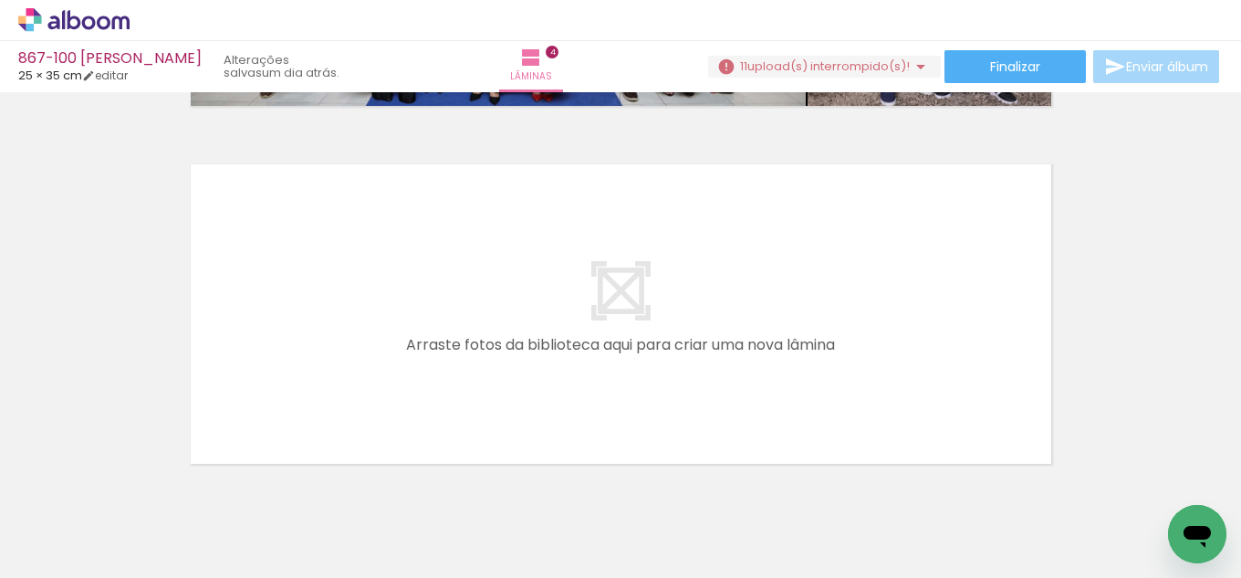
scroll to position [1462, 0]
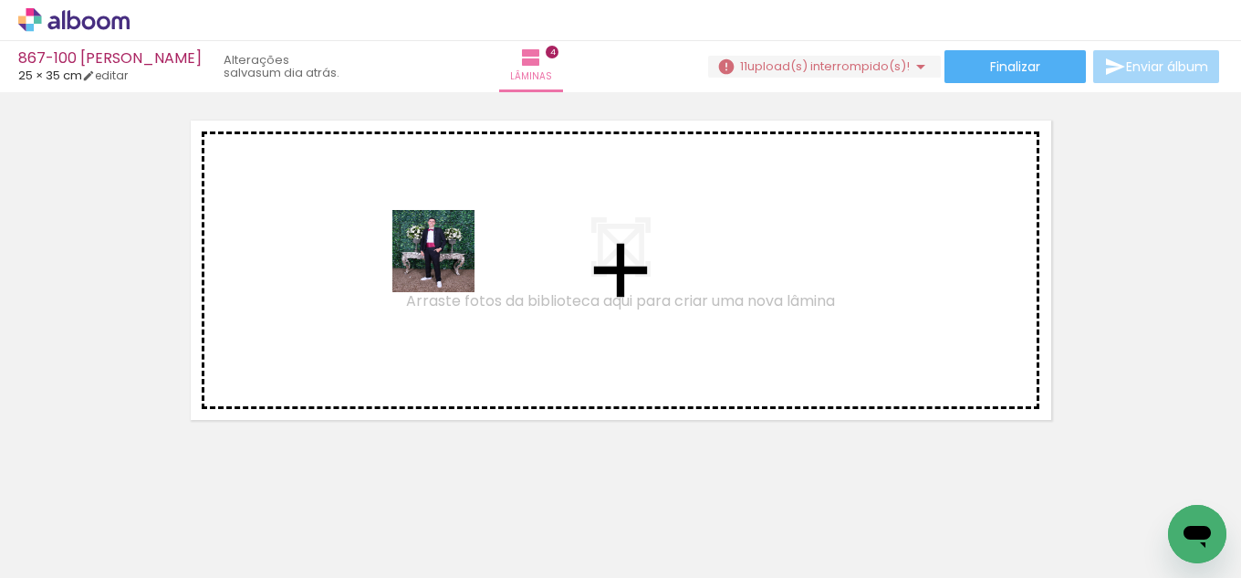
drag, startPoint x: 212, startPoint y: 520, endPoint x: 480, endPoint y: 234, distance: 391.8
click at [480, 234] on quentale-workspace at bounding box center [620, 289] width 1241 height 578
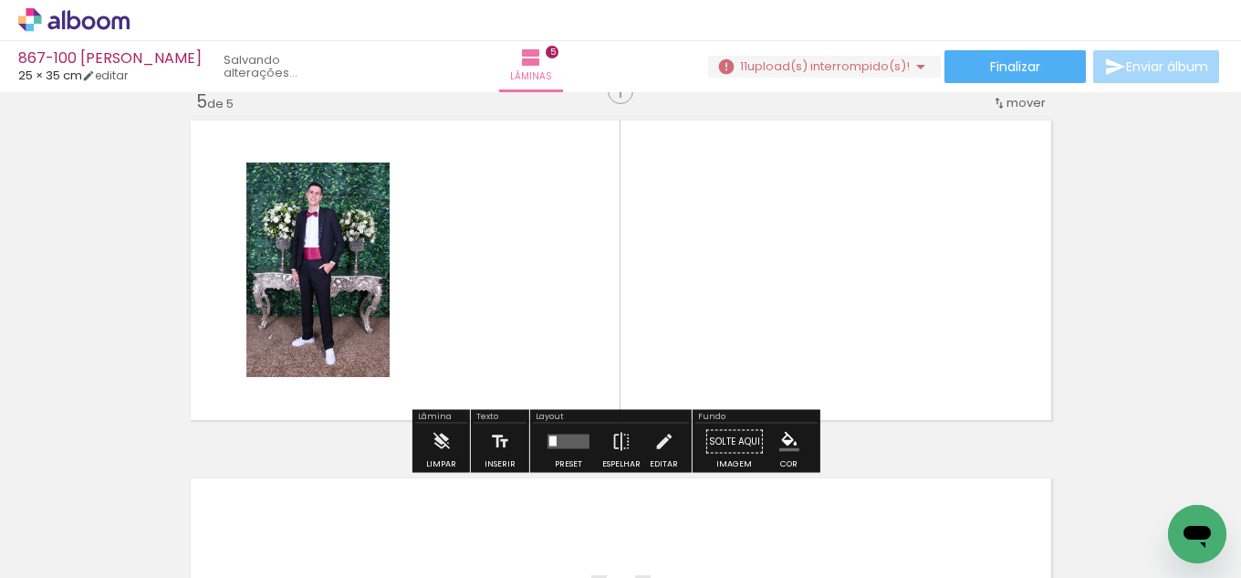
scroll to position [1454, 0]
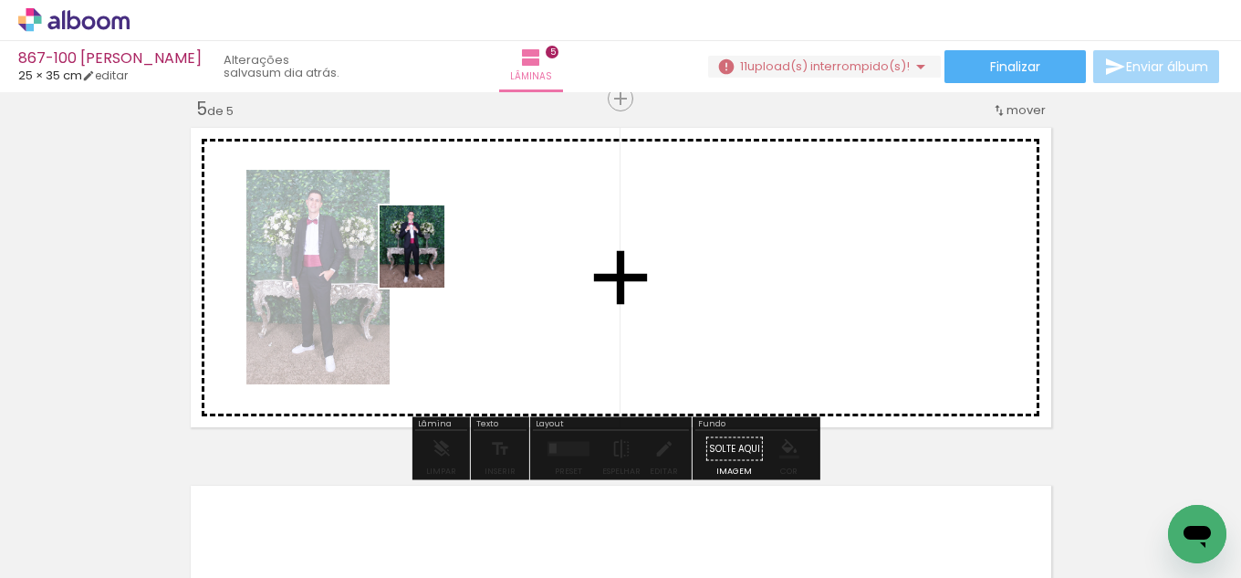
drag, startPoint x: 329, startPoint y: 527, endPoint x: 434, endPoint y: 260, distance: 287.2
click at [434, 260] on quentale-workspace at bounding box center [620, 289] width 1241 height 578
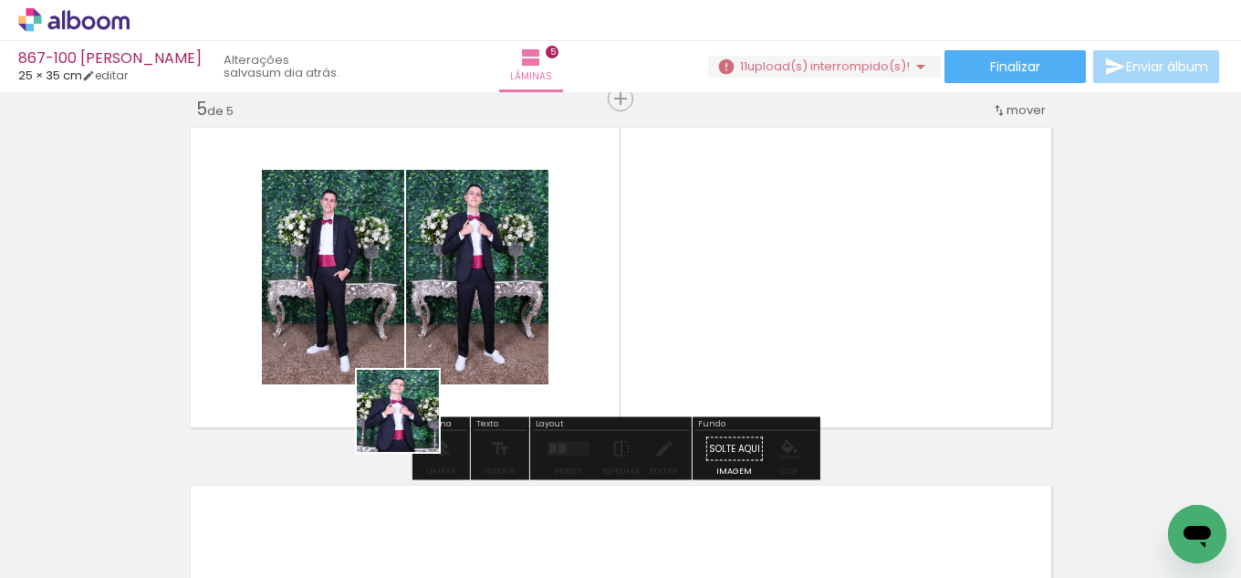
drag, startPoint x: 411, startPoint y: 424, endPoint x: 510, endPoint y: 348, distance: 124.8
click at [510, 348] on quentale-workspace at bounding box center [620, 289] width 1241 height 578
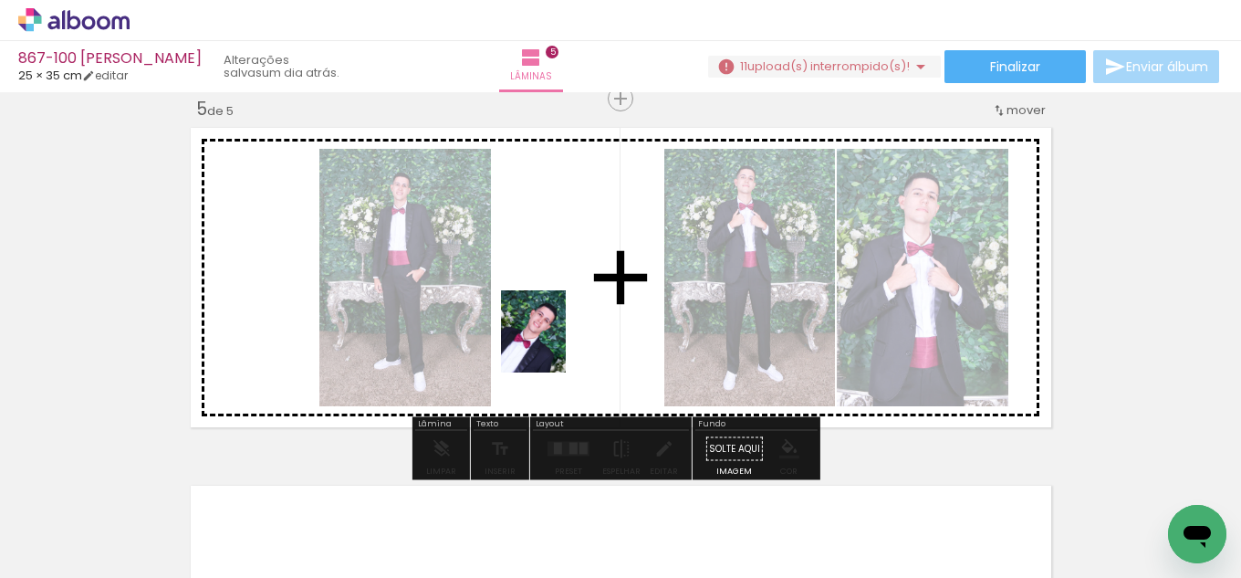
drag, startPoint x: 217, startPoint y: 506, endPoint x: 556, endPoint y: 345, distance: 375.0
click at [556, 345] on quentale-workspace at bounding box center [620, 289] width 1241 height 578
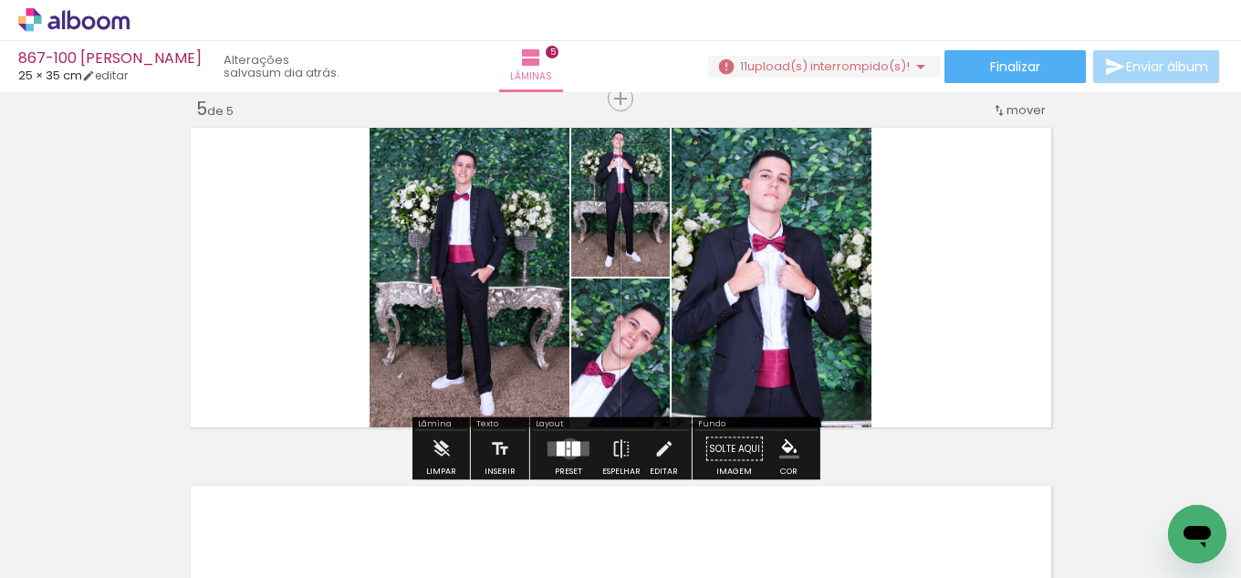
click at [566, 448] on quentale-layouter at bounding box center [568, 449] width 42 height 15
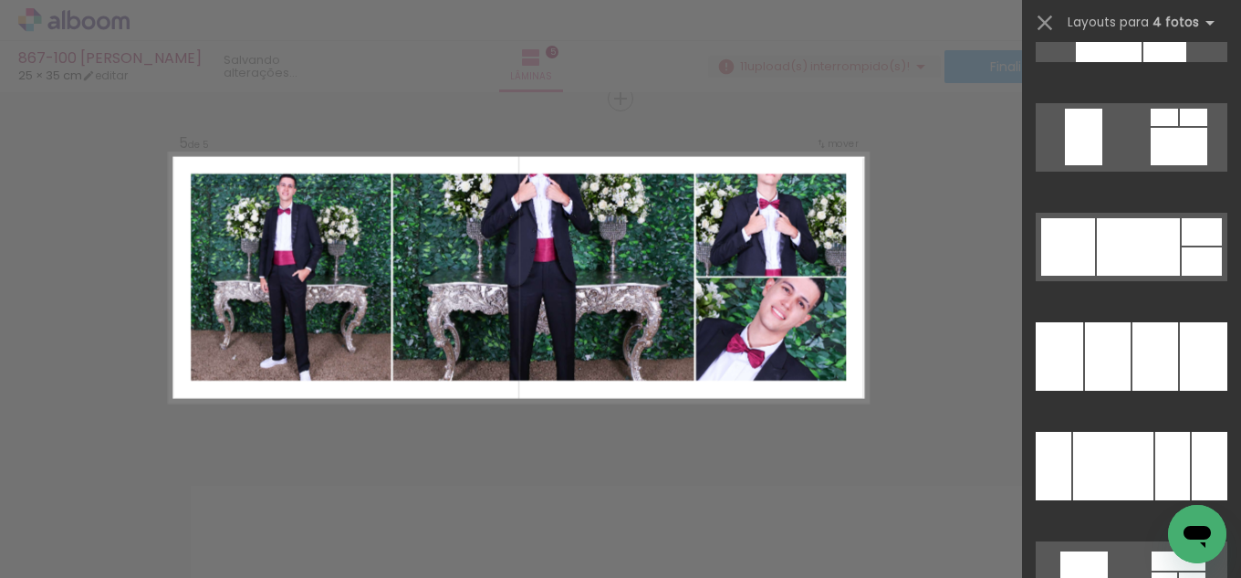
scroll to position [25066, 0]
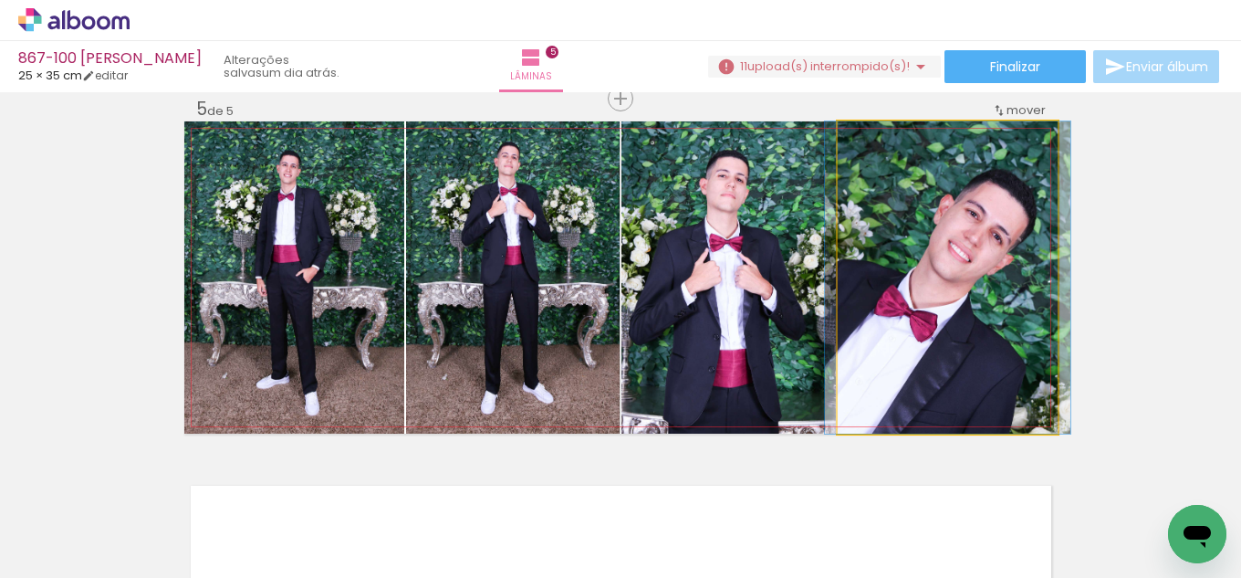
click at [946, 341] on quentale-photo at bounding box center [948, 277] width 220 height 312
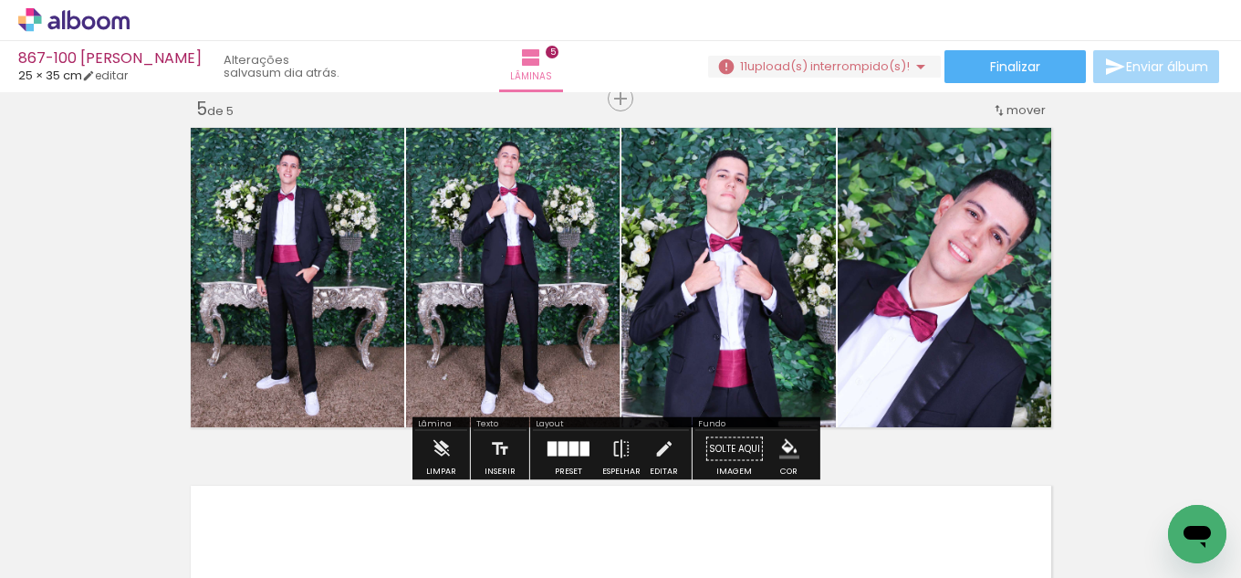
click at [780, 448] on iron-icon "color picker" at bounding box center [789, 449] width 20 height 20
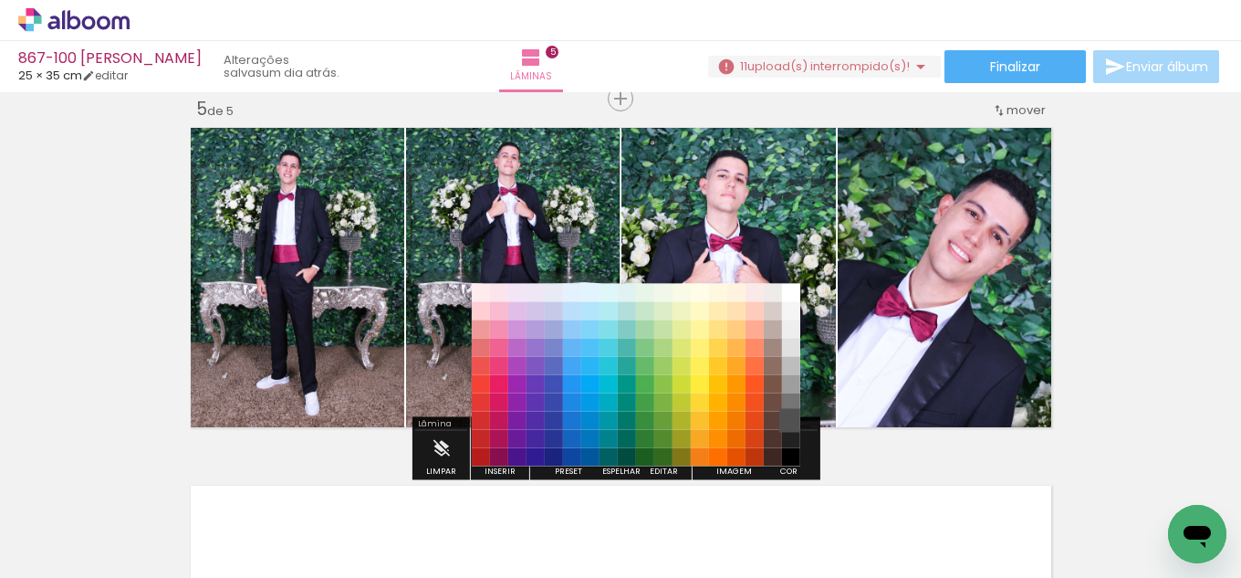
drag, startPoint x: 798, startPoint y: 405, endPoint x: 792, endPoint y: 425, distance: 21.1
click at [0, 0] on slot "#ffebee #ffcdd2 #ef9a9a #e57373 #ef5350 #f44336 #e53935 #d32f2f #c62828 #b71c1c…" at bounding box center [0, 0] width 0 height 0
click at [790, 452] on paper-item "#000000" at bounding box center [791, 457] width 18 height 18
click at [797, 411] on paper-item "#515151" at bounding box center [791, 420] width 18 height 18
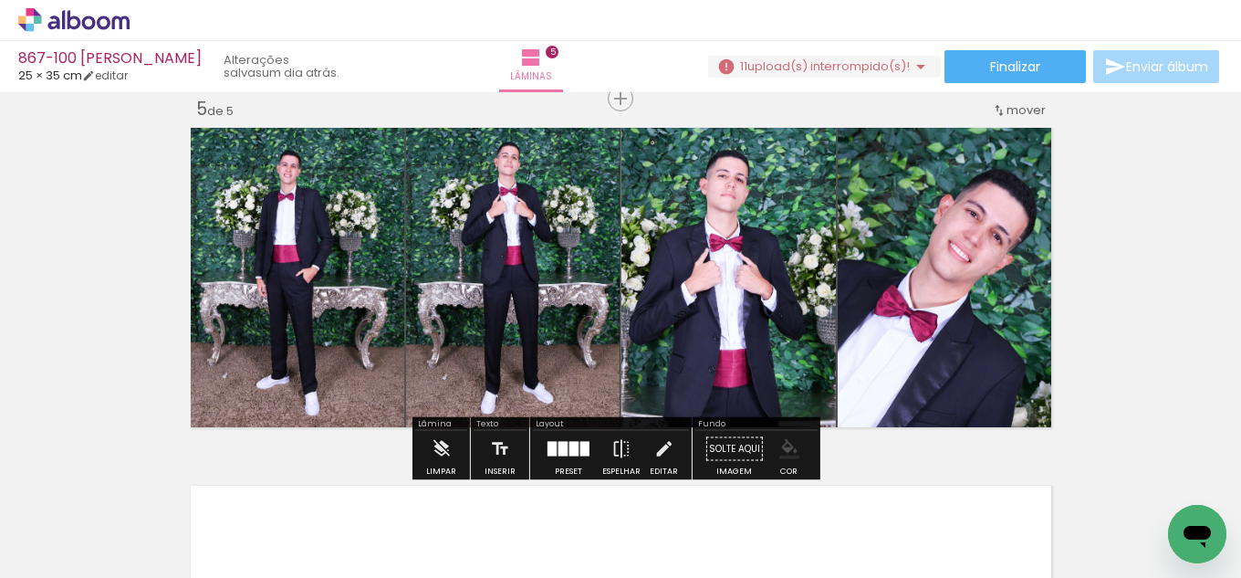
click at [784, 453] on iron-icon "color picker" at bounding box center [789, 449] width 20 height 20
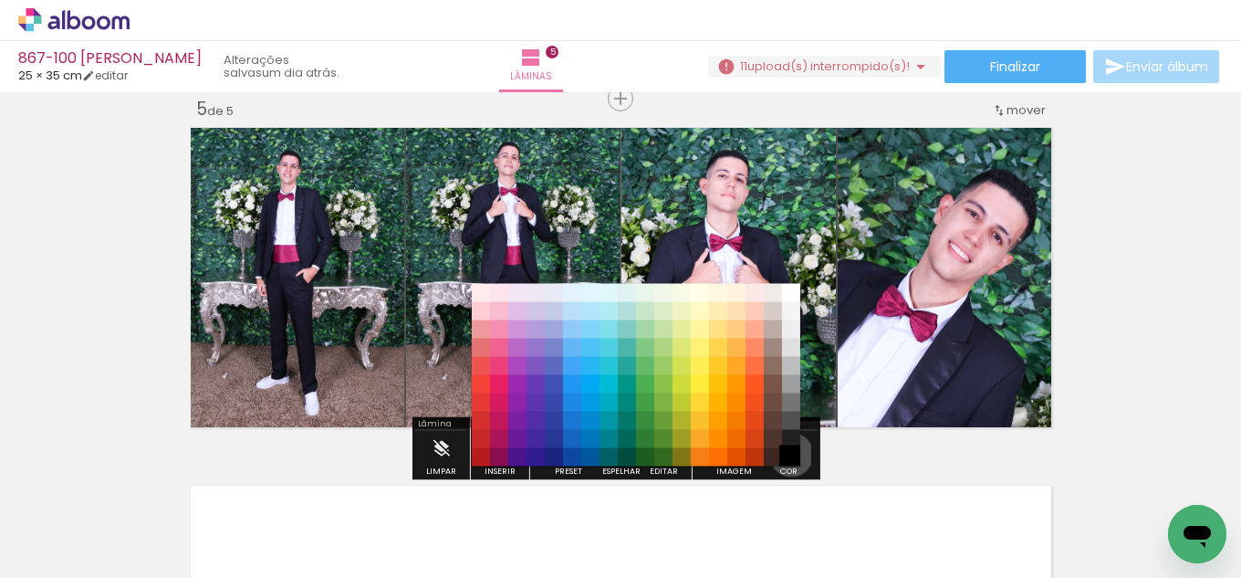
click at [786, 454] on paper-item "#000000" at bounding box center [791, 457] width 18 height 18
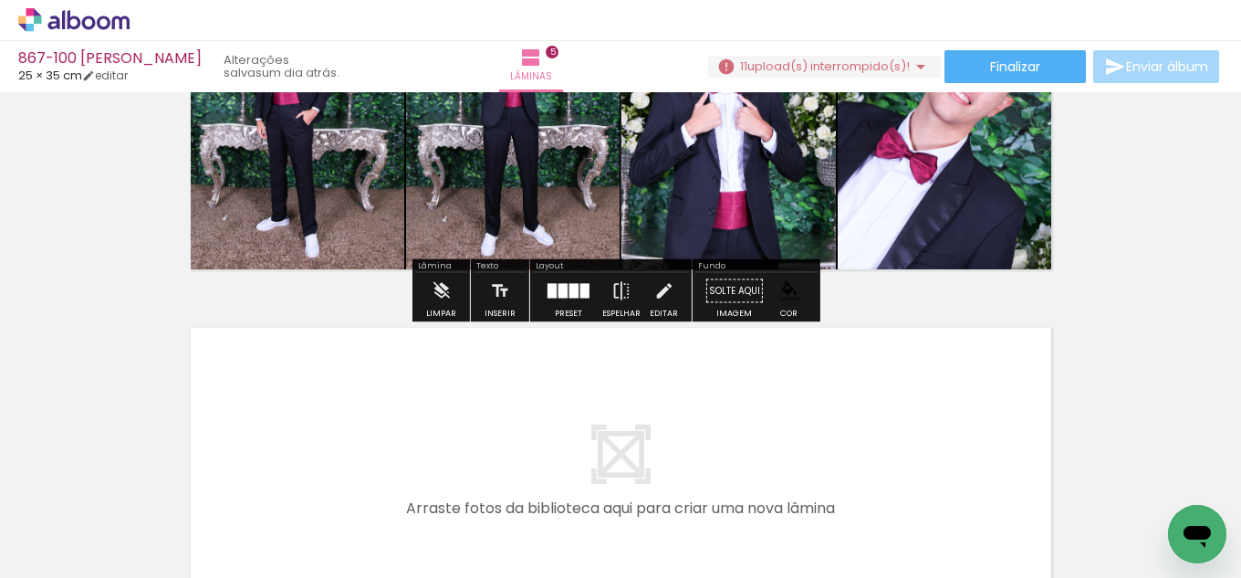
scroll to position [1637, 0]
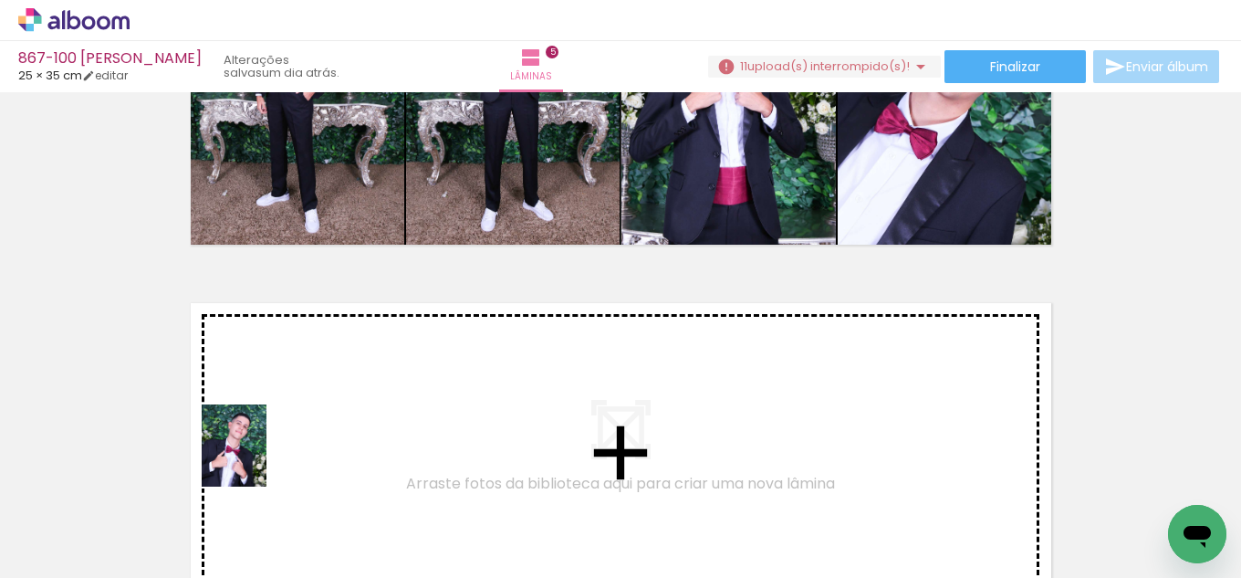
drag, startPoint x: 193, startPoint y: 519, endPoint x: 257, endPoint y: 459, distance: 87.8
click at [257, 459] on quentale-workspace at bounding box center [620, 289] width 1241 height 578
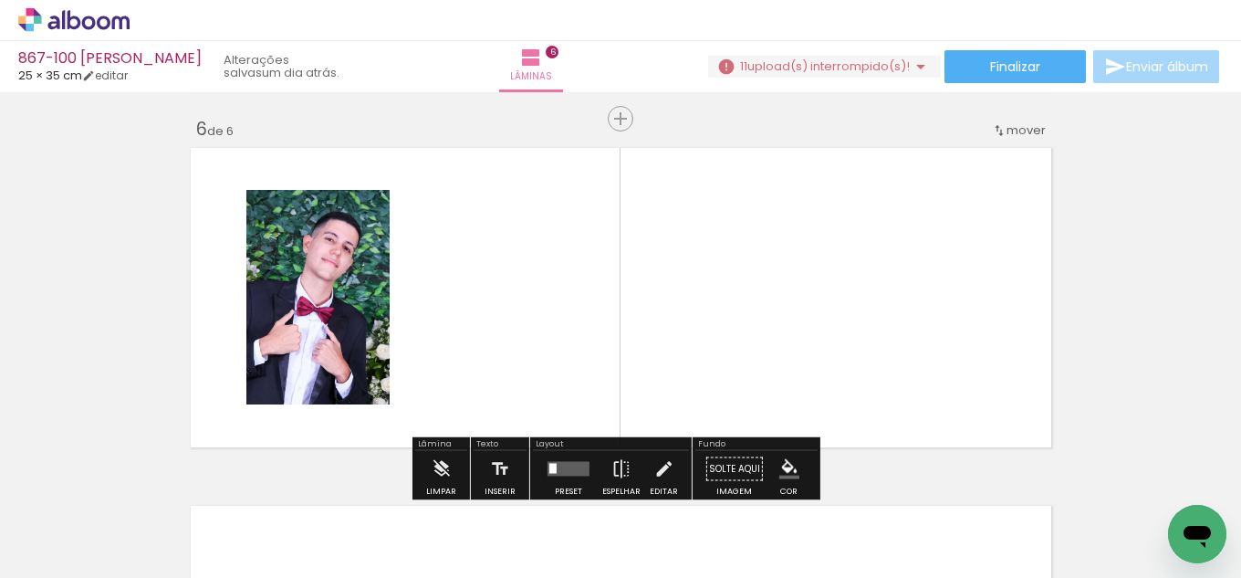
scroll to position [1812, 0]
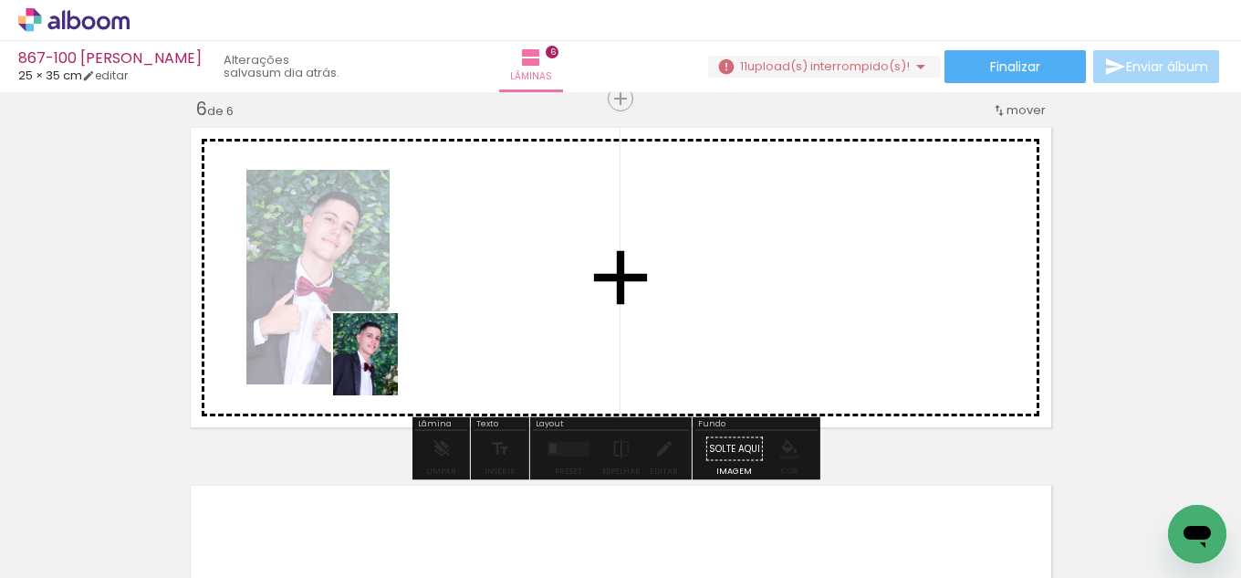
drag, startPoint x: 198, startPoint y: 517, endPoint x: 342, endPoint y: 447, distance: 160.4
click at [397, 355] on quentale-workspace at bounding box center [620, 289] width 1241 height 578
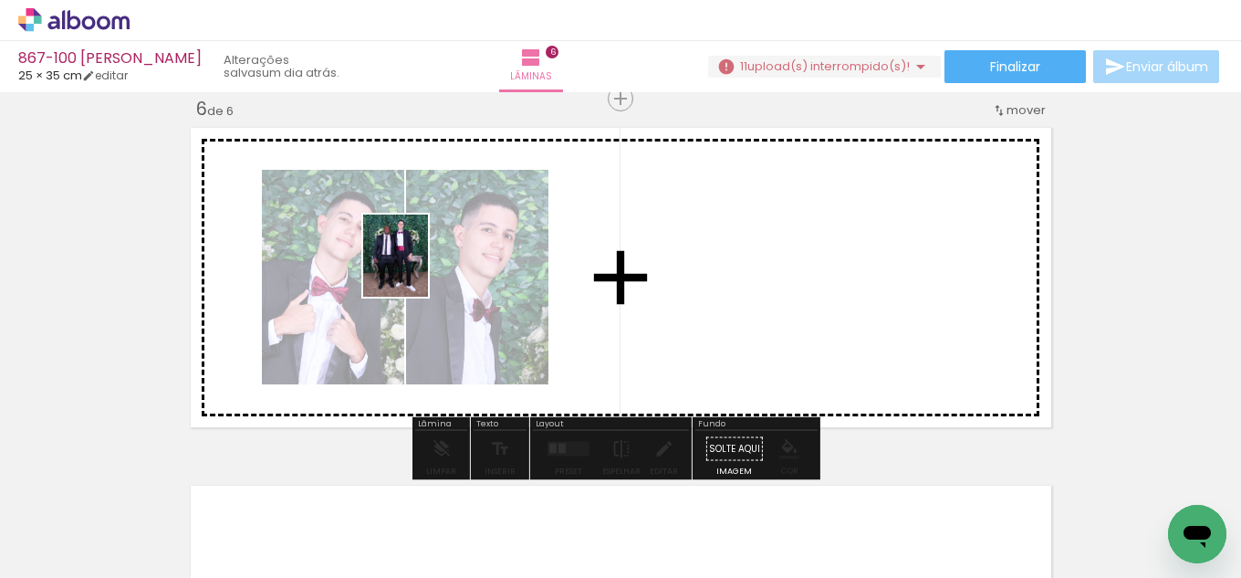
drag, startPoint x: 292, startPoint y: 526, endPoint x: 421, endPoint y: 348, distance: 220.3
click at [418, 275] on quentale-workspace at bounding box center [620, 289] width 1241 height 578
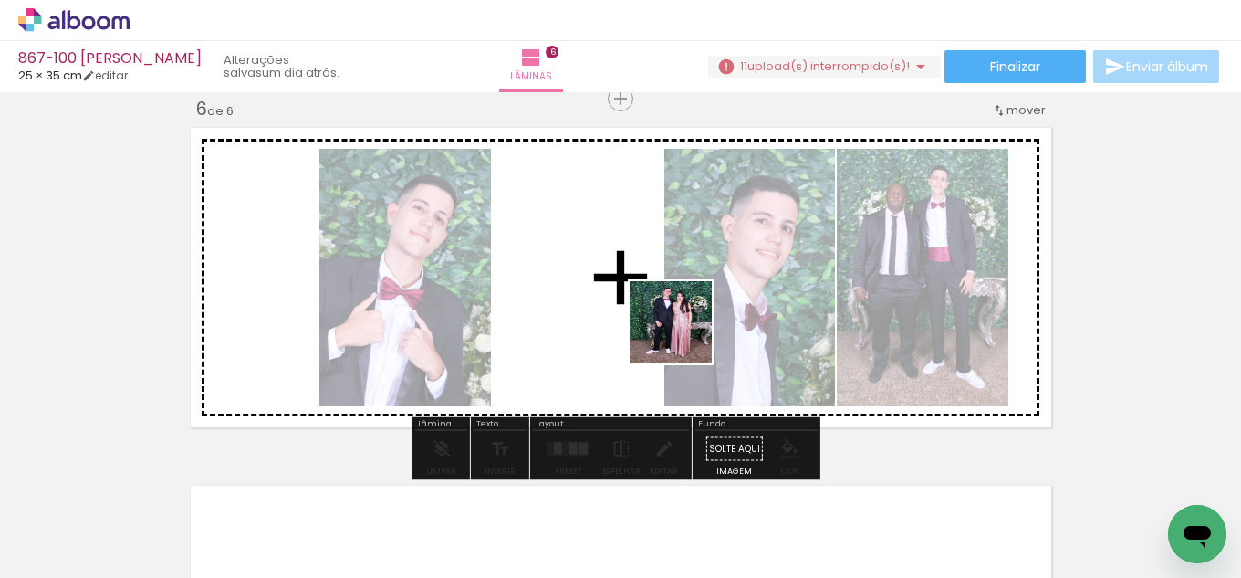
drag, startPoint x: 303, startPoint y: 533, endPoint x: 693, endPoint y: 332, distance: 439.1
click at [693, 332] on quentale-workspace at bounding box center [620, 289] width 1241 height 578
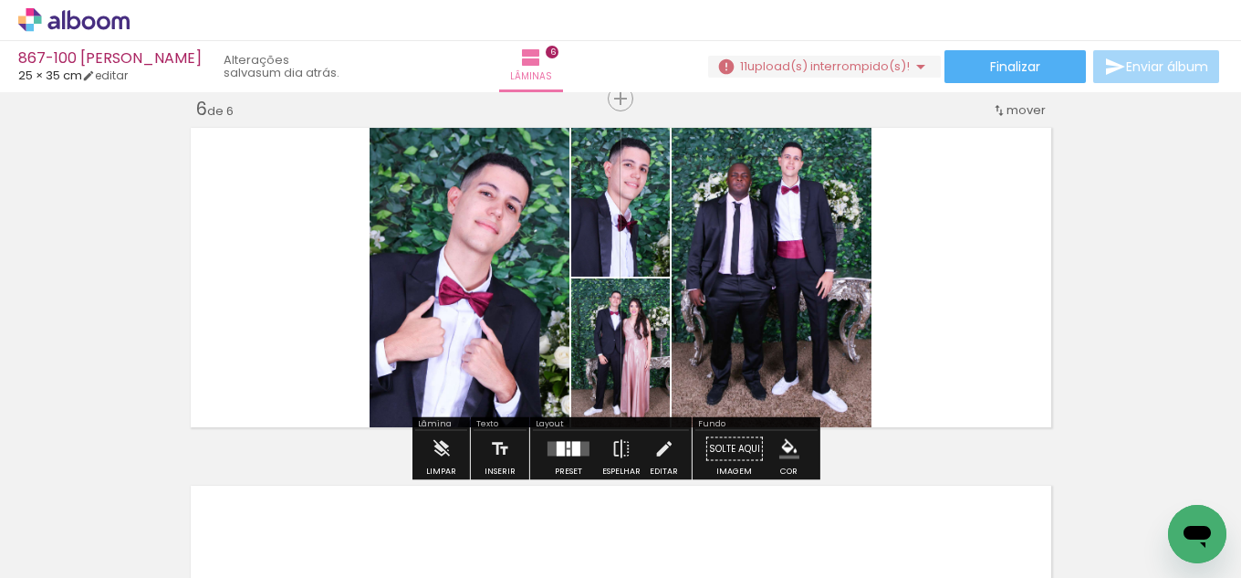
click at [575, 452] on div at bounding box center [576, 449] width 8 height 15
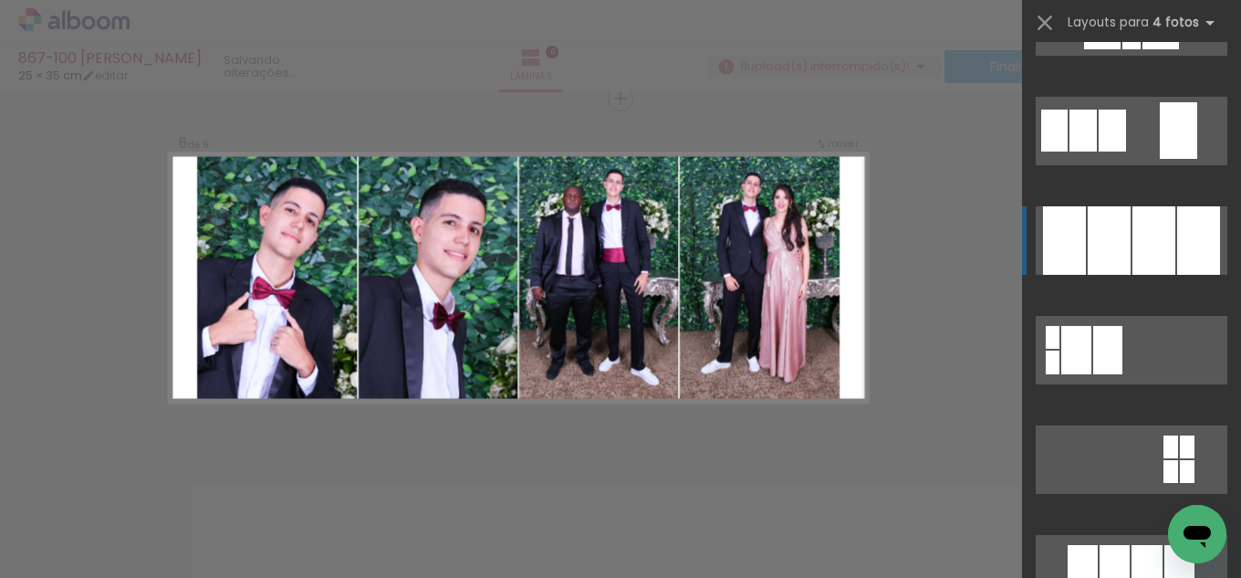
scroll to position [1825, 0]
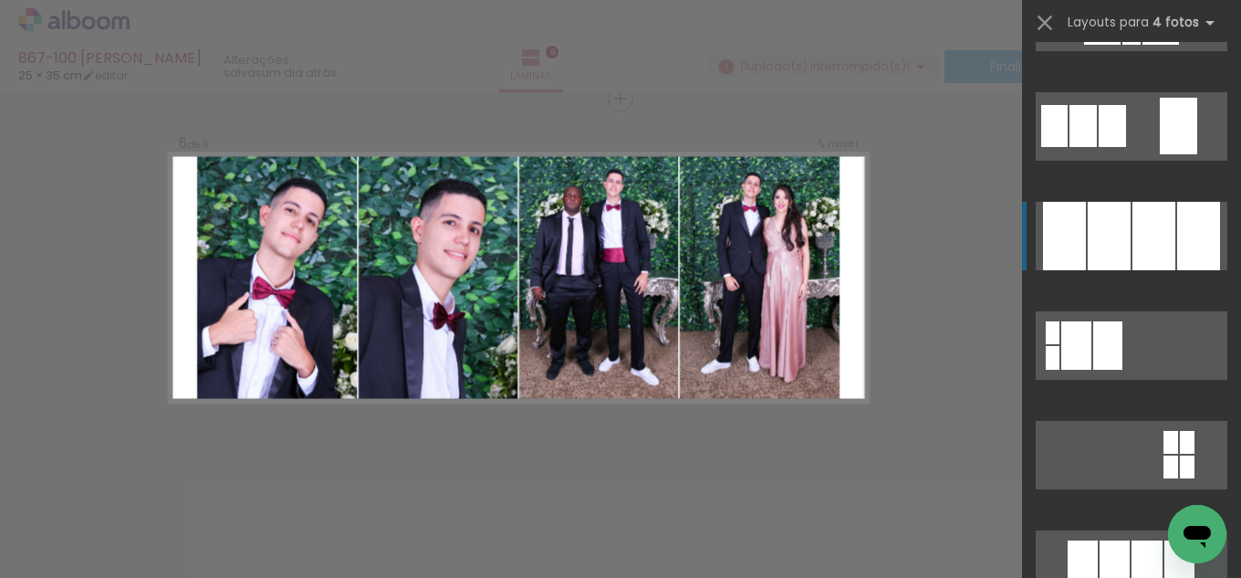
click at [1148, 210] on div at bounding box center [1153, 236] width 43 height 68
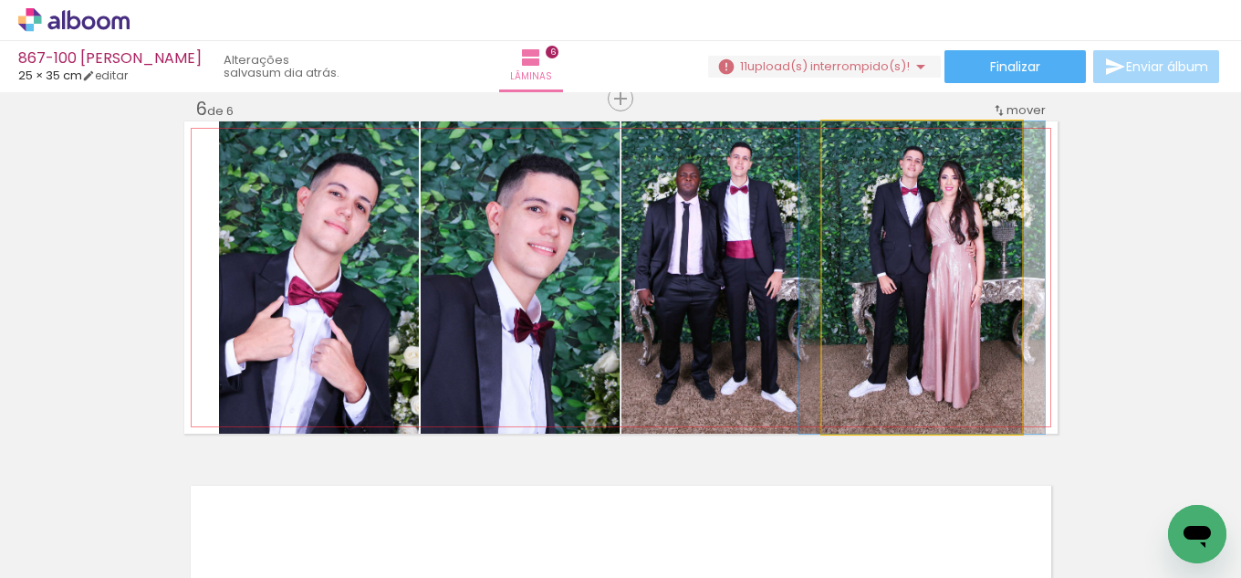
click at [883, 281] on quentale-photo at bounding box center [922, 277] width 200 height 312
click at [985, 276] on quentale-photo at bounding box center [922, 277] width 200 height 312
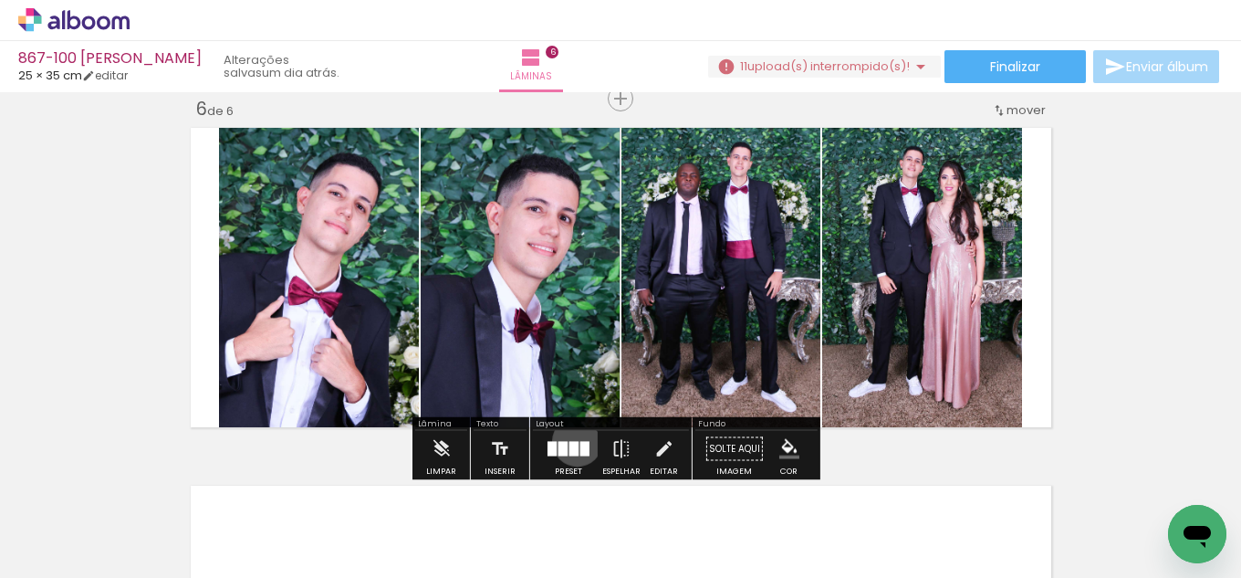
click at [573, 442] on div at bounding box center [573, 449] width 9 height 15
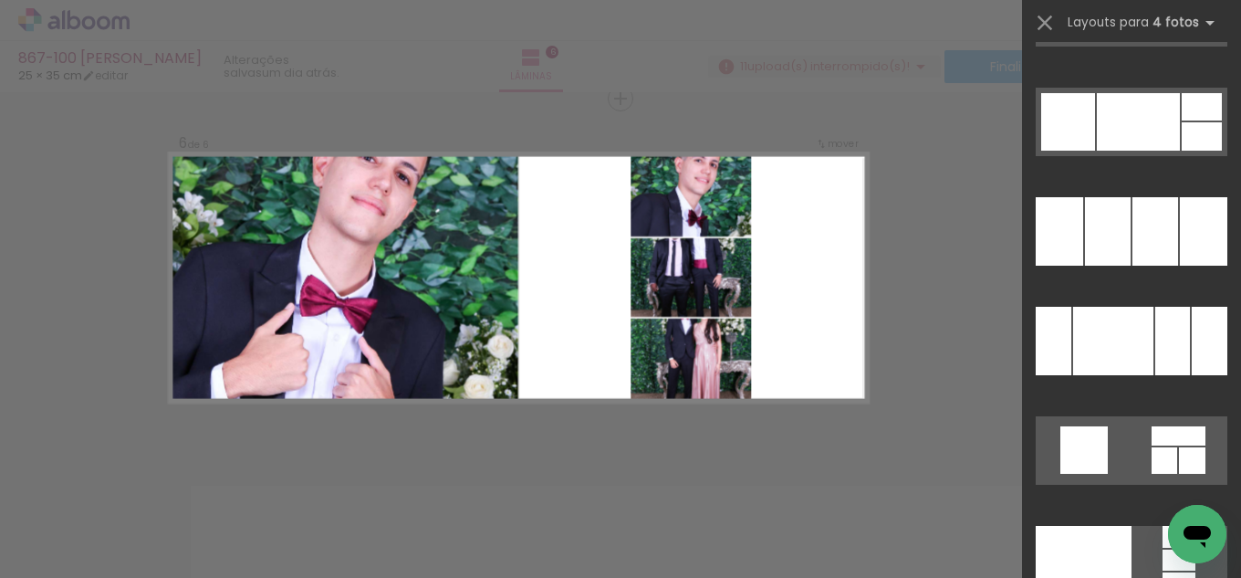
scroll to position [25146, 0]
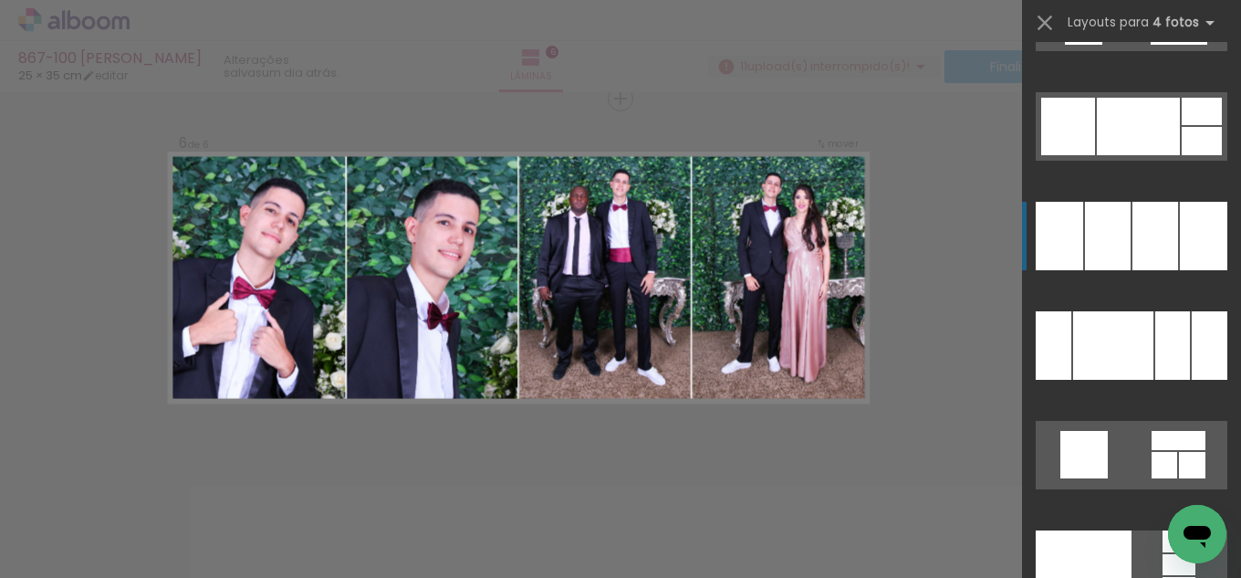
click at [1147, 237] on div at bounding box center [1155, 236] width 46 height 68
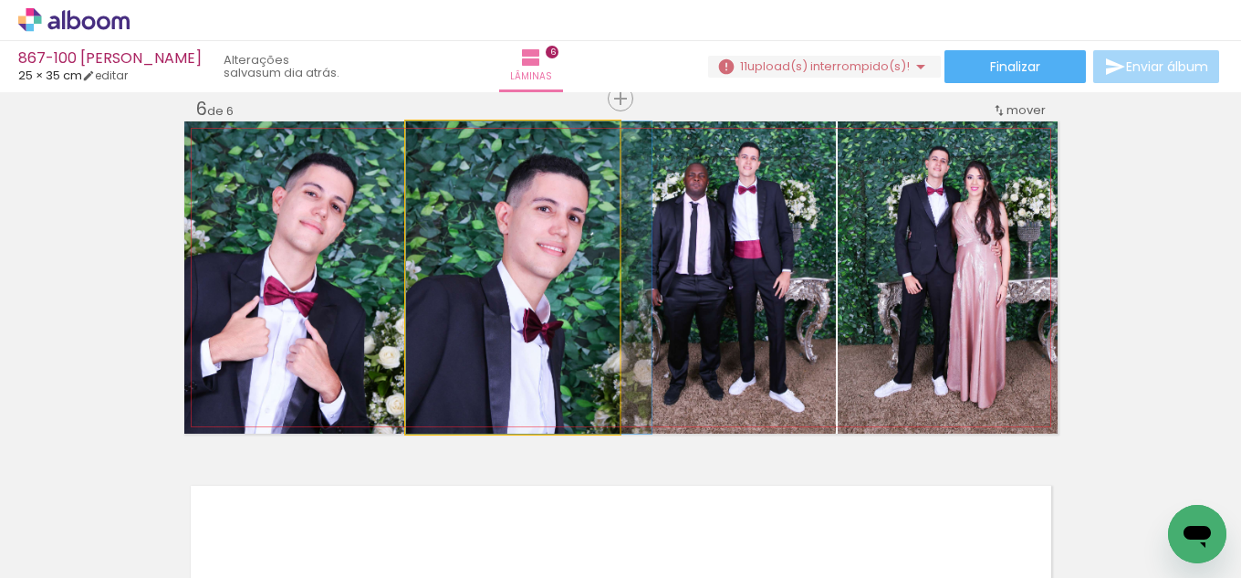
drag, startPoint x: 463, startPoint y: 291, endPoint x: 486, endPoint y: 286, distance: 23.5
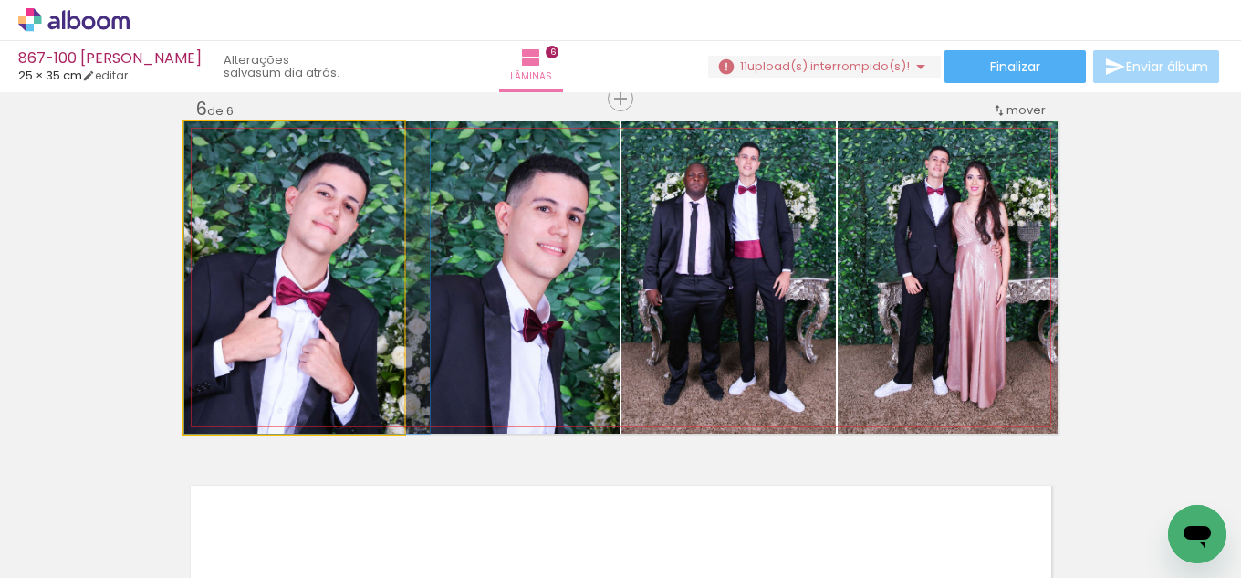
drag, startPoint x: 255, startPoint y: 278, endPoint x: 318, endPoint y: 266, distance: 64.2
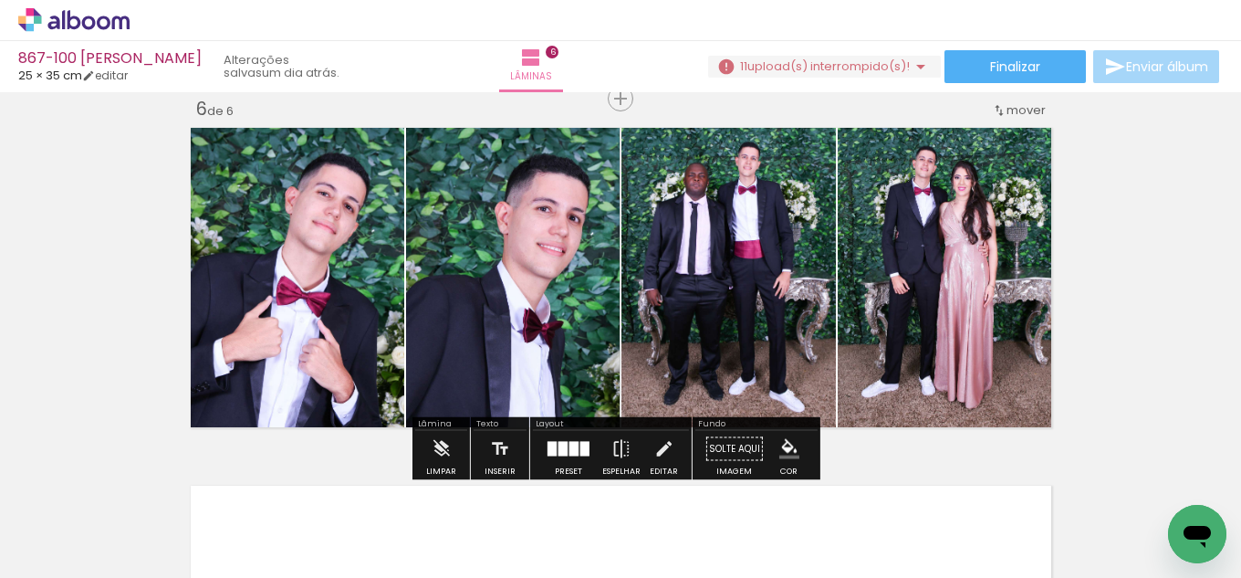
click at [788, 442] on iron-icon "color picker" at bounding box center [789, 449] width 20 height 20
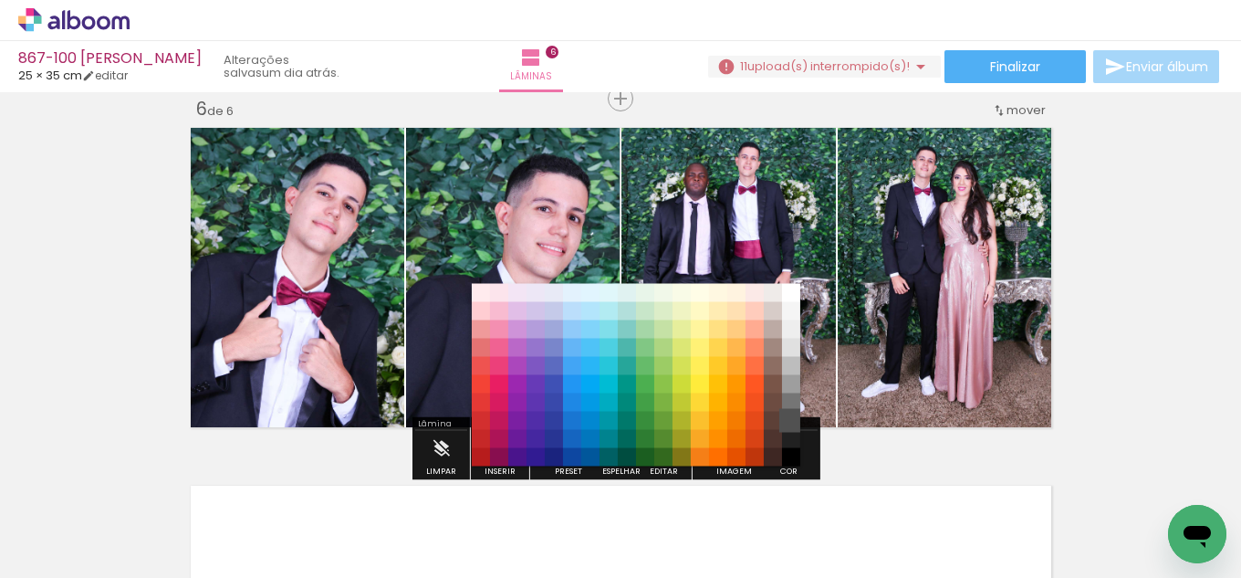
click at [790, 420] on paper-item "#515151" at bounding box center [791, 420] width 18 height 18
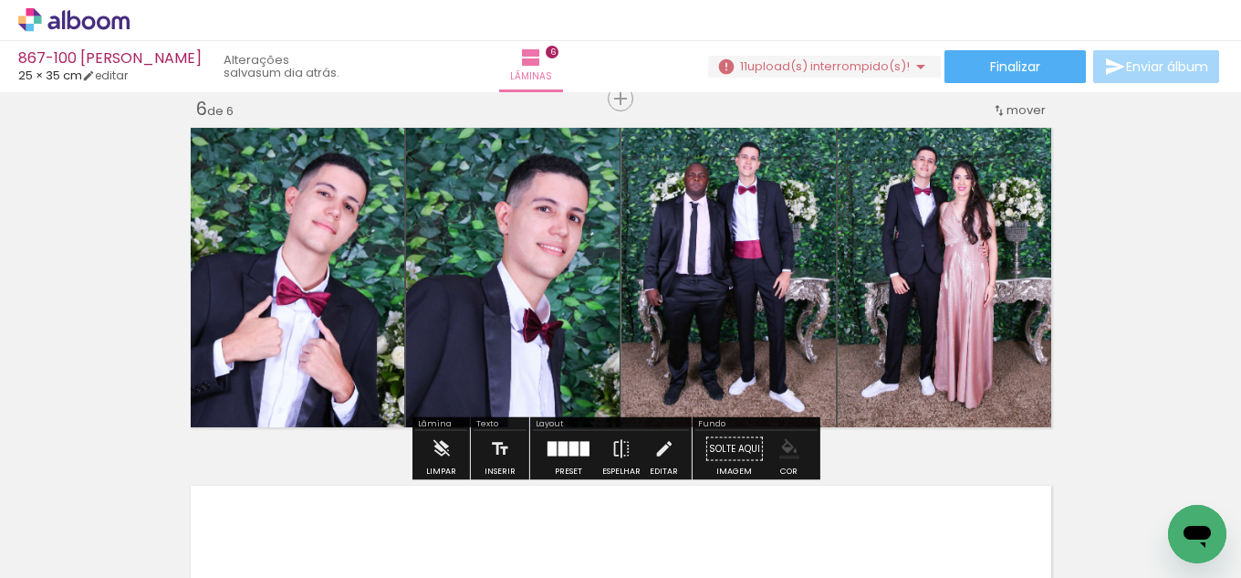
click at [782, 434] on paper-menu-button "#ffebee #ffcdd2 #ef9a9a #e57373 #ef5350 #f44336 #e53935 #d32f2f #c62828 #b71c1c…" at bounding box center [789, 449] width 35 height 35
click at [779, 453] on iron-icon "color picker" at bounding box center [789, 449] width 20 height 20
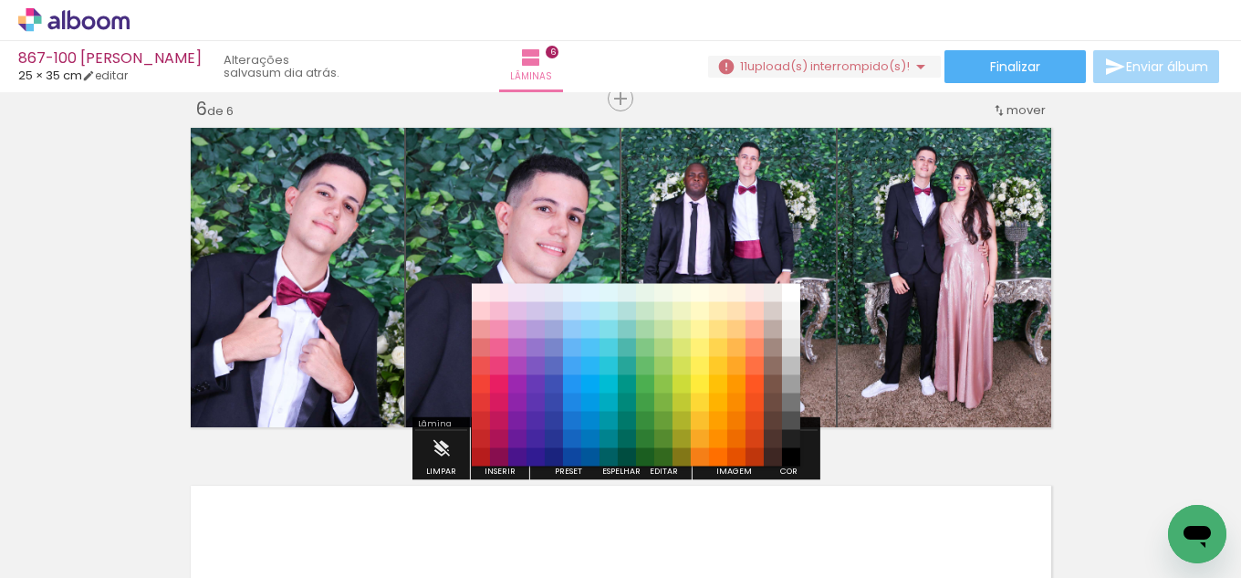
click at [786, 455] on paper-item "#000000" at bounding box center [791, 457] width 18 height 18
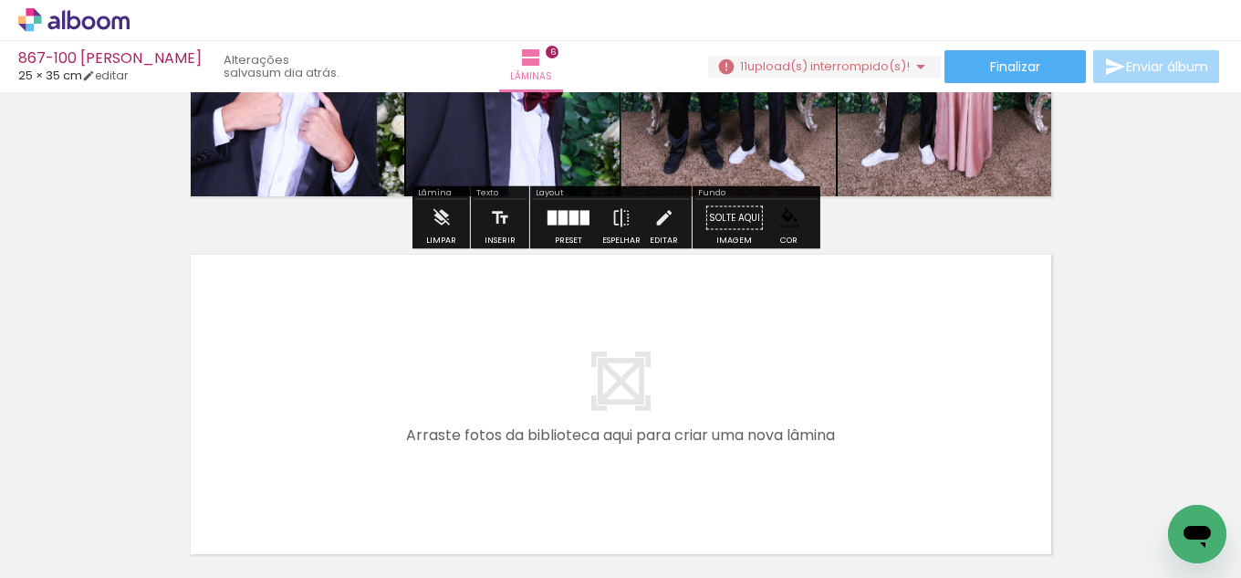
scroll to position [2086, 0]
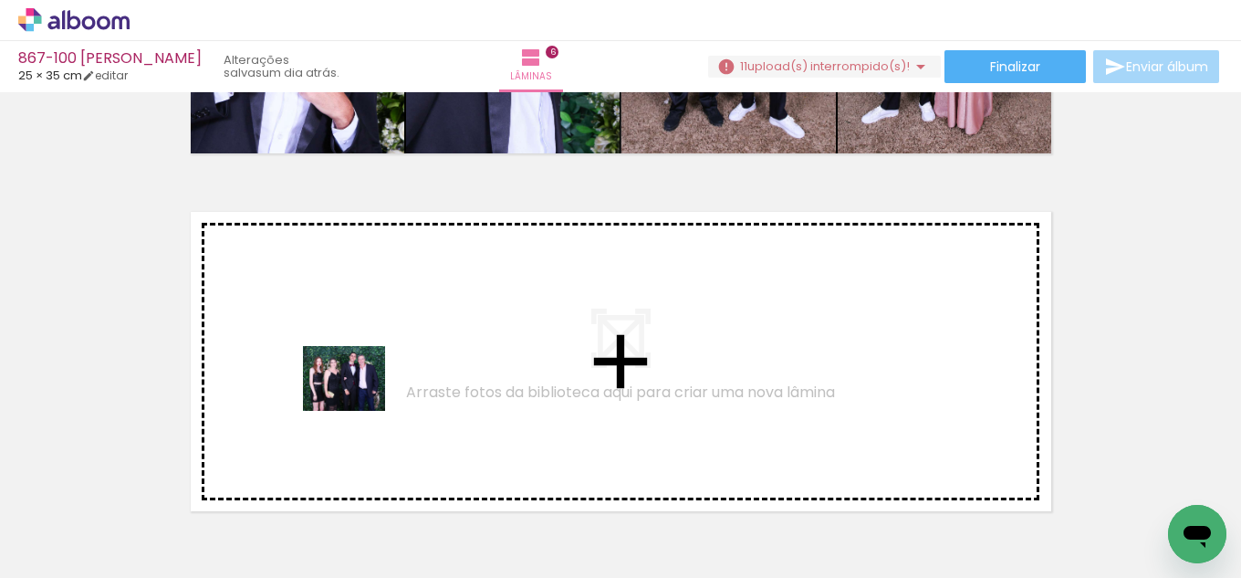
drag, startPoint x: 270, startPoint y: 532, endPoint x: 358, endPoint y: 401, distance: 157.9
click at [358, 401] on quentale-workspace at bounding box center [620, 289] width 1241 height 578
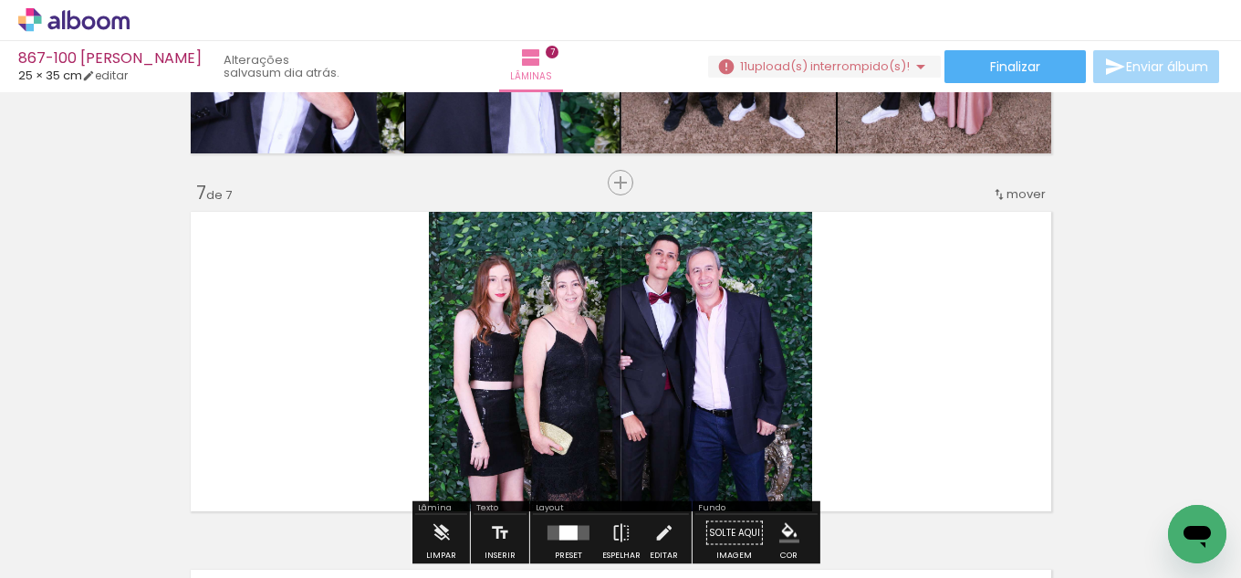
scroll to position [2170, 0]
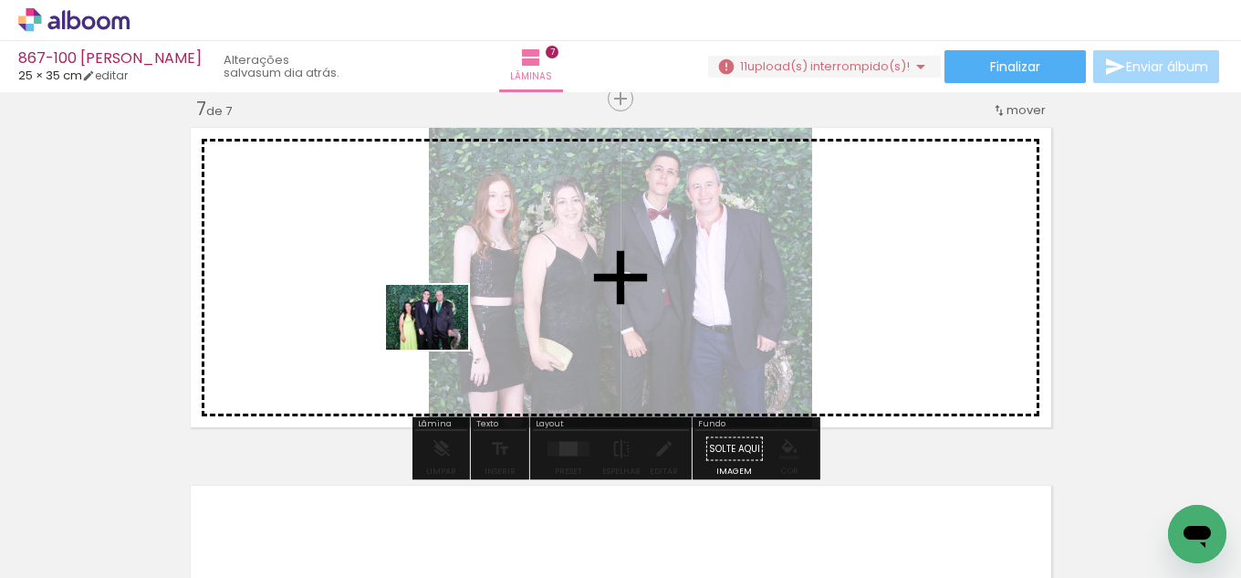
drag, startPoint x: 319, startPoint y: 504, endPoint x: 441, endPoint y: 339, distance: 204.2
click at [441, 339] on quentale-workspace at bounding box center [620, 289] width 1241 height 578
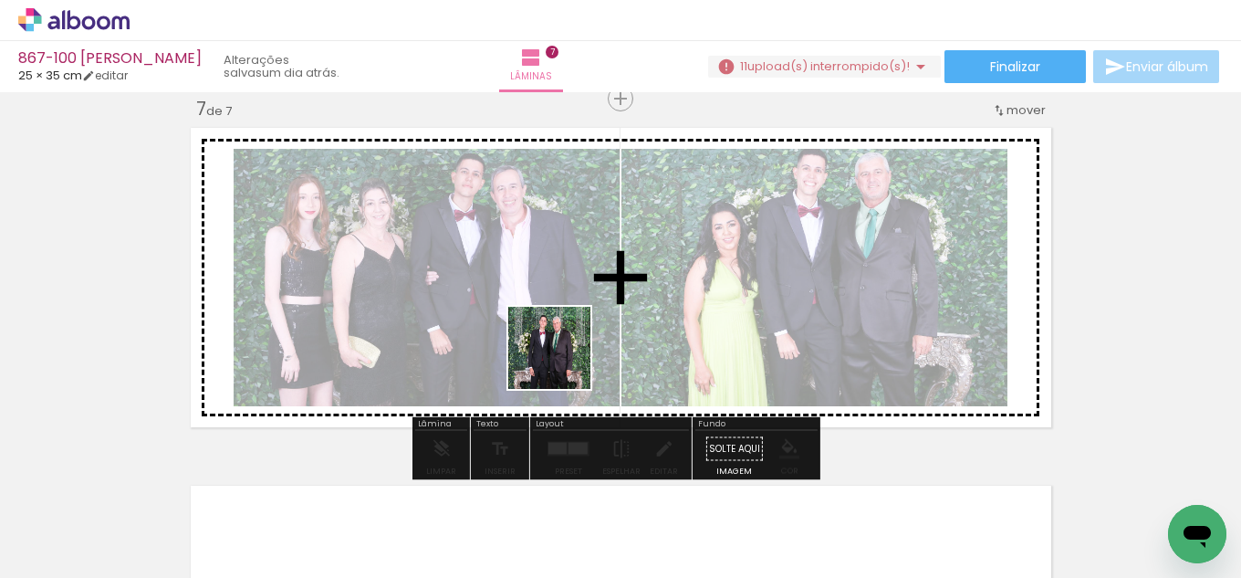
drag, startPoint x: 536, startPoint y: 433, endPoint x: 564, endPoint y: 329, distance: 107.8
click at [588, 291] on quentale-workspace at bounding box center [620, 289] width 1241 height 578
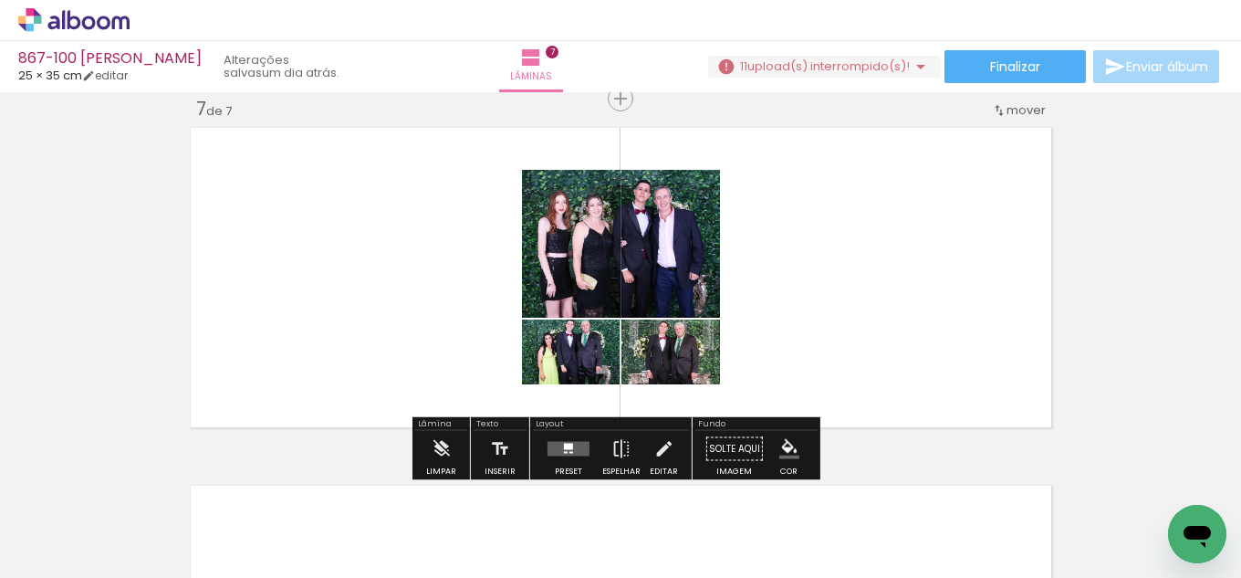
click at [557, 444] on quentale-layouter at bounding box center [568, 449] width 42 height 15
